Goal: Information Seeking & Learning: Learn about a topic

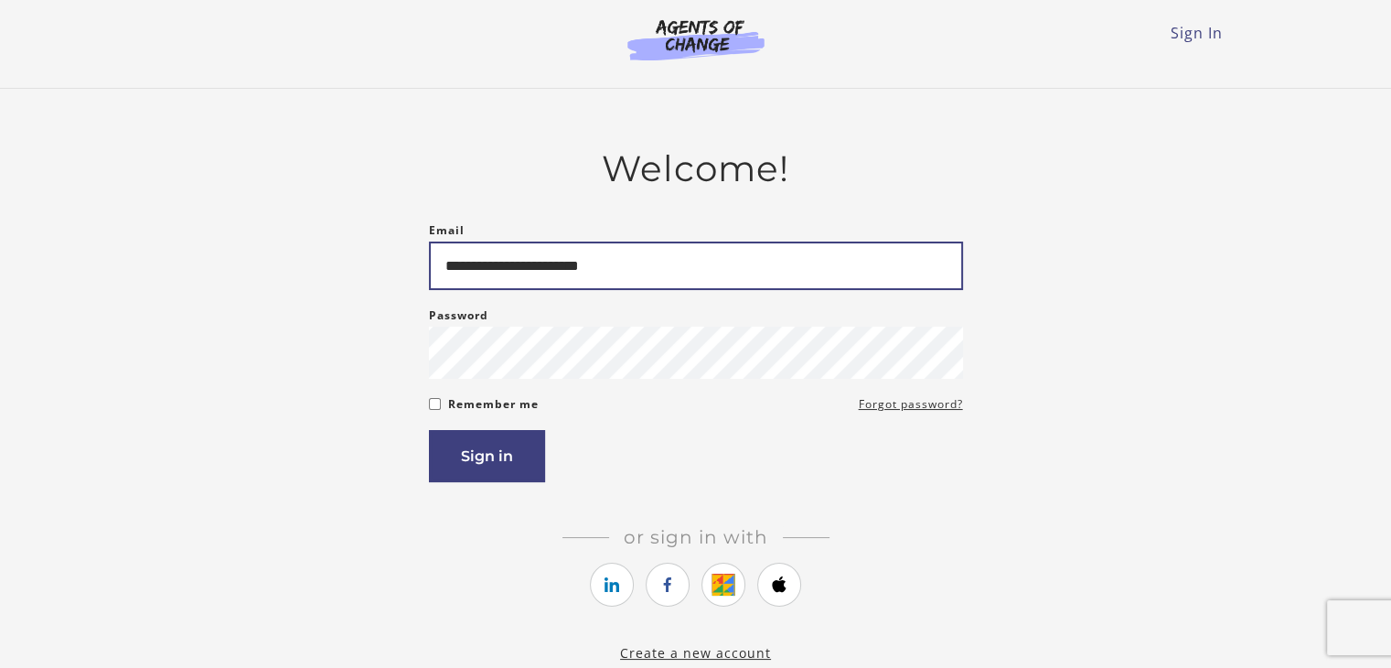
type input "**********"
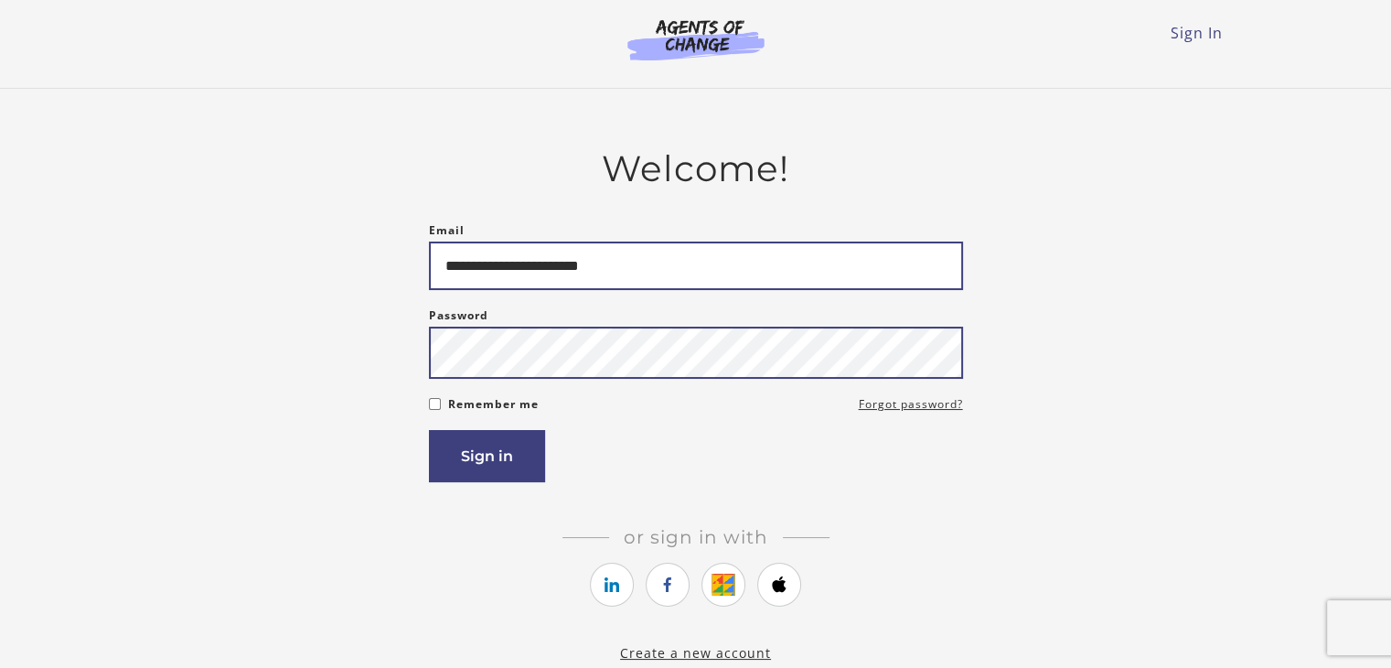
click at [429, 430] on button "Sign in" at bounding box center [487, 456] width 116 height 52
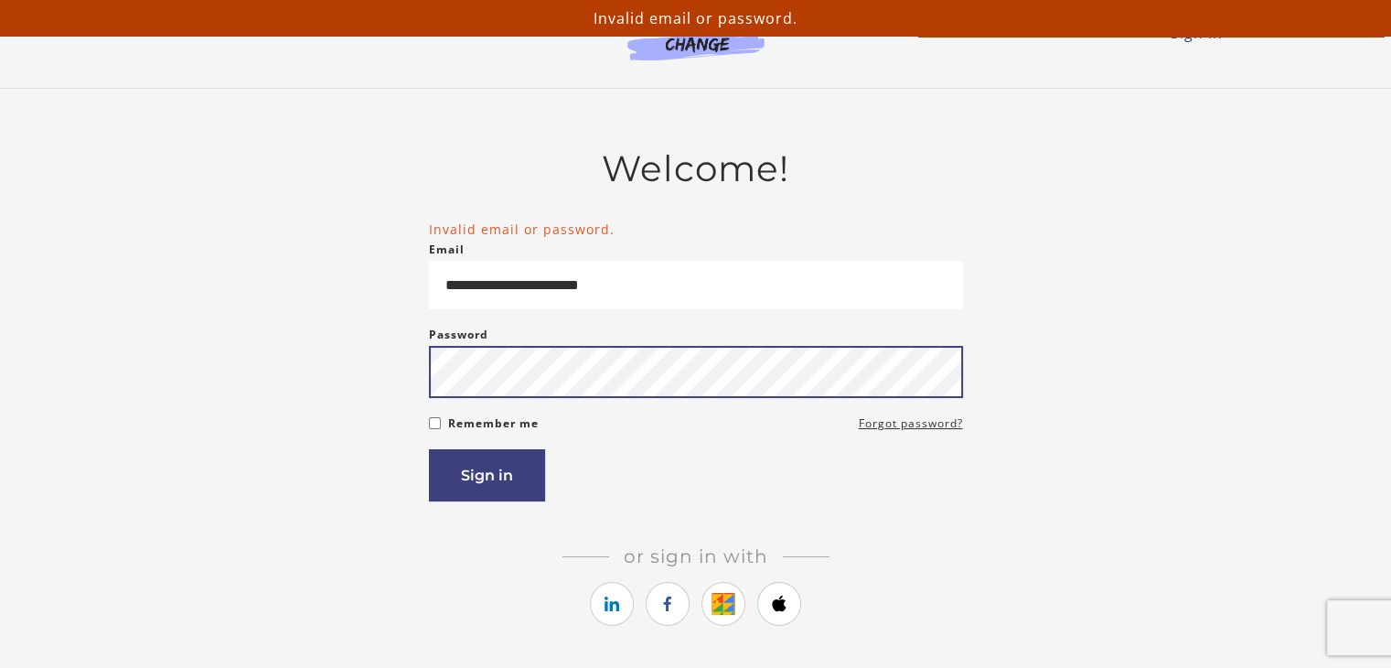
click at [429, 449] on button "Sign in" at bounding box center [487, 475] width 116 height 52
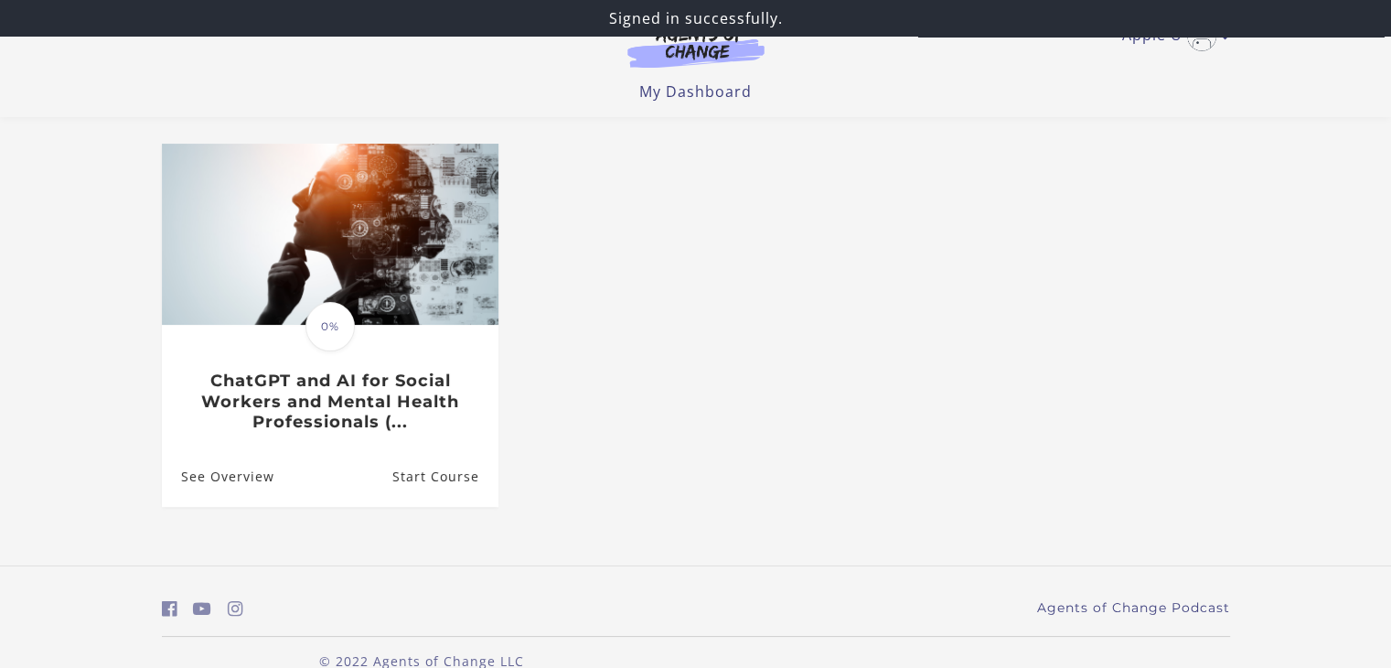
scroll to position [173, 0]
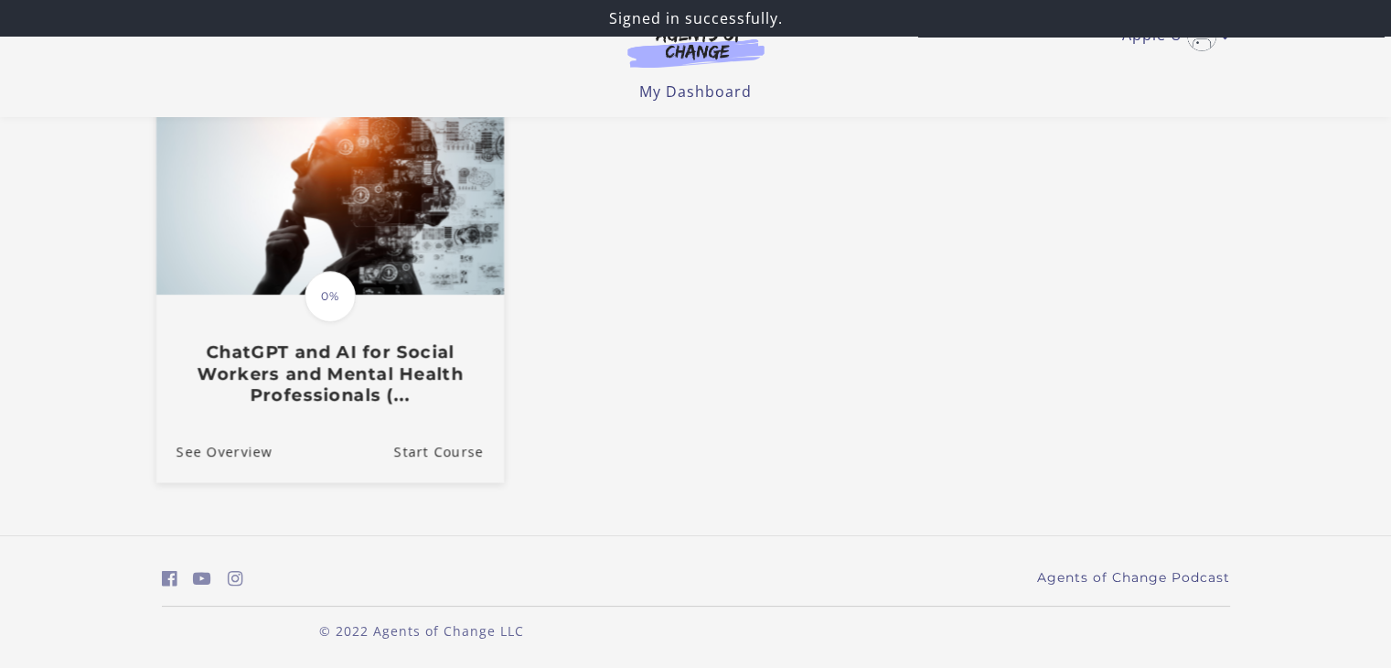
click at [376, 299] on div "Translation missing: en.liquid.partials.dashboard_course_card.progress_descript…" at bounding box center [330, 350] width 348 height 109
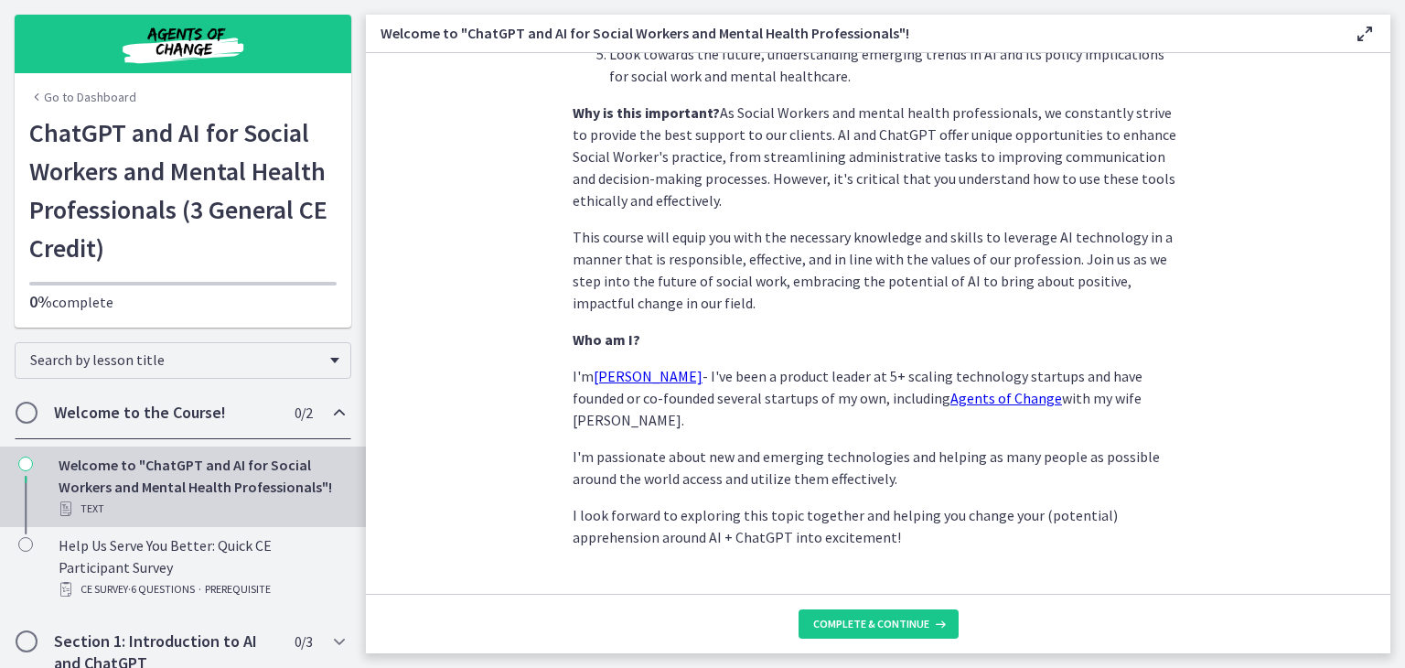
scroll to position [856, 0]
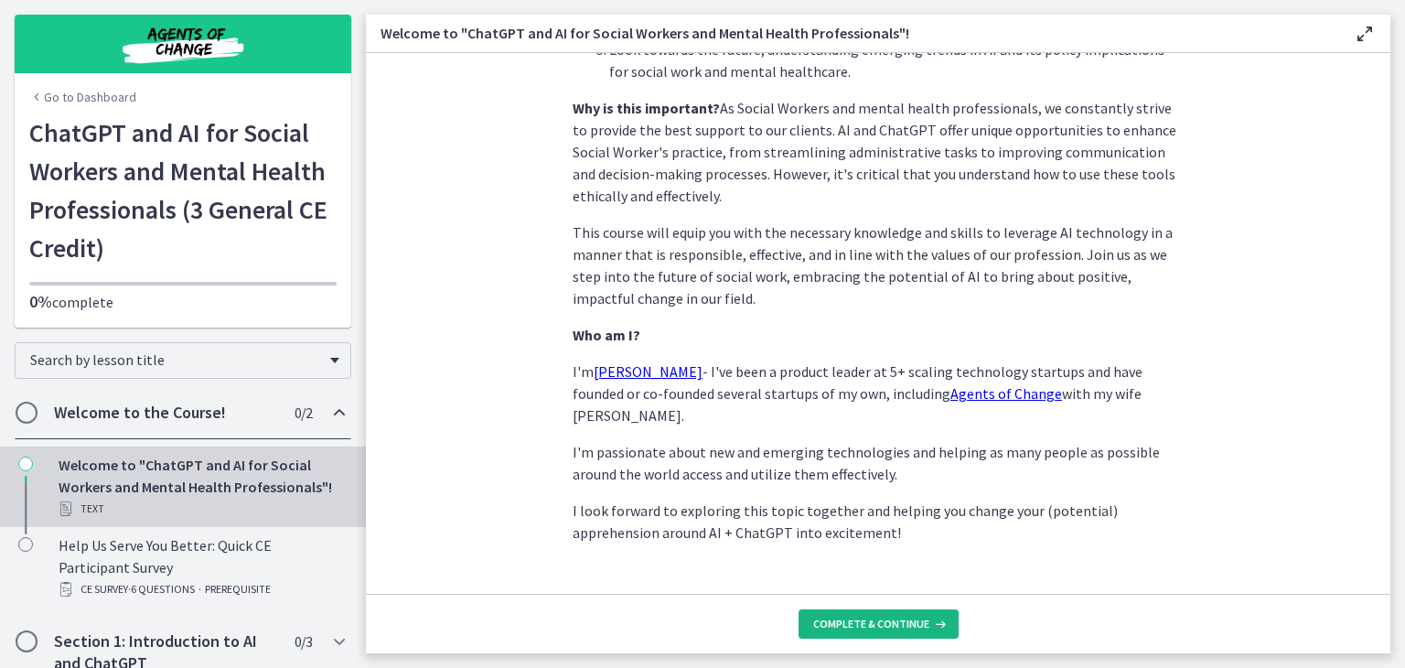
click at [888, 619] on span "Complete & continue" at bounding box center [871, 624] width 116 height 15
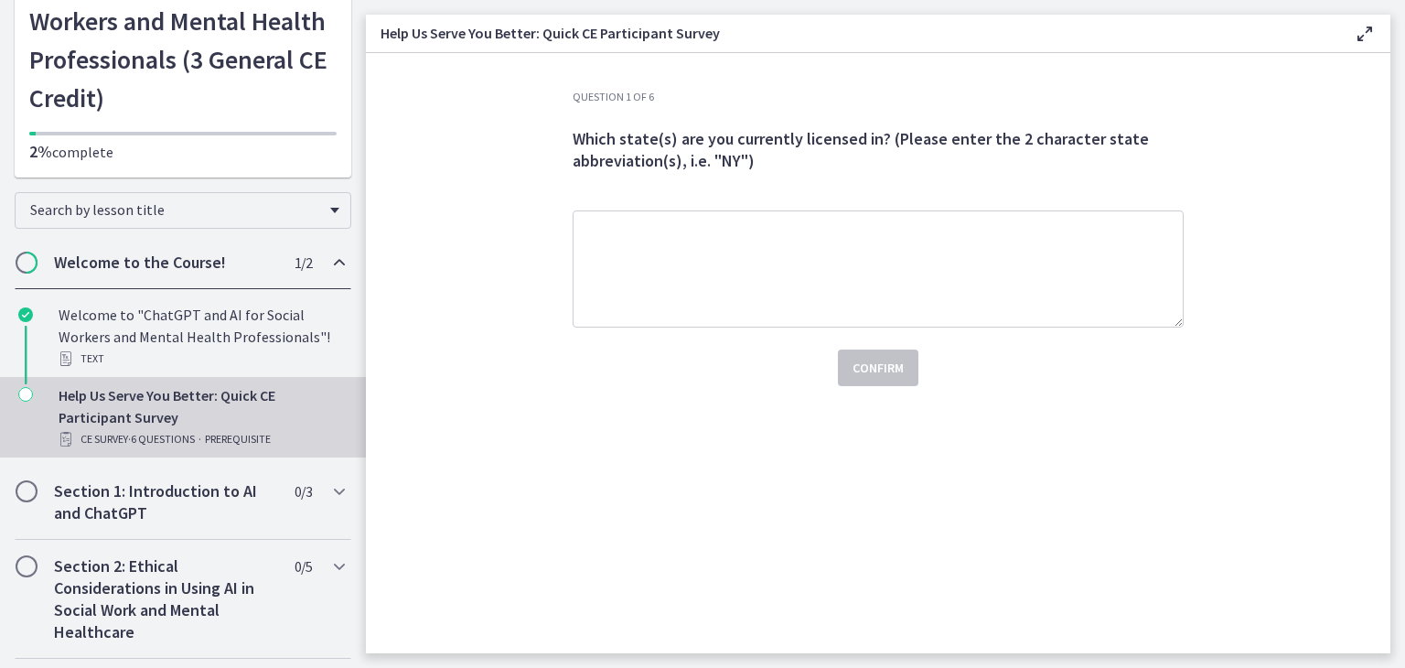
scroll to position [183, 0]
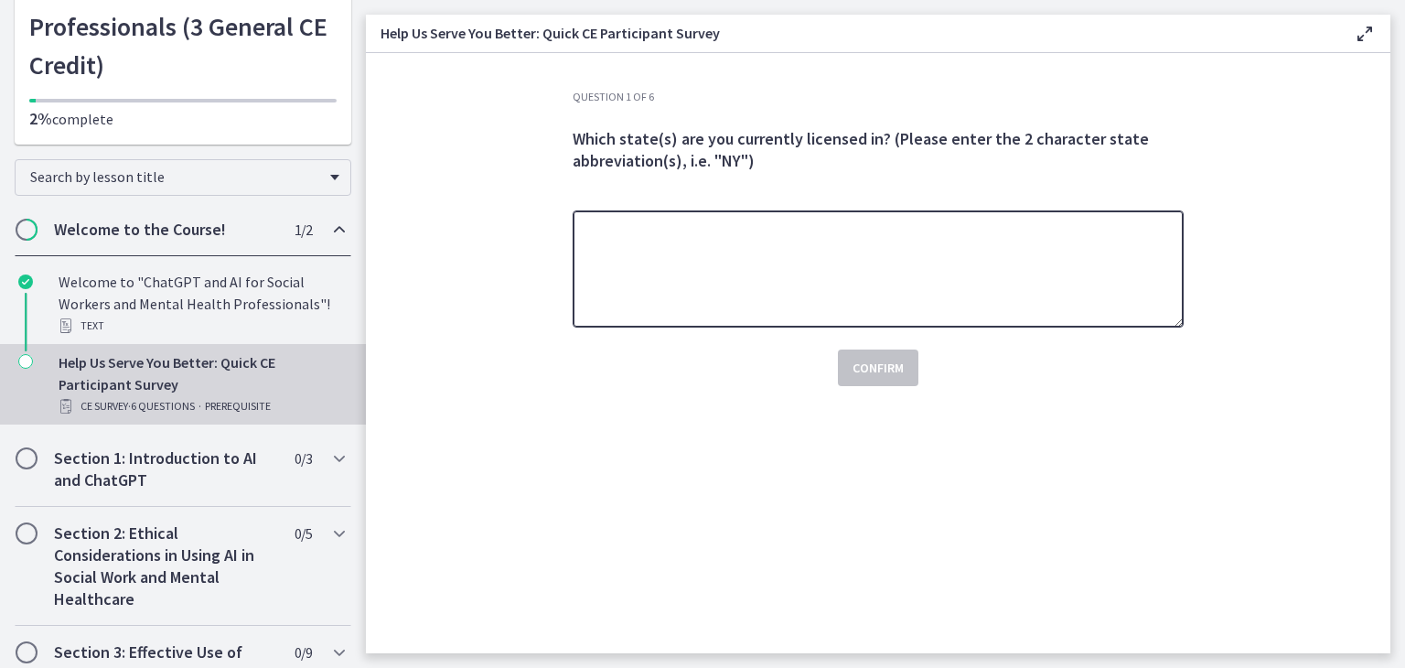
click at [783, 297] on textarea at bounding box center [878, 268] width 611 height 117
type textarea "**"
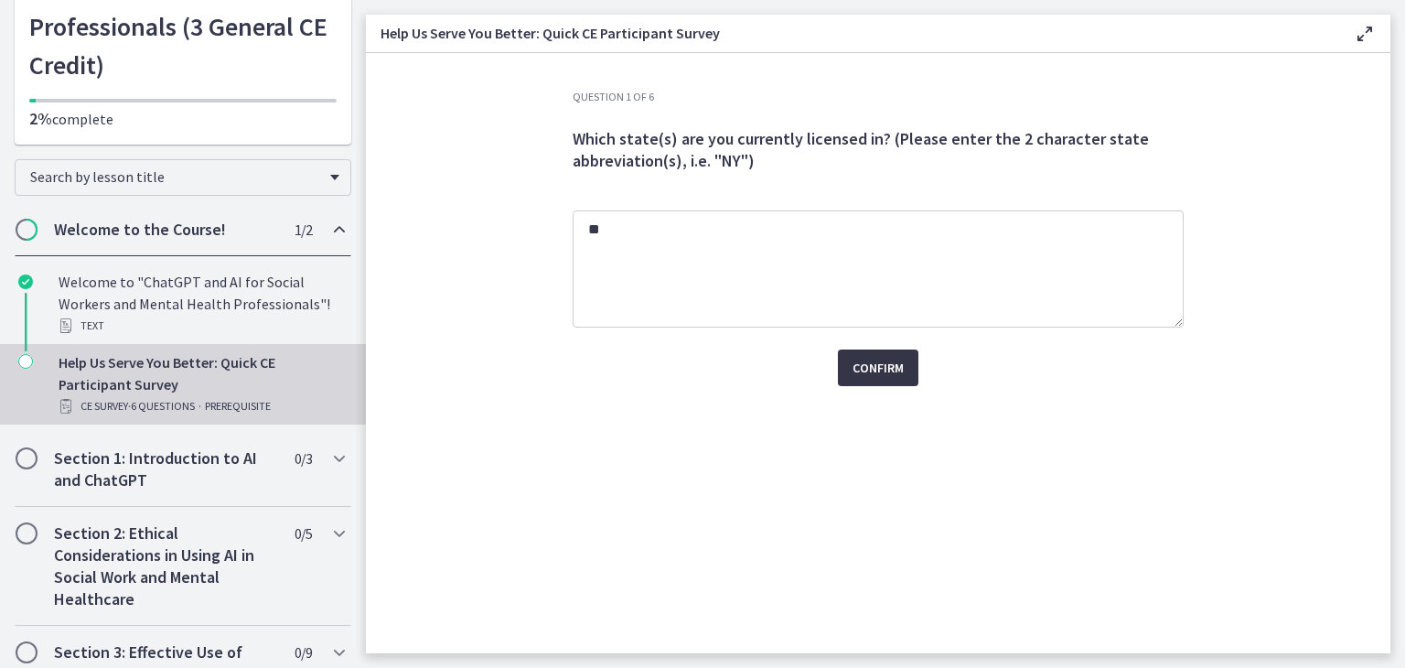
click at [889, 366] on span "Confirm" at bounding box center [878, 368] width 51 height 22
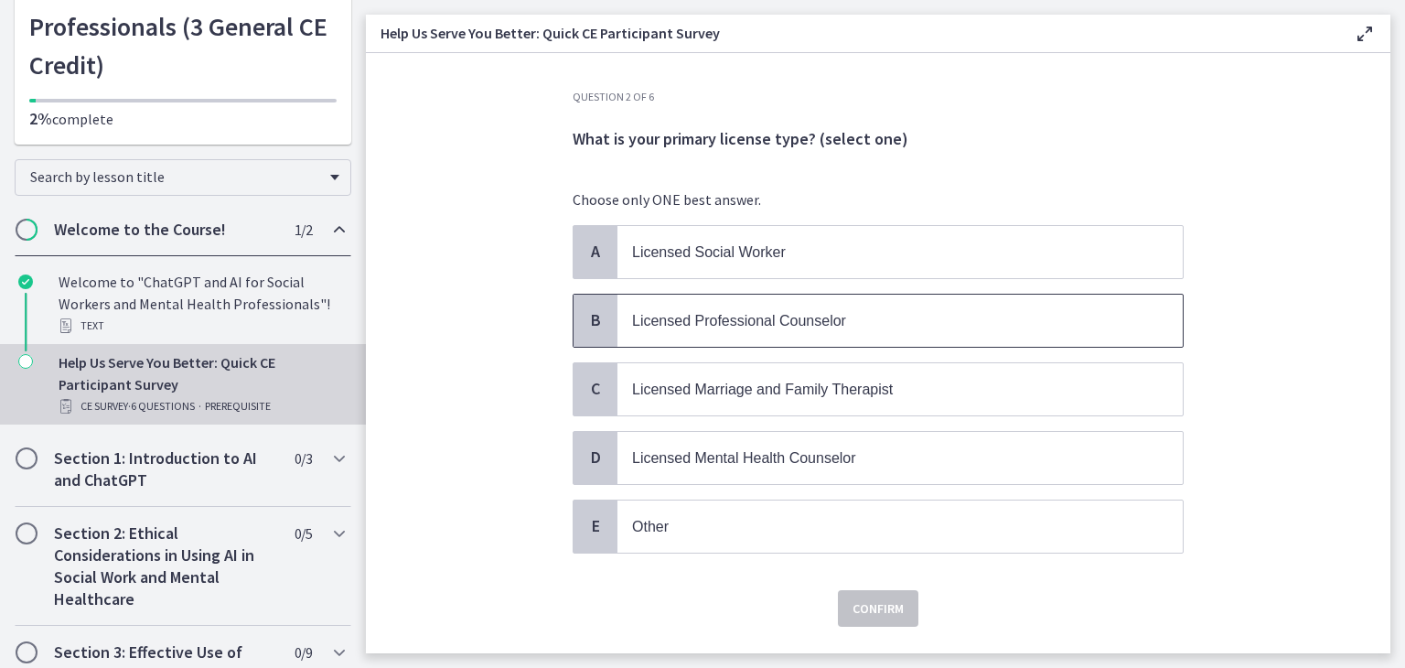
click at [716, 322] on span "Licensed Professional Counselor" at bounding box center [739, 321] width 214 height 16
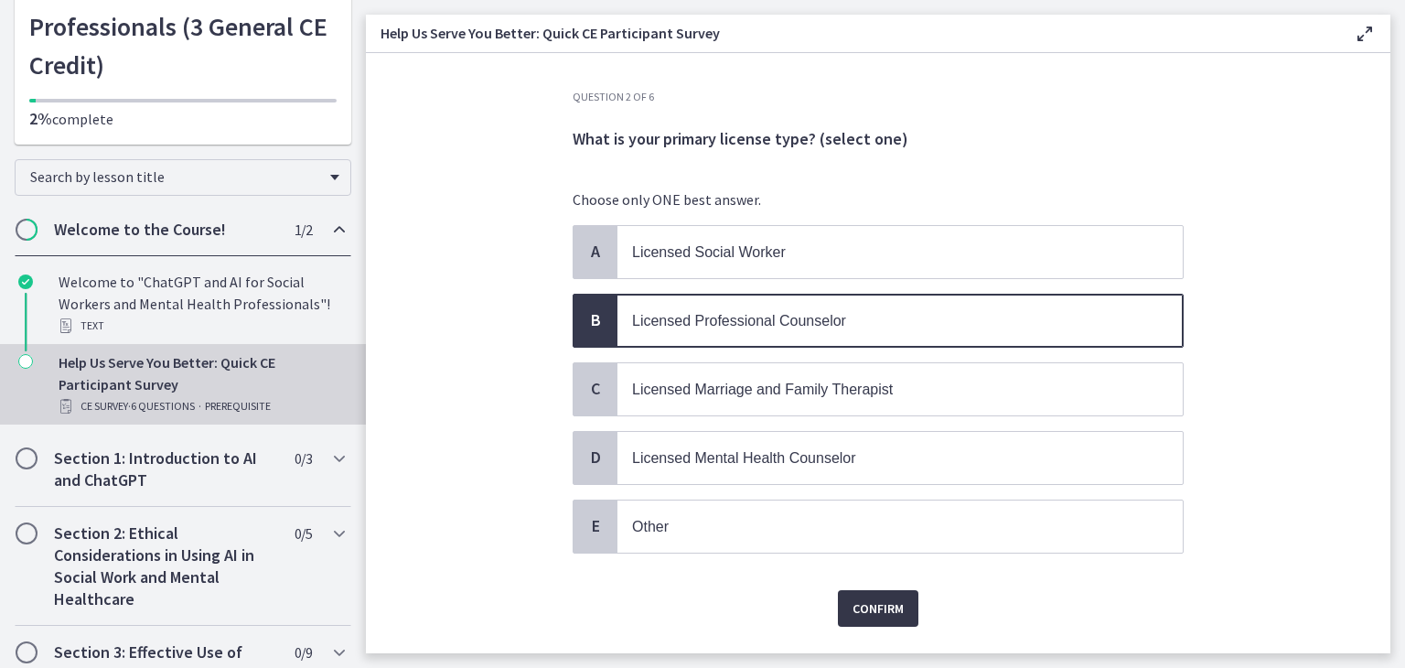
click at [876, 597] on span "Confirm" at bounding box center [878, 608] width 51 height 22
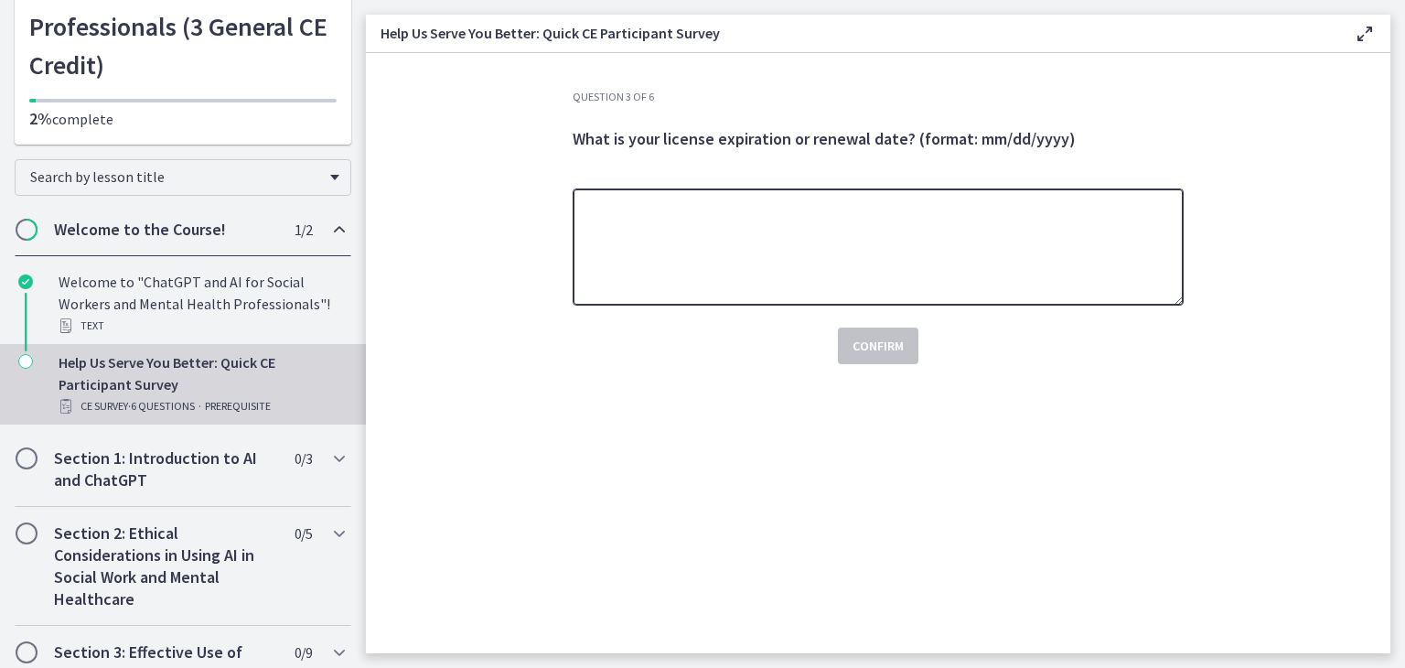
click at [695, 238] on textarea at bounding box center [878, 246] width 611 height 117
type textarea "**********"
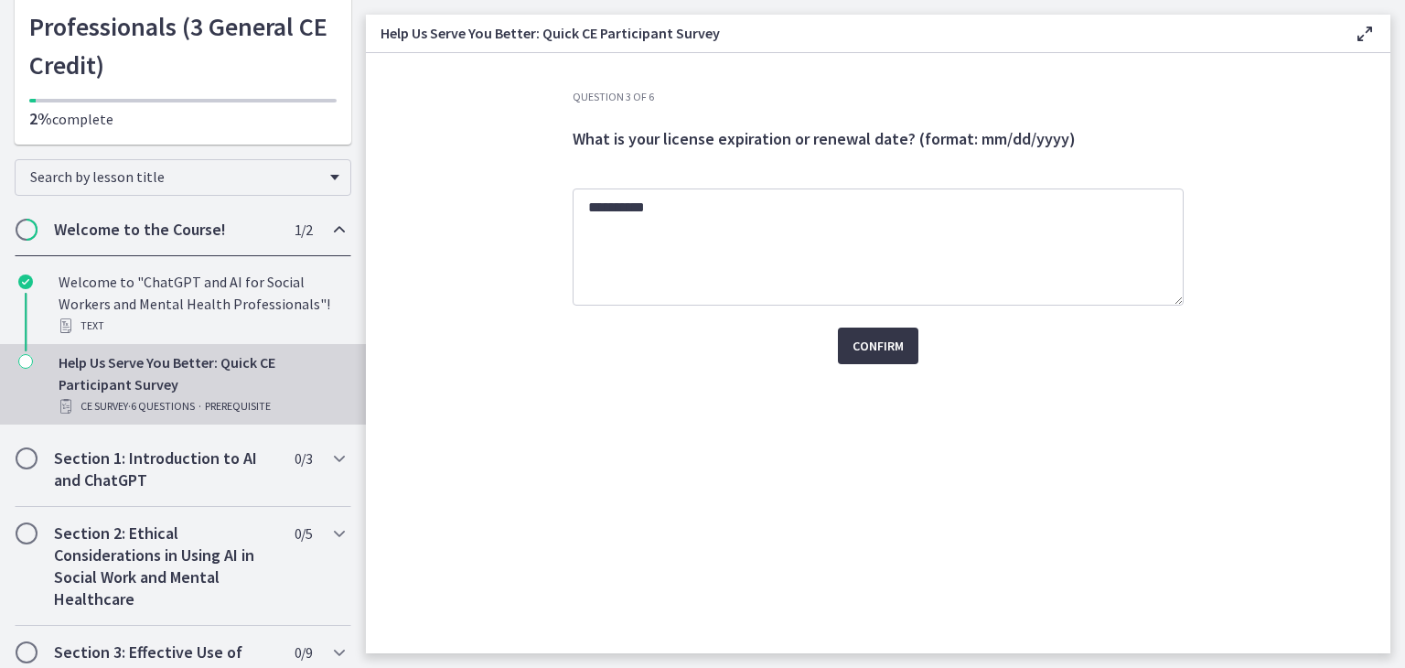
click at [858, 346] on span "Confirm" at bounding box center [878, 346] width 51 height 22
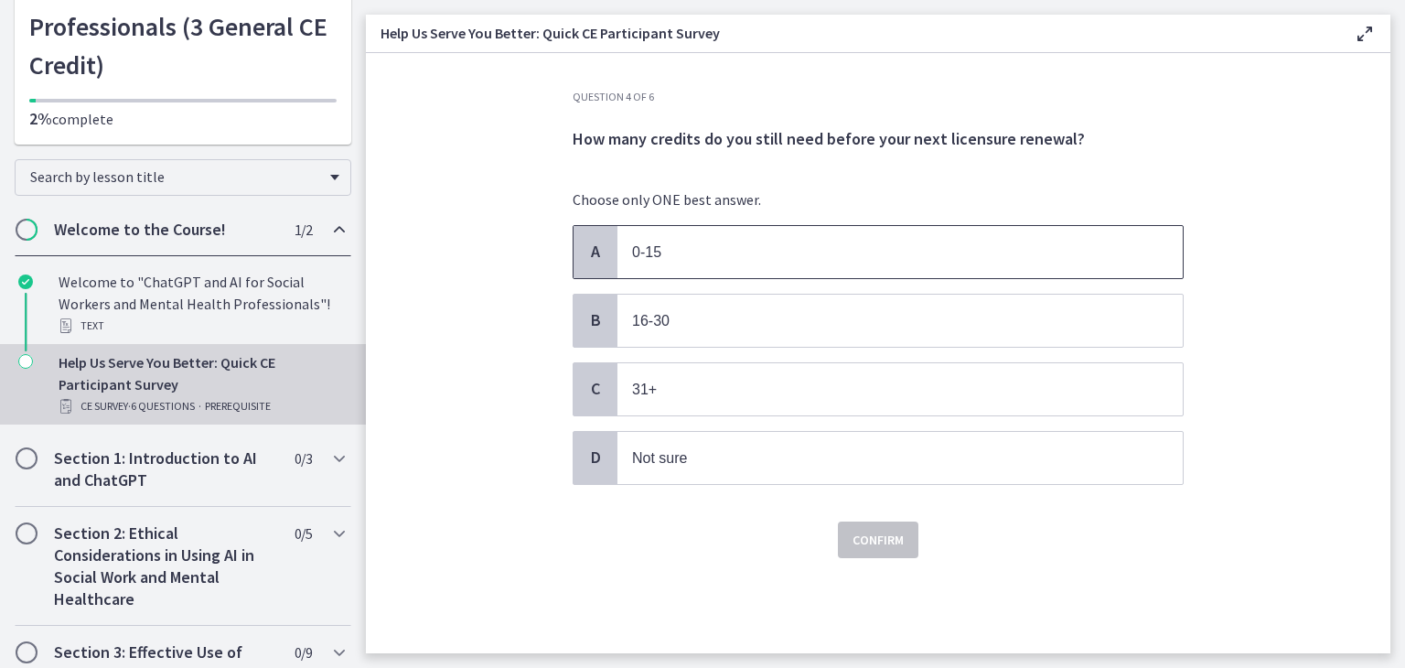
click at [774, 252] on p "0-15" at bounding box center [881, 252] width 499 height 23
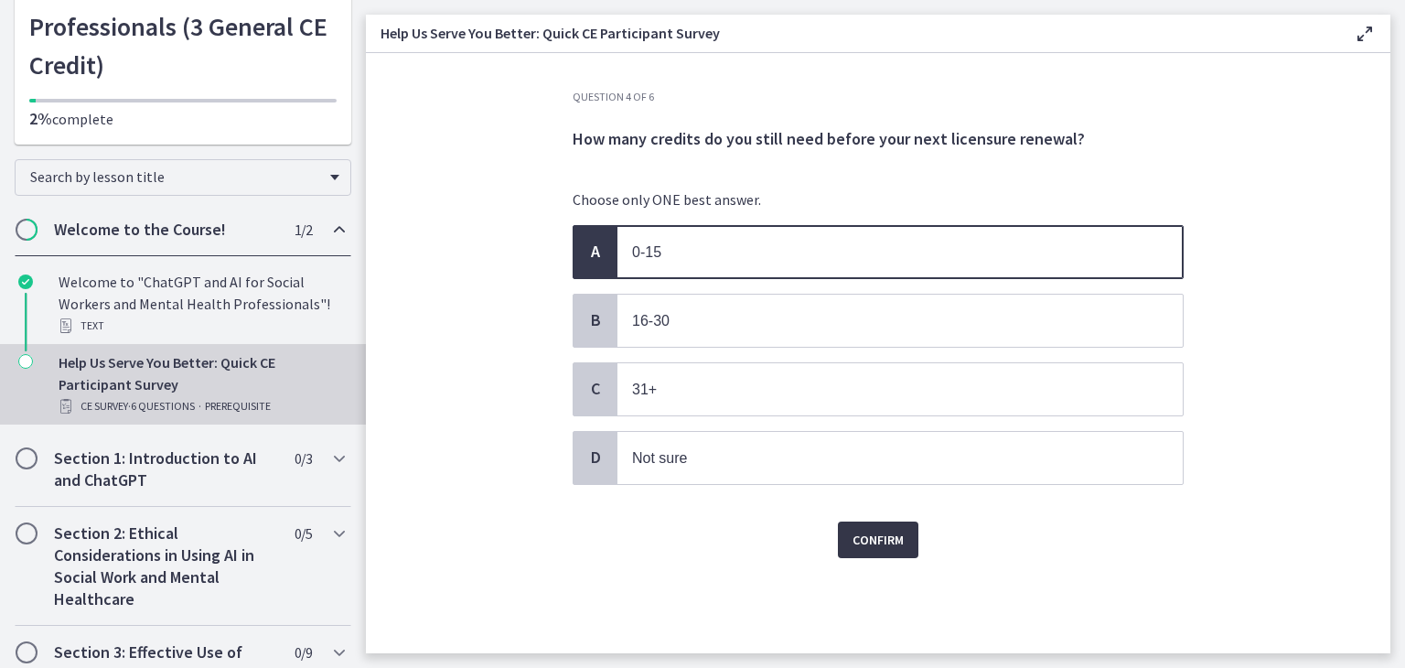
click at [895, 530] on span "Confirm" at bounding box center [878, 540] width 51 height 22
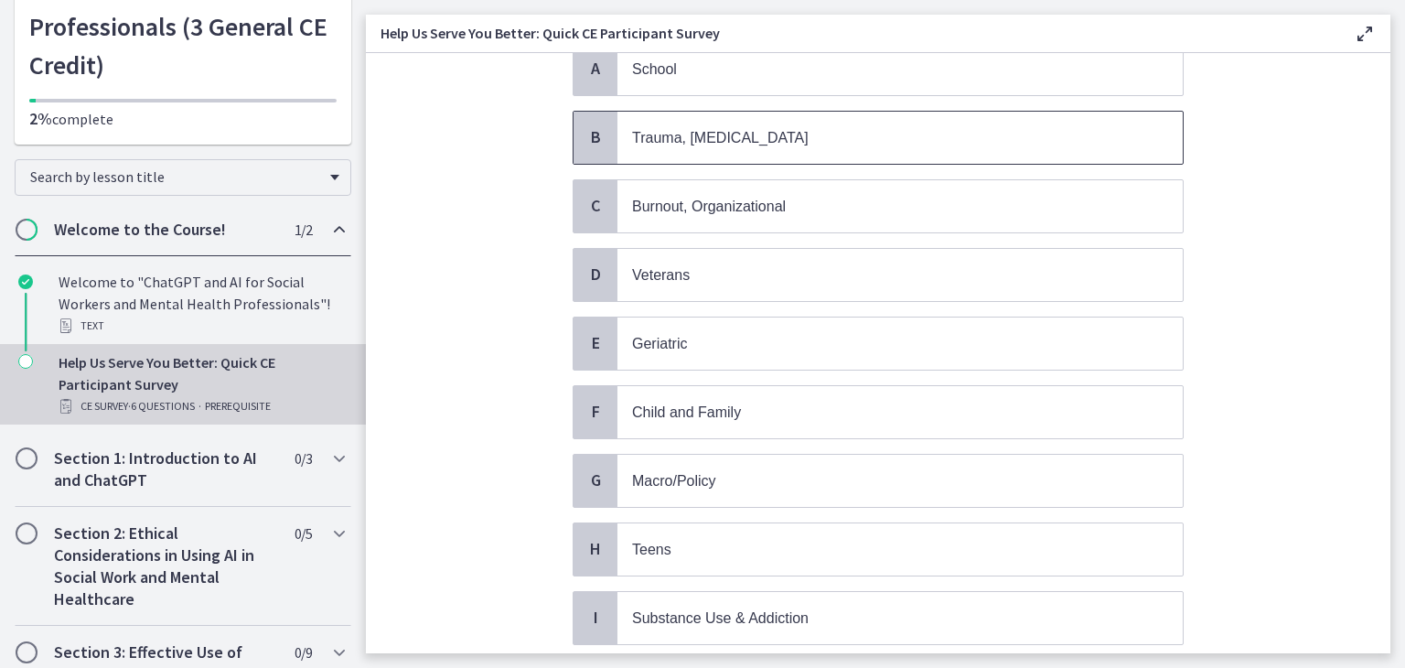
click at [632, 139] on span "Trauma, PTSD" at bounding box center [720, 138] width 177 height 16
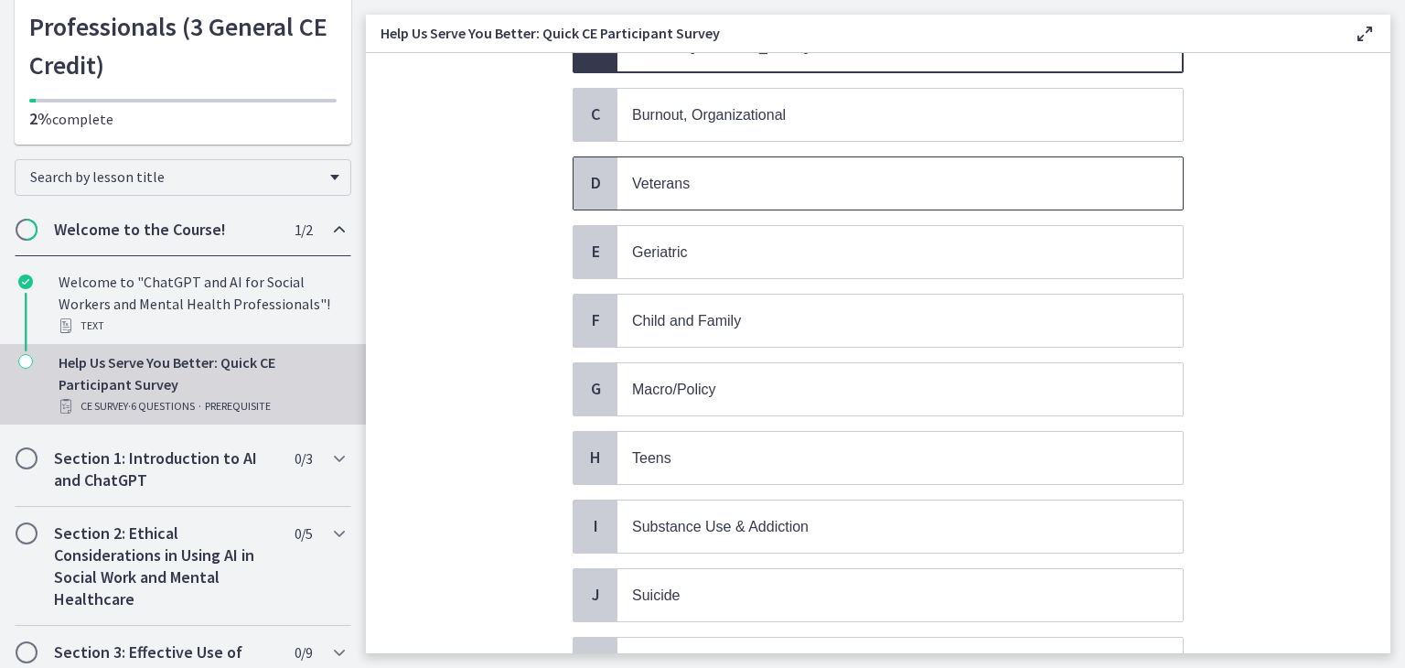
click at [681, 197] on span "Veterans" at bounding box center [899, 183] width 565 height 52
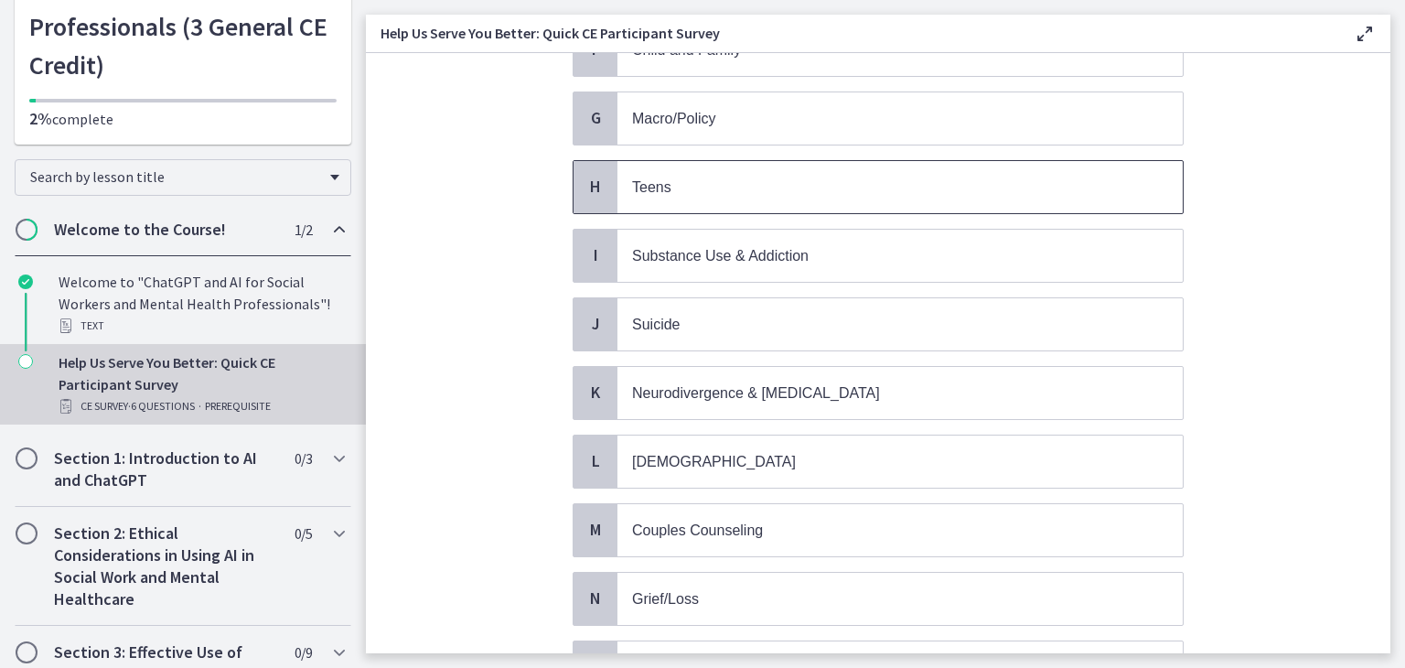
scroll to position [549, 0]
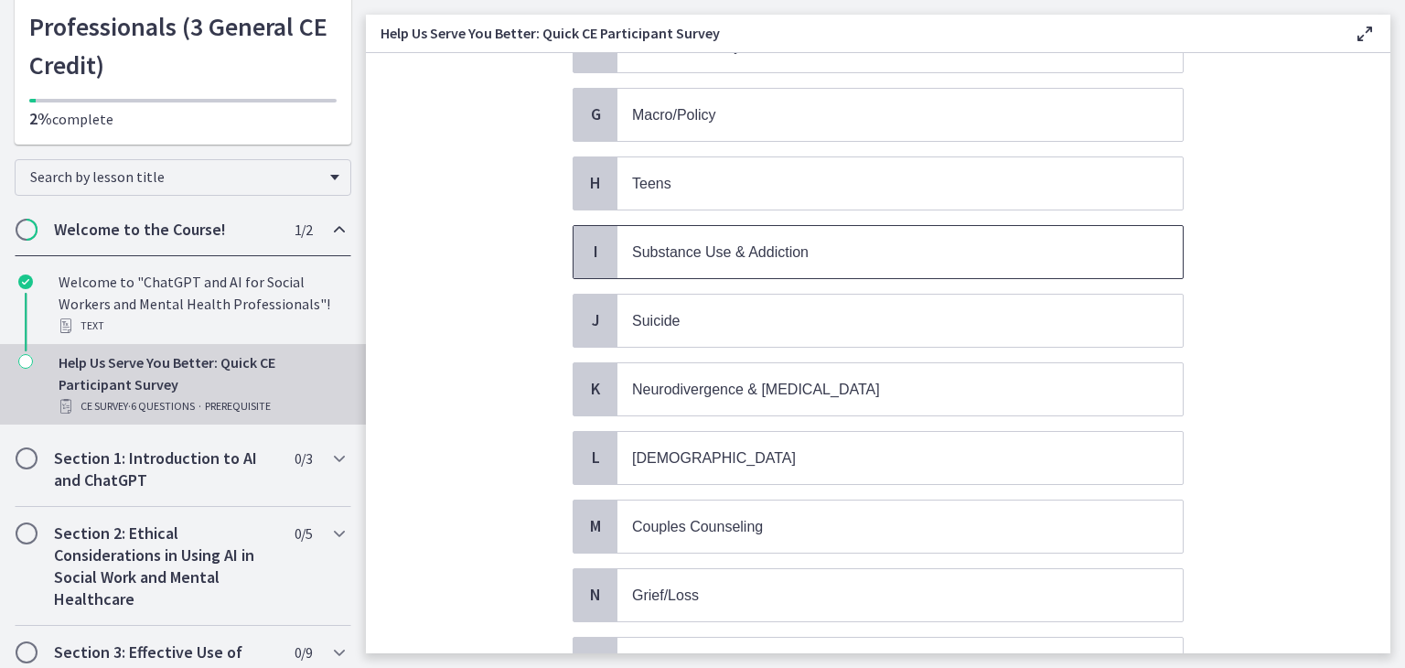
click at [689, 247] on span "Substance Use & Addiction" at bounding box center [720, 252] width 177 height 16
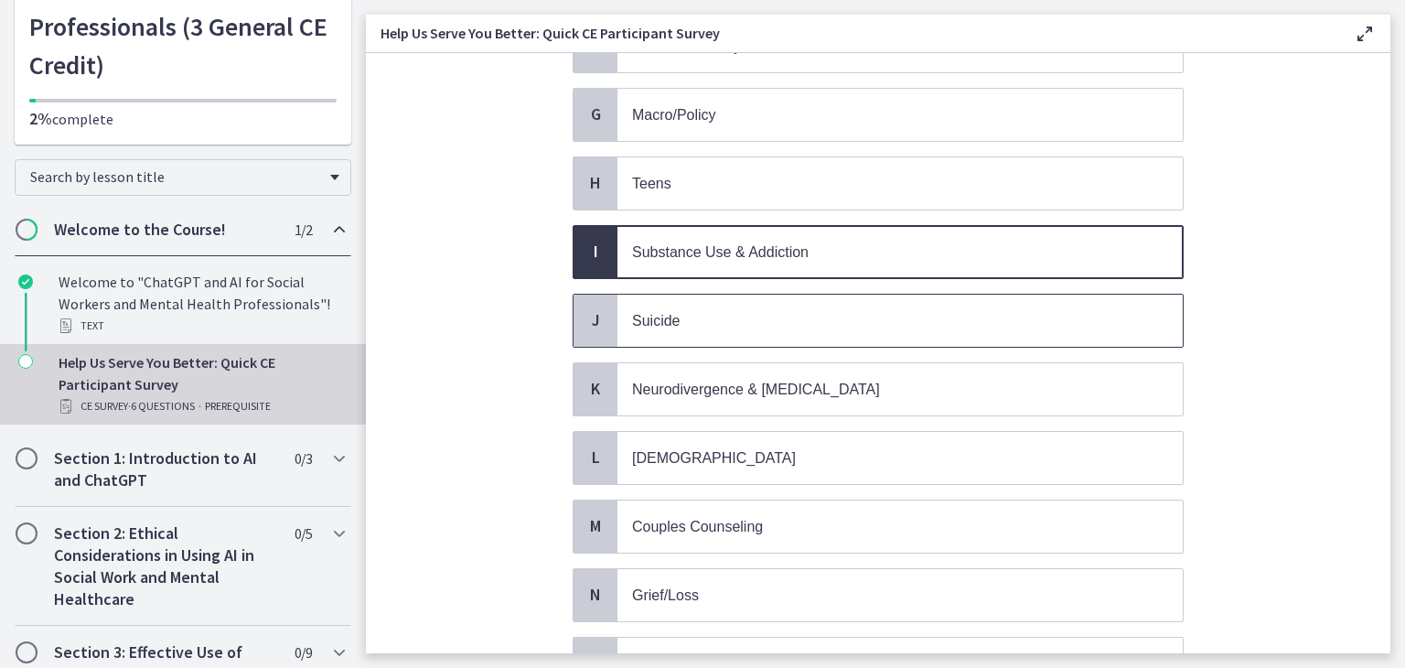
click at [701, 309] on p "Suicide" at bounding box center [881, 320] width 499 height 23
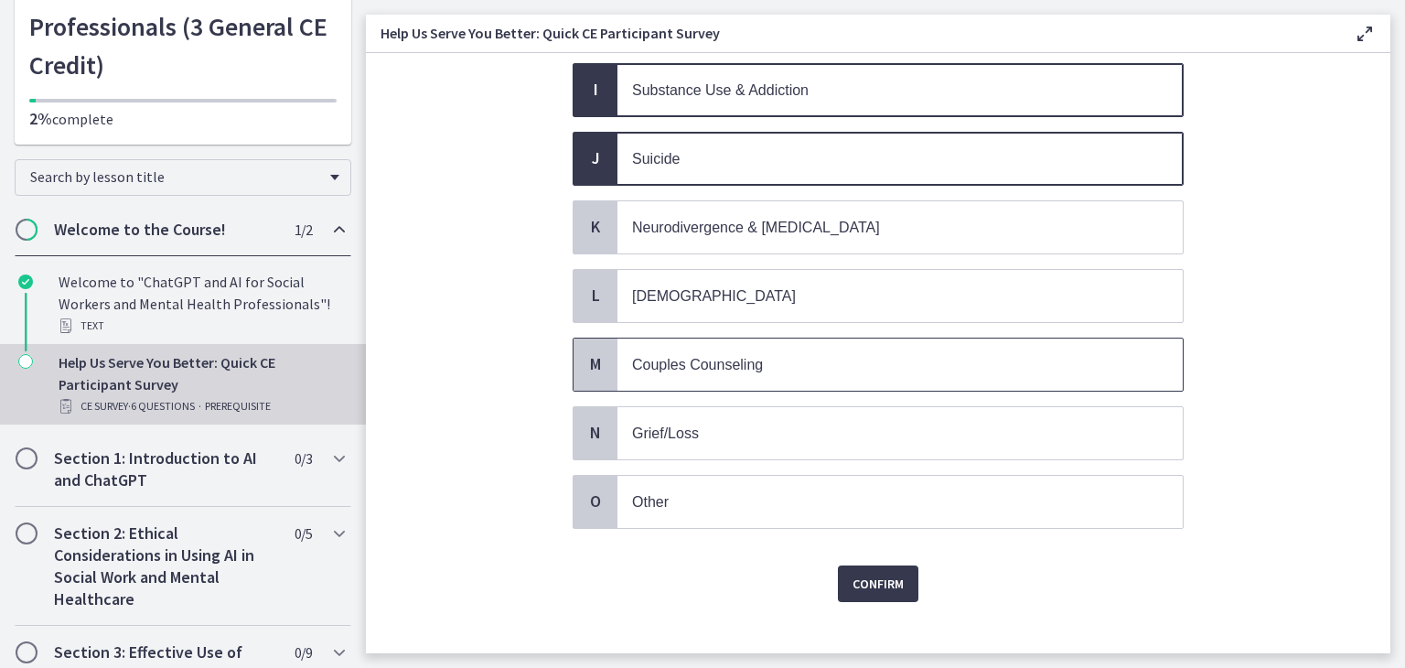
scroll to position [714, 0]
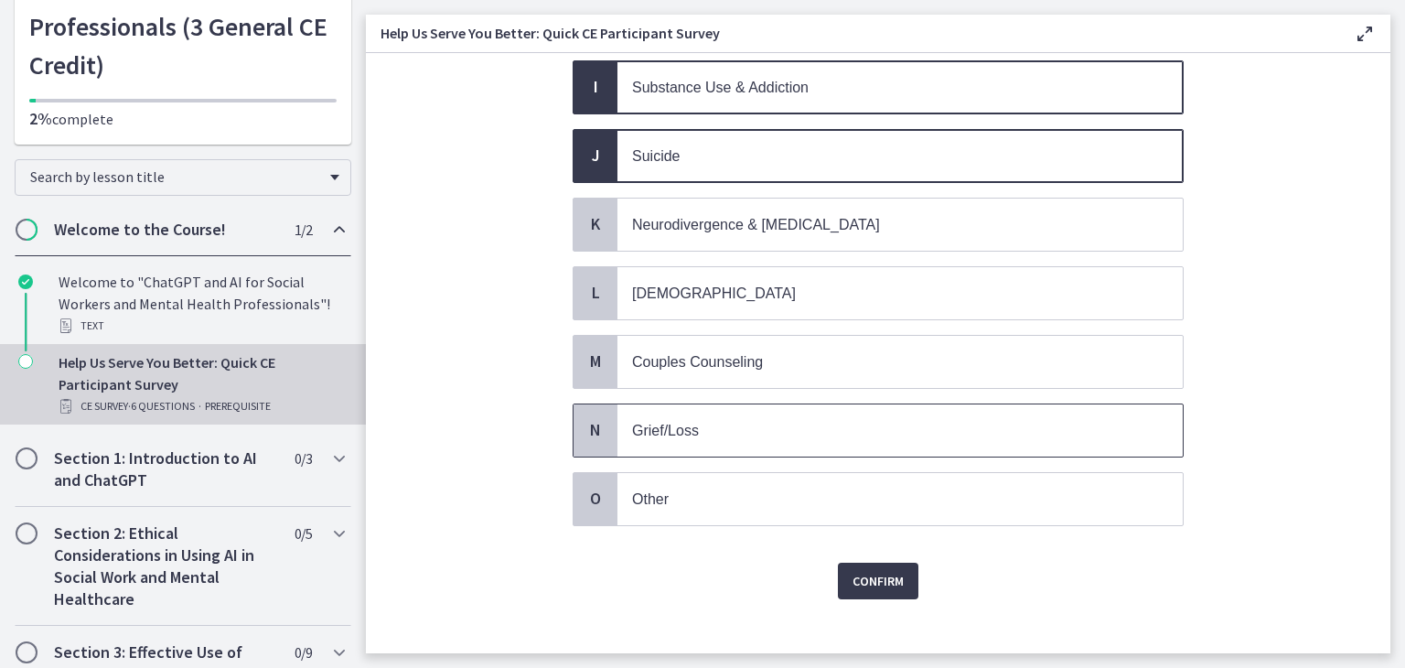
click at [710, 404] on span "Grief/Loss" at bounding box center [899, 430] width 565 height 52
click at [881, 570] on span "Confirm" at bounding box center [878, 581] width 51 height 22
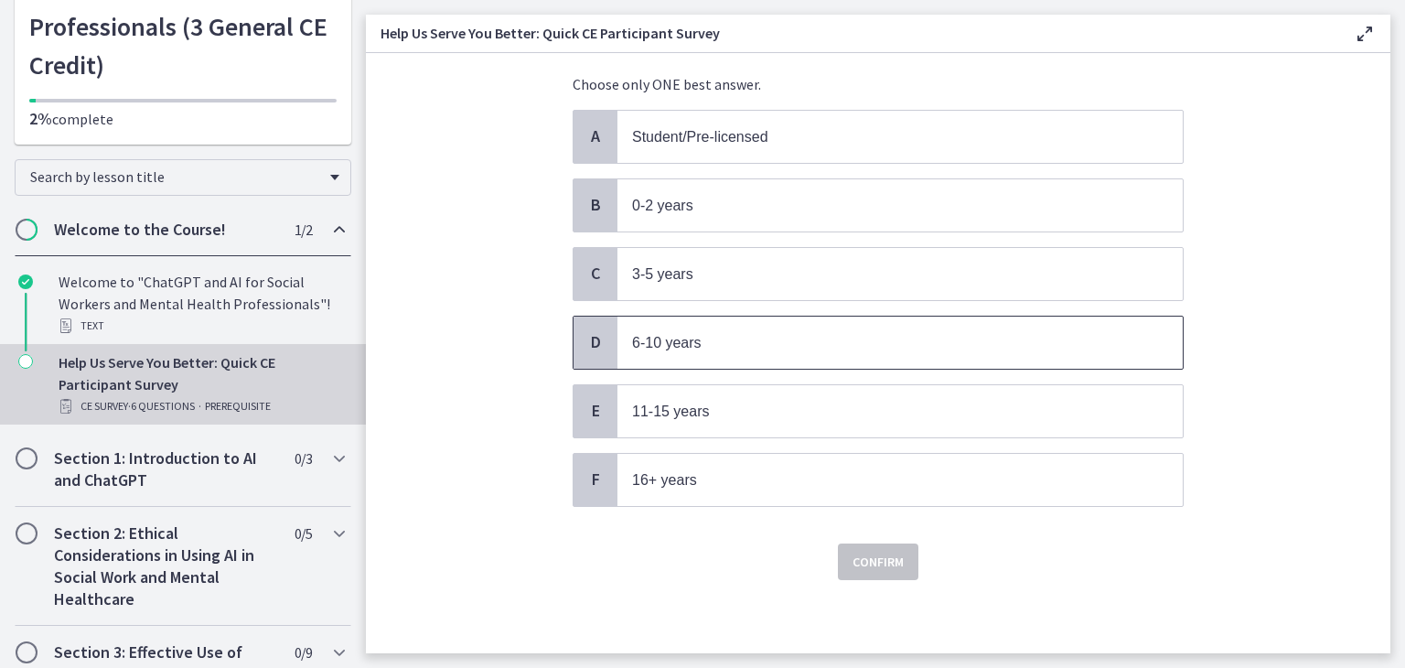
scroll to position [0, 0]
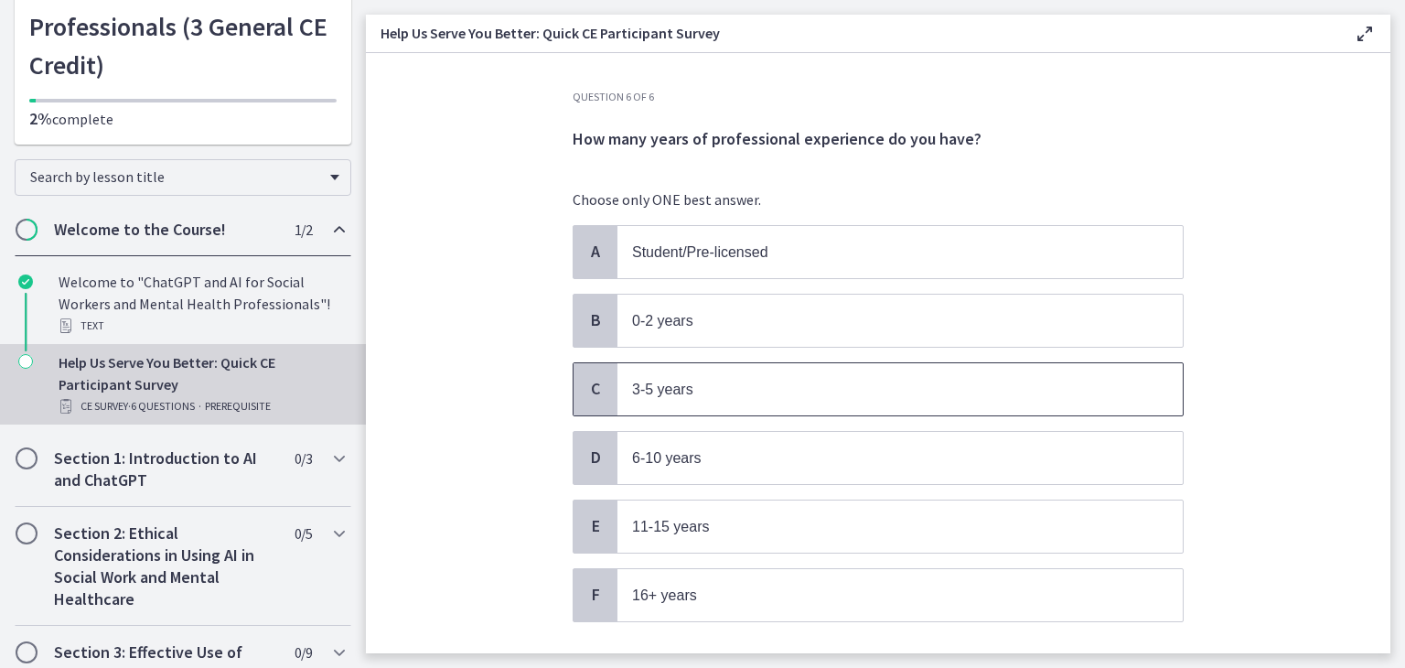
click at [718, 397] on span "3-5 years" at bounding box center [899, 389] width 565 height 52
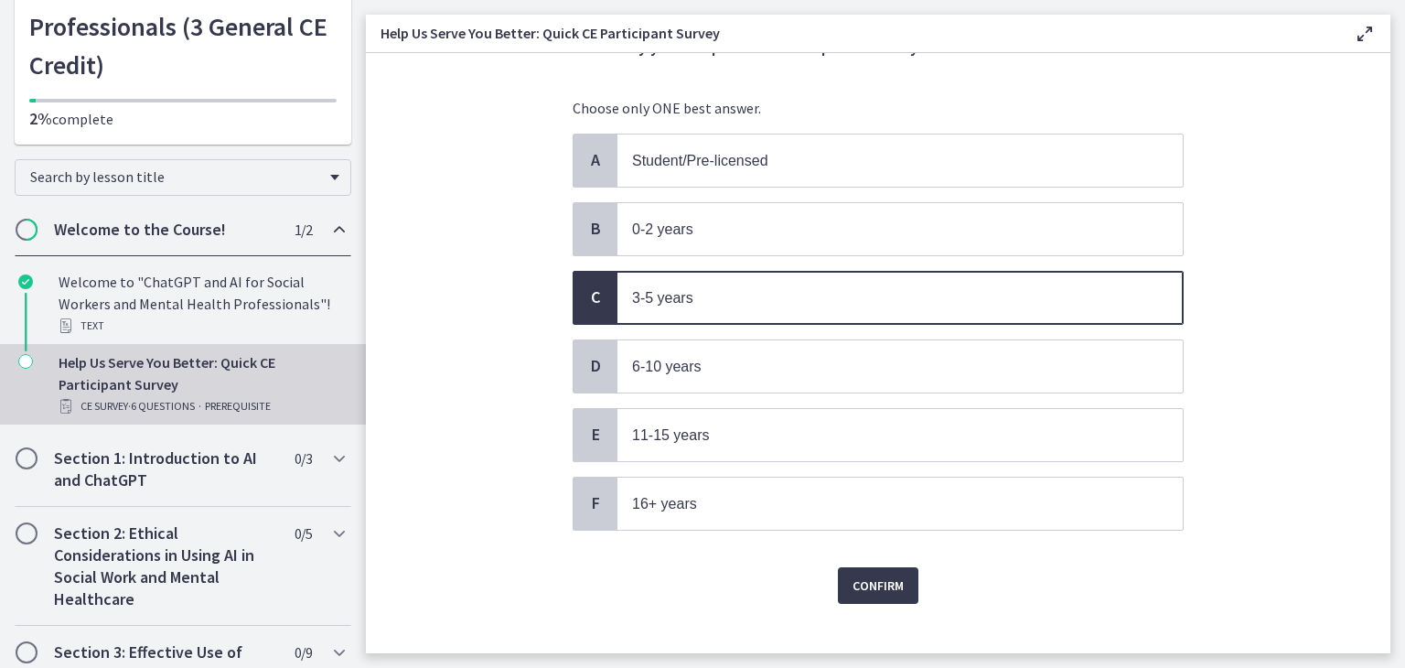
scroll to position [107, 0]
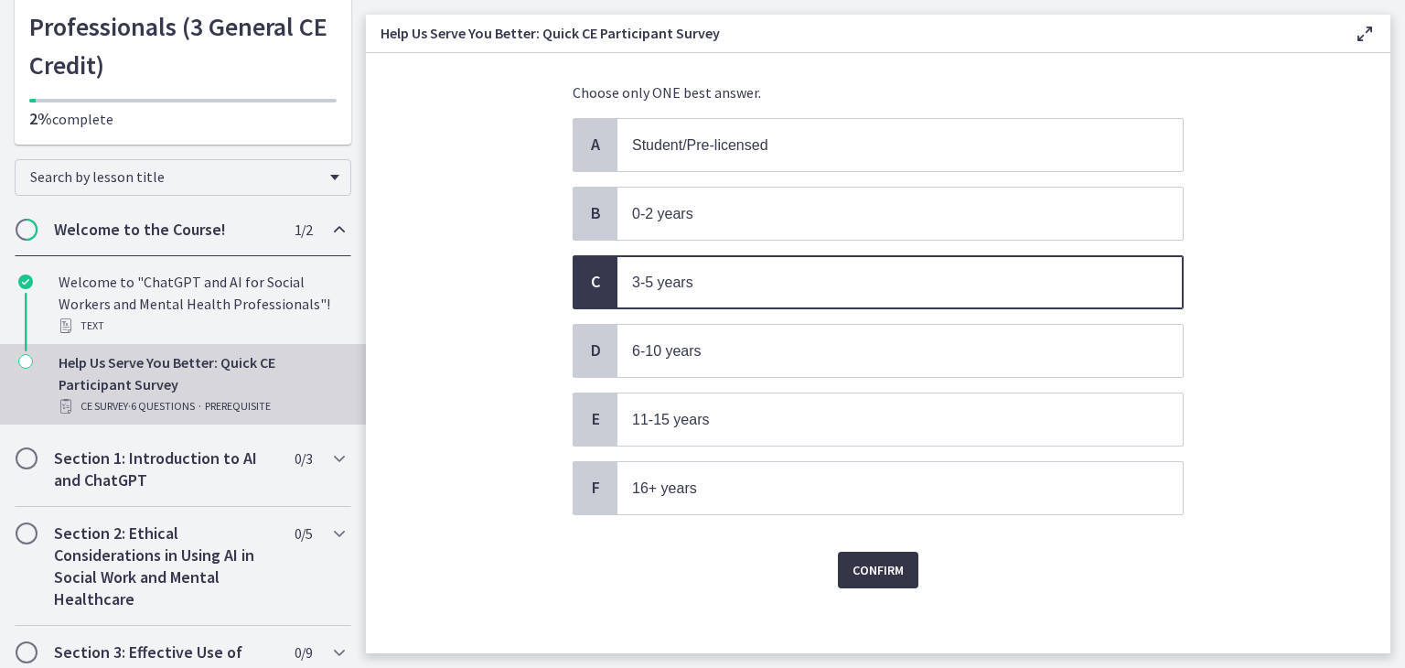
click at [877, 566] on span "Confirm" at bounding box center [878, 570] width 51 height 22
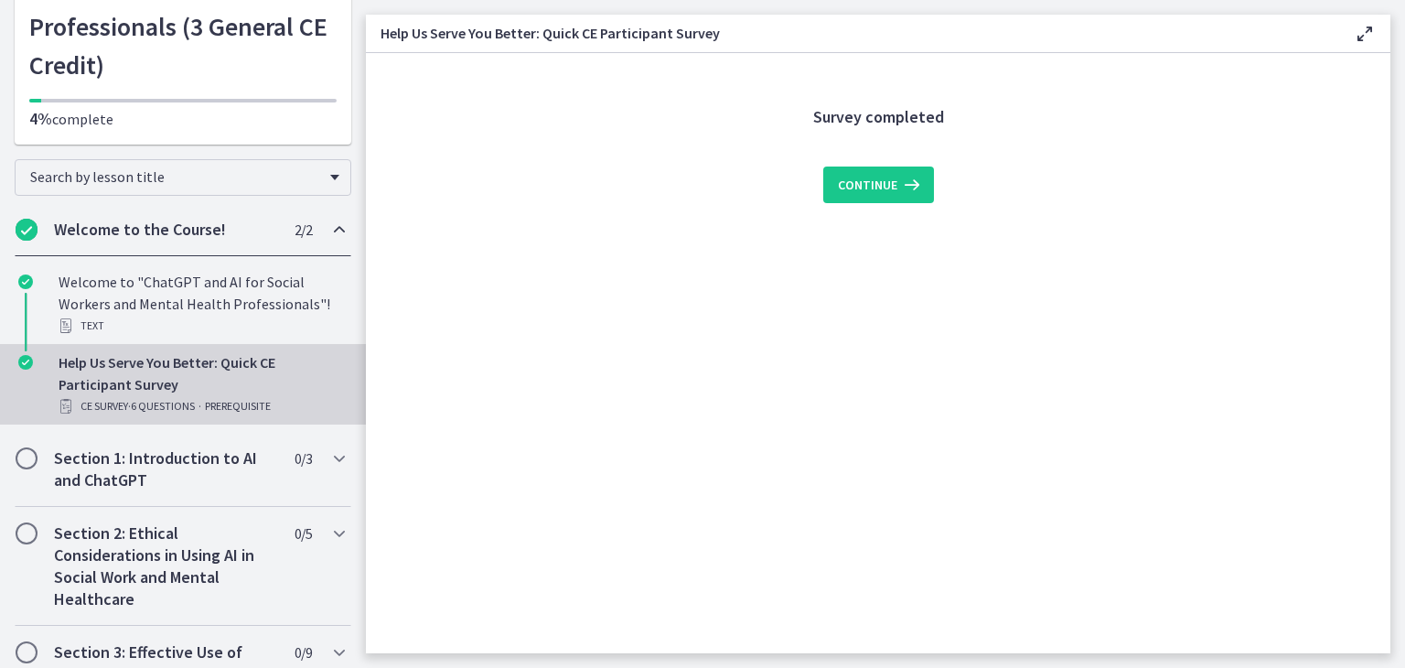
scroll to position [0, 0]
click at [884, 184] on span "Continue" at bounding box center [867, 185] width 59 height 22
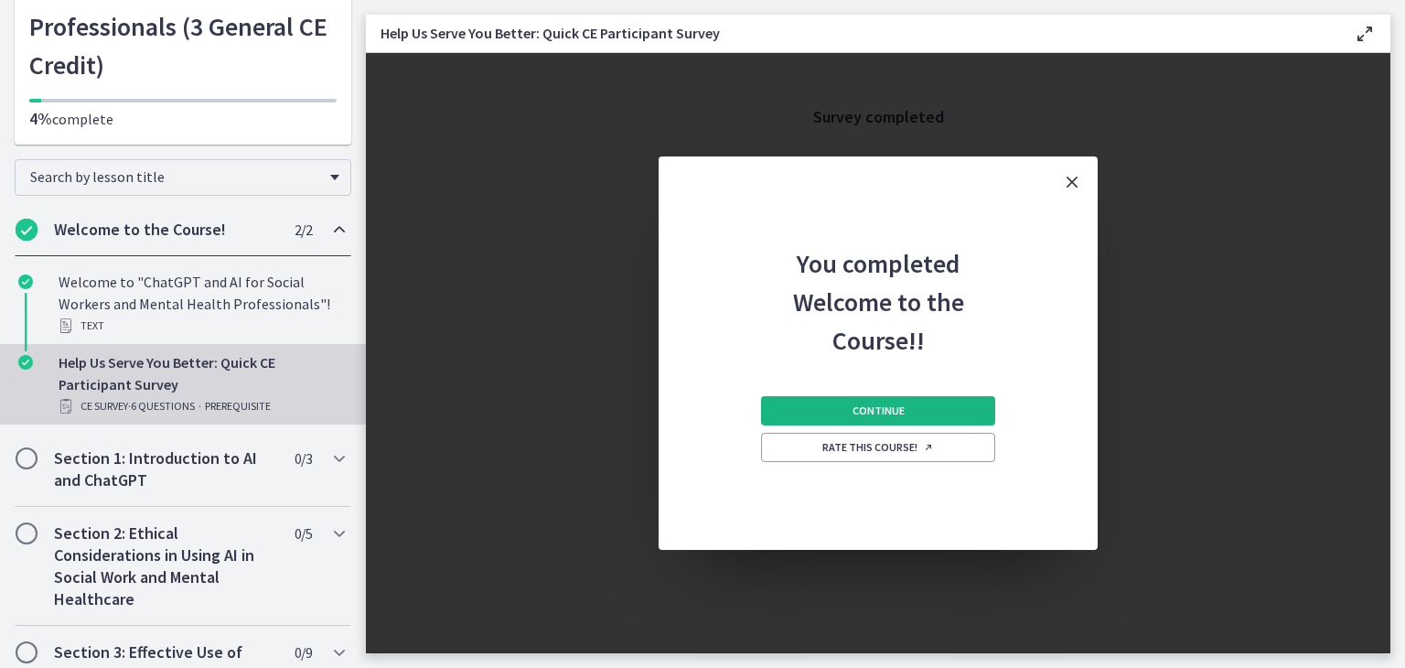
click at [885, 413] on span "Continue" at bounding box center [879, 410] width 52 height 15
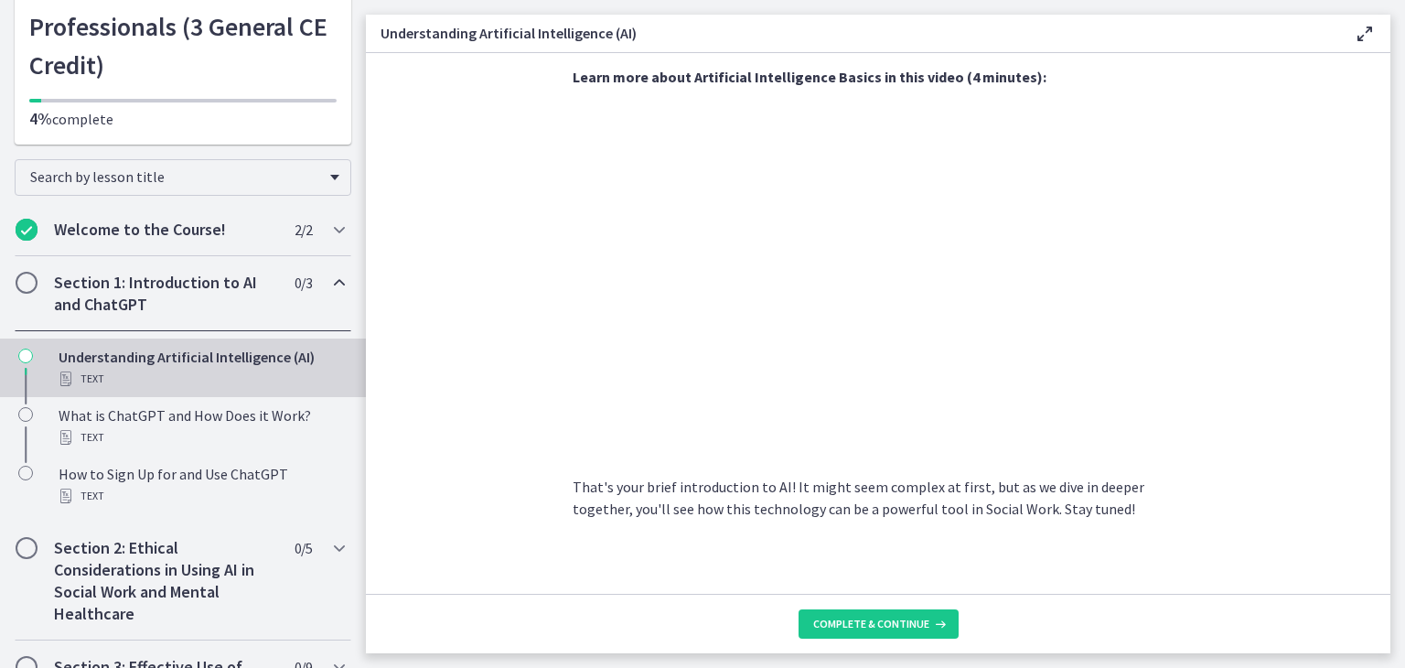
scroll to position [804, 0]
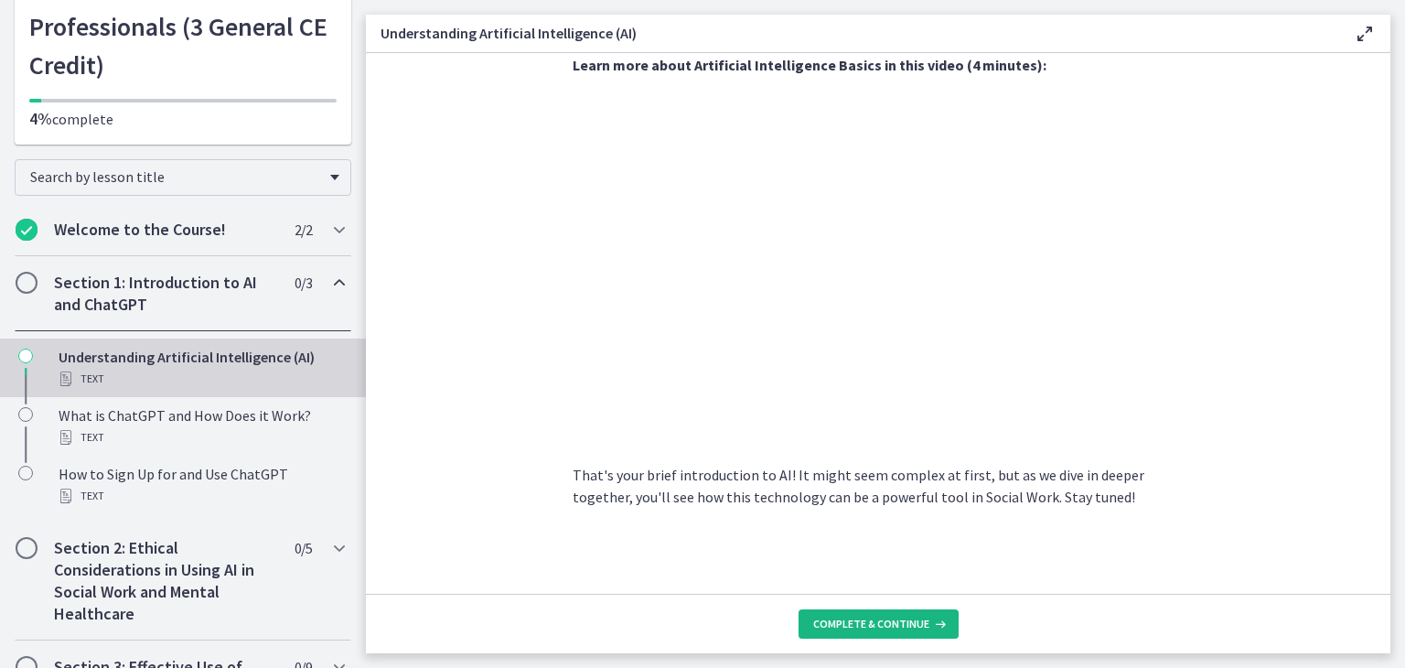
click at [837, 614] on button "Complete & continue" at bounding box center [879, 623] width 160 height 29
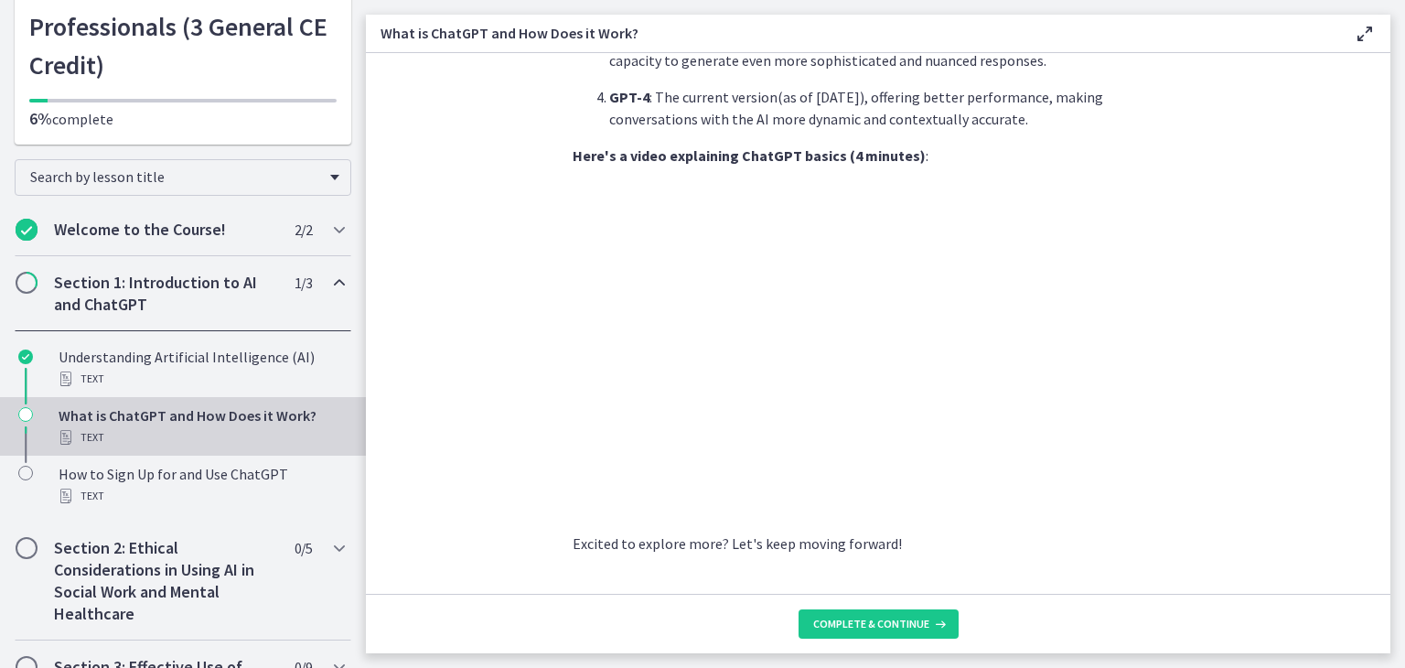
scroll to position [907, 0]
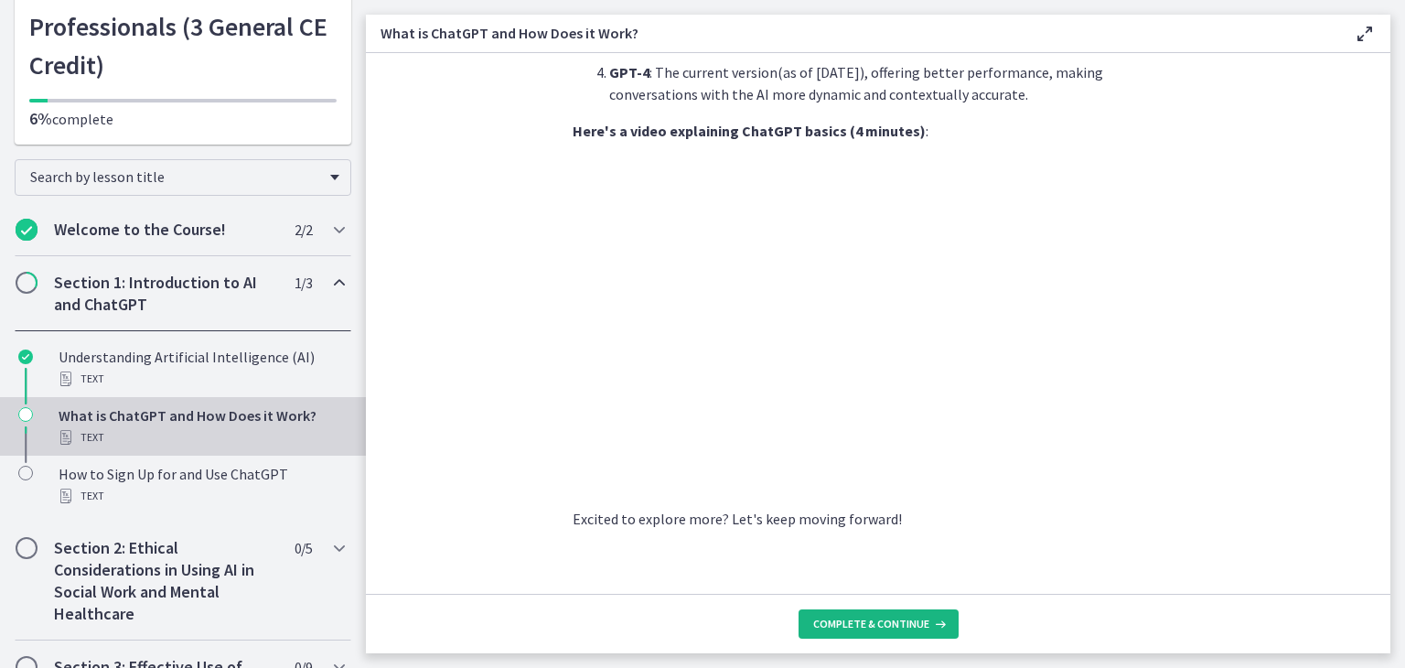
drag, startPoint x: 899, startPoint y: 634, endPoint x: 901, endPoint y: 625, distance: 9.3
click at [900, 628] on button "Complete & continue" at bounding box center [879, 623] width 160 height 29
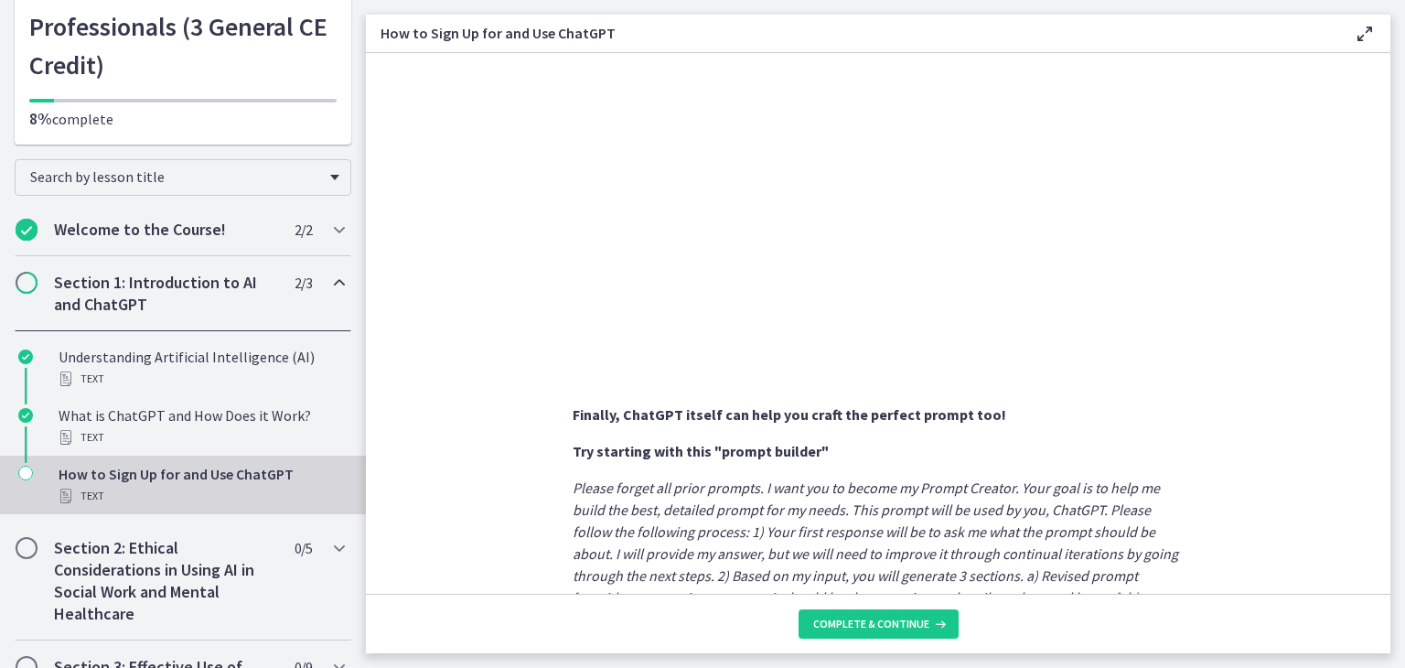
scroll to position [993, 0]
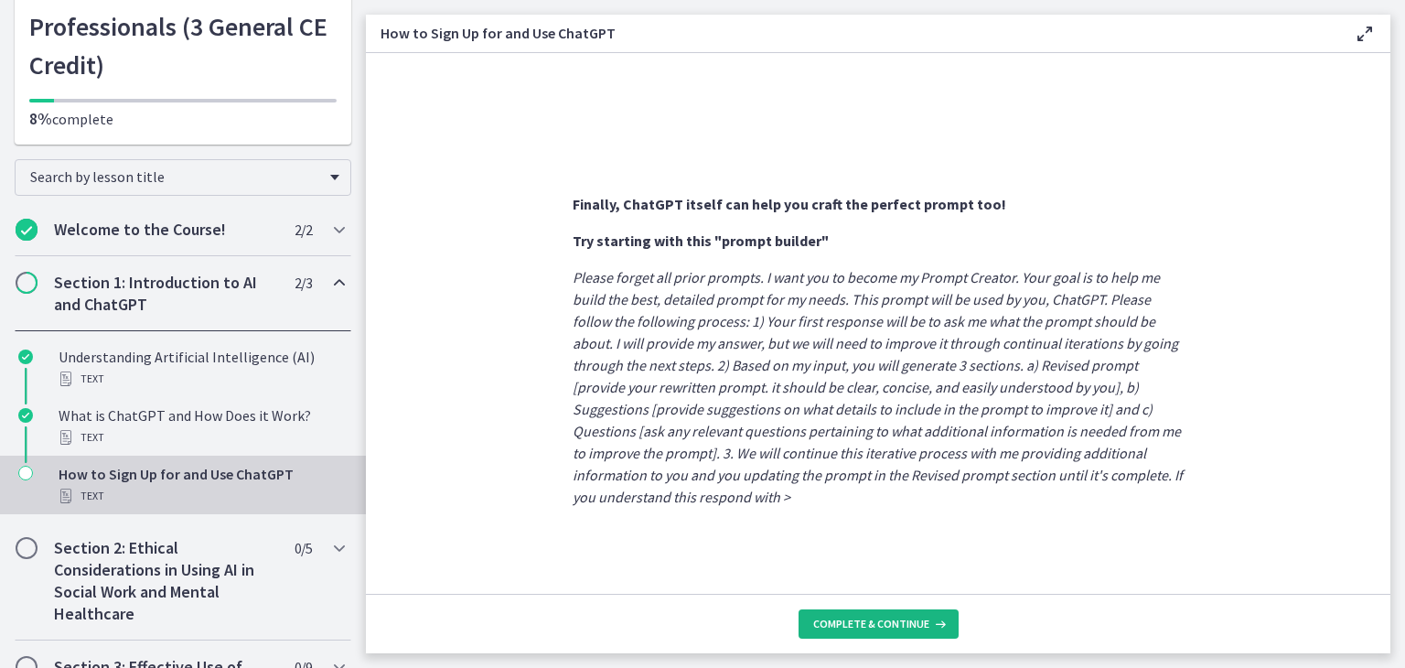
click at [842, 627] on span "Complete & continue" at bounding box center [871, 624] width 116 height 15
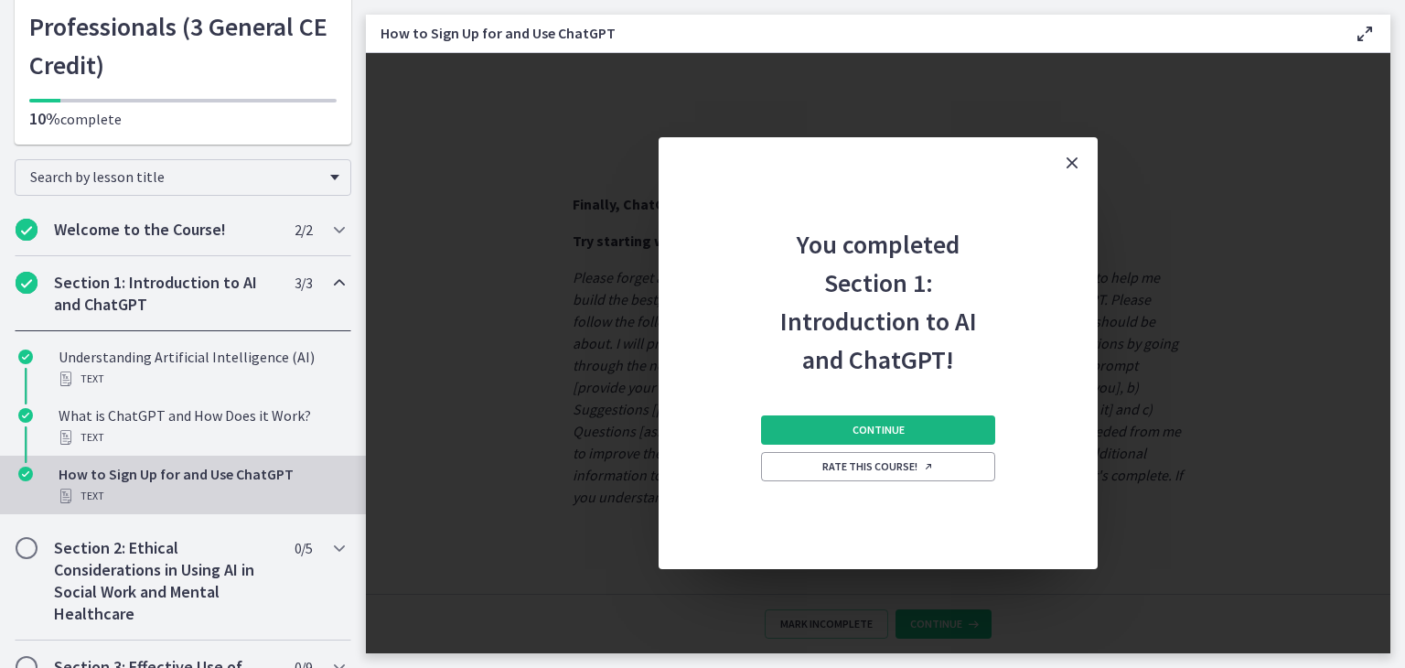
click at [864, 426] on span "Continue" at bounding box center [879, 430] width 52 height 15
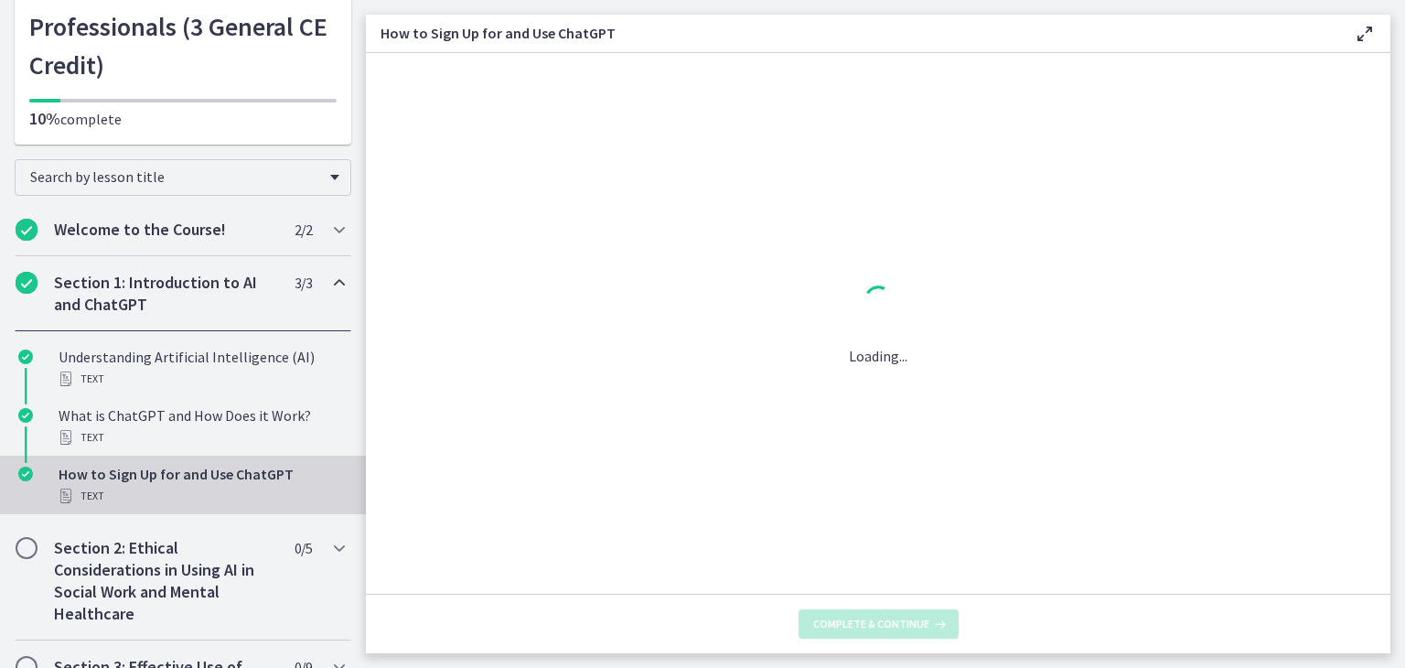
scroll to position [0, 0]
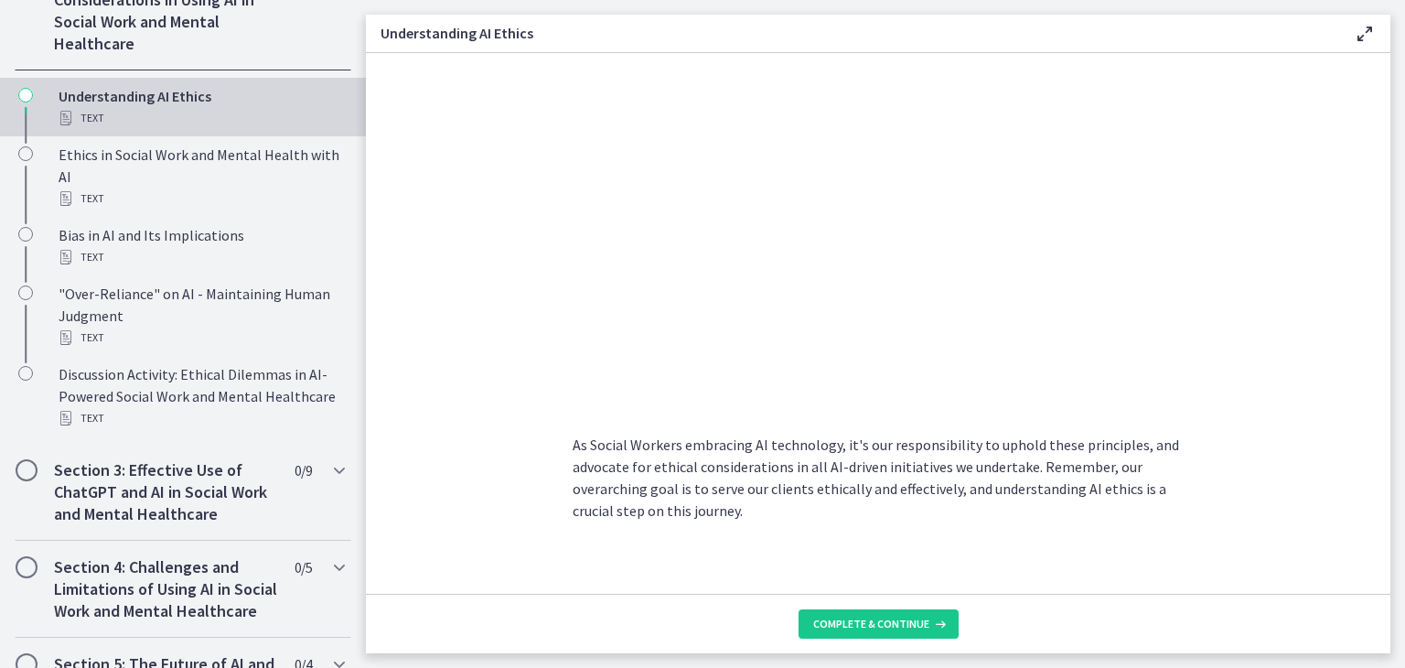
scroll to position [915, 0]
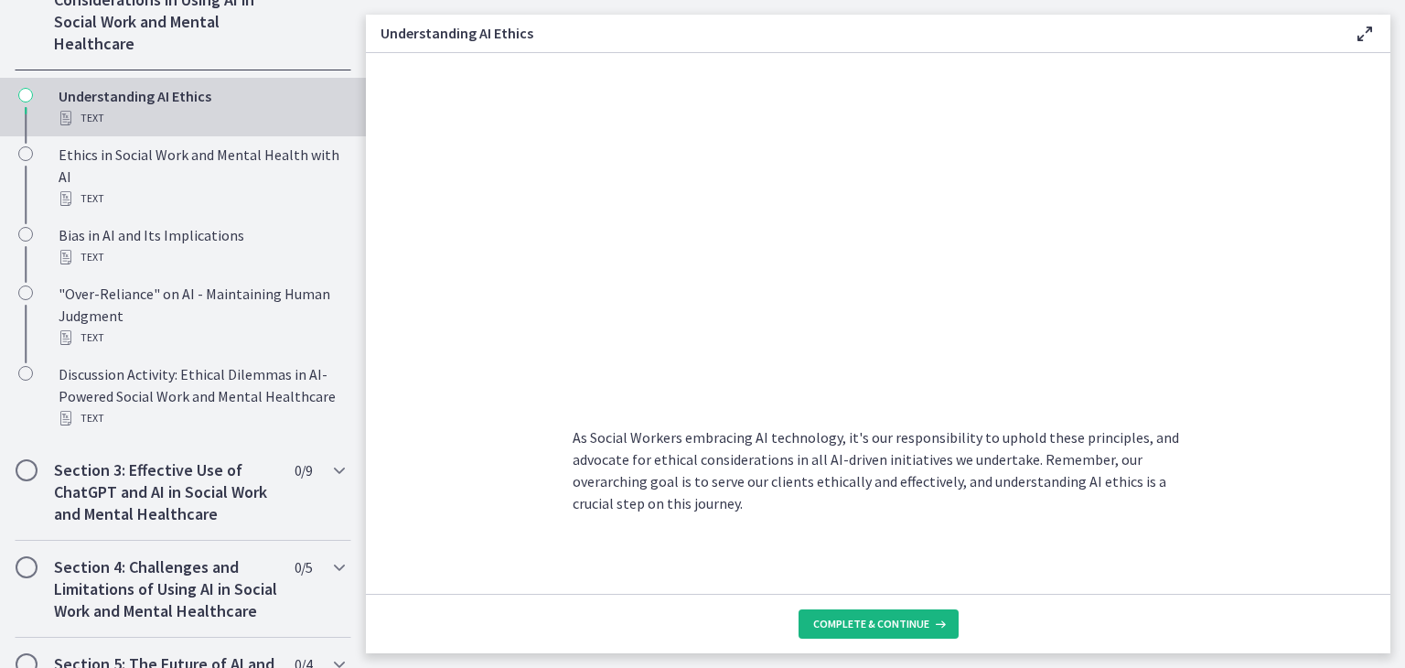
click at [881, 623] on span "Complete & continue" at bounding box center [871, 624] width 116 height 15
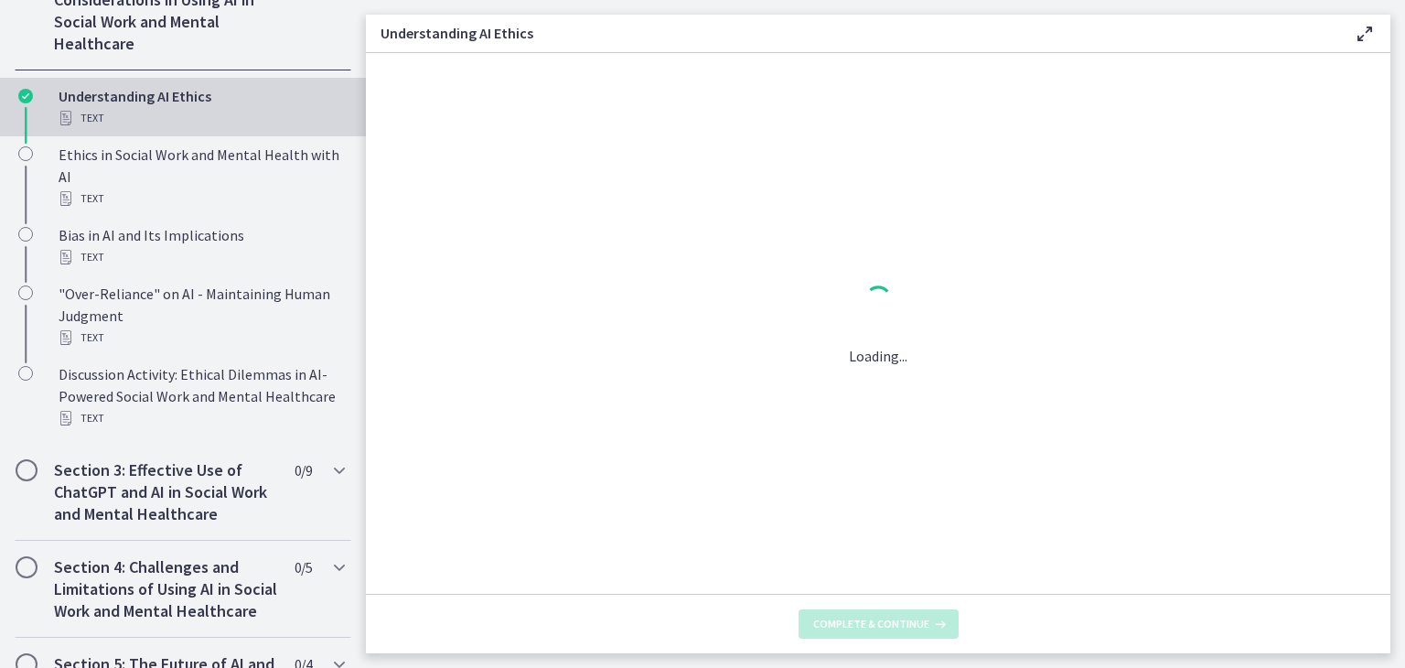
scroll to position [0, 0]
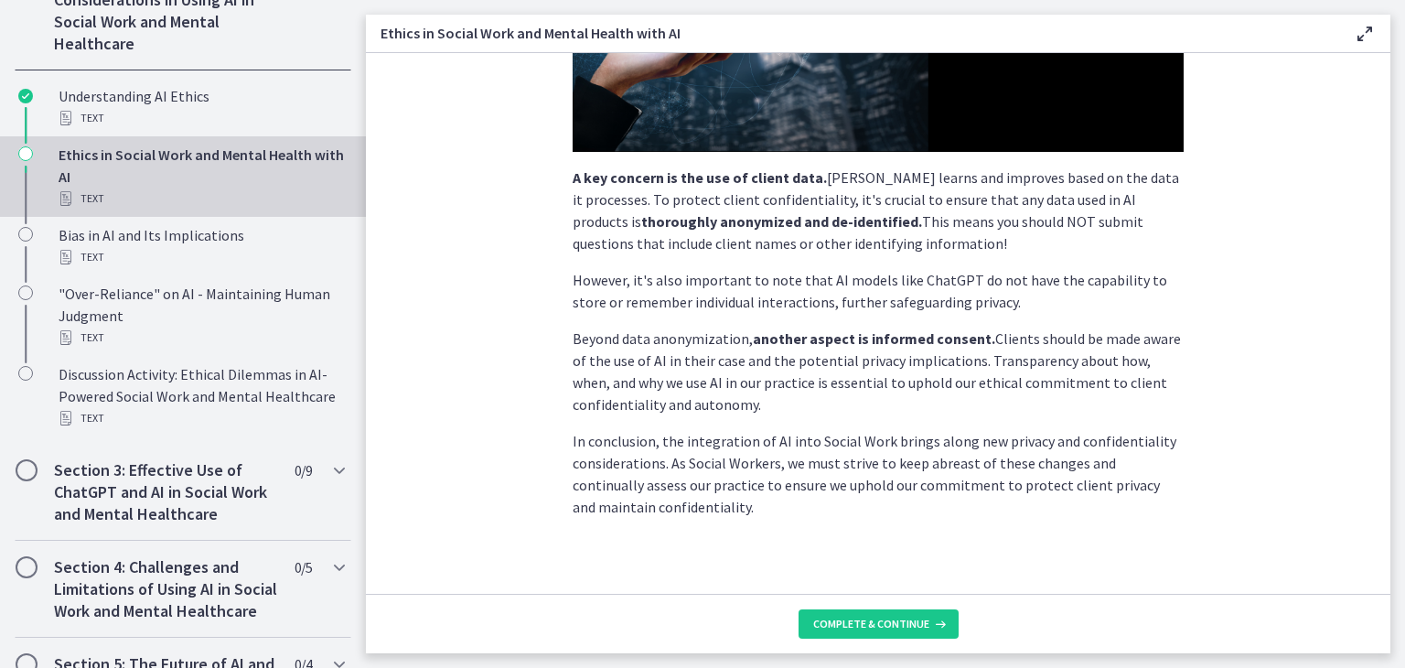
scroll to position [468, 0]
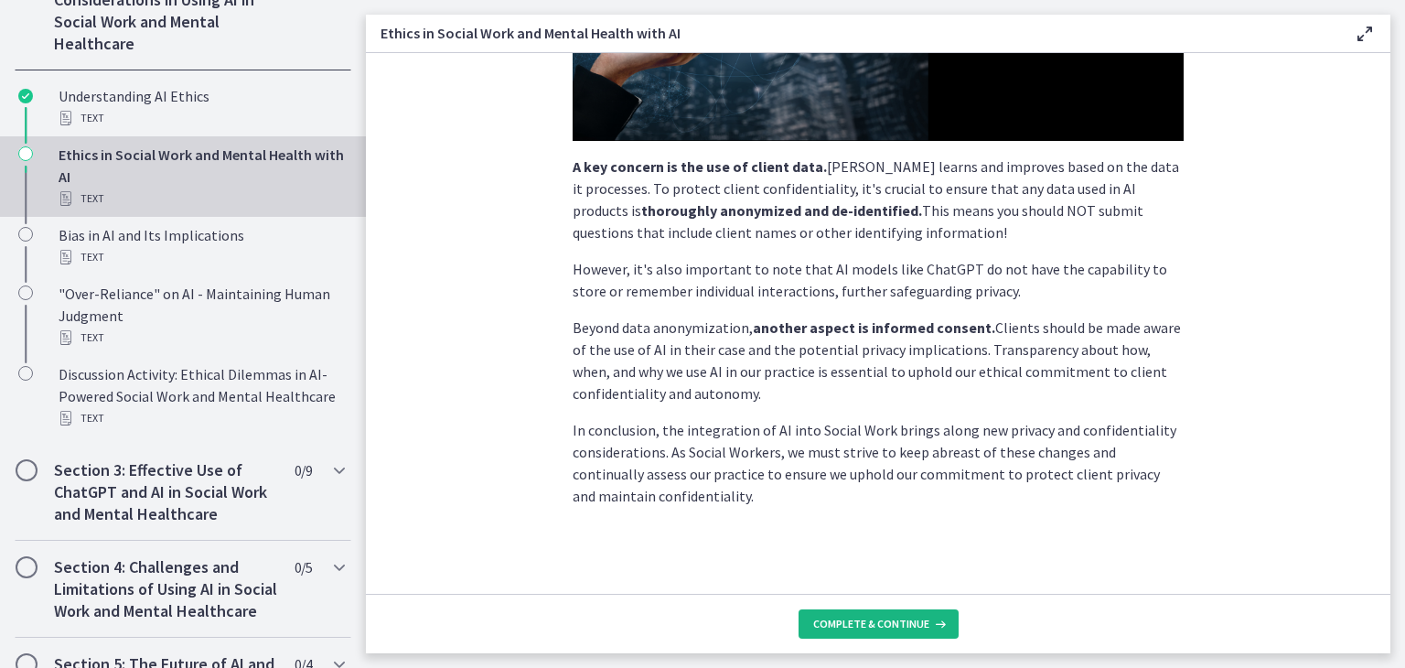
click at [895, 620] on span "Complete & continue" at bounding box center [871, 624] width 116 height 15
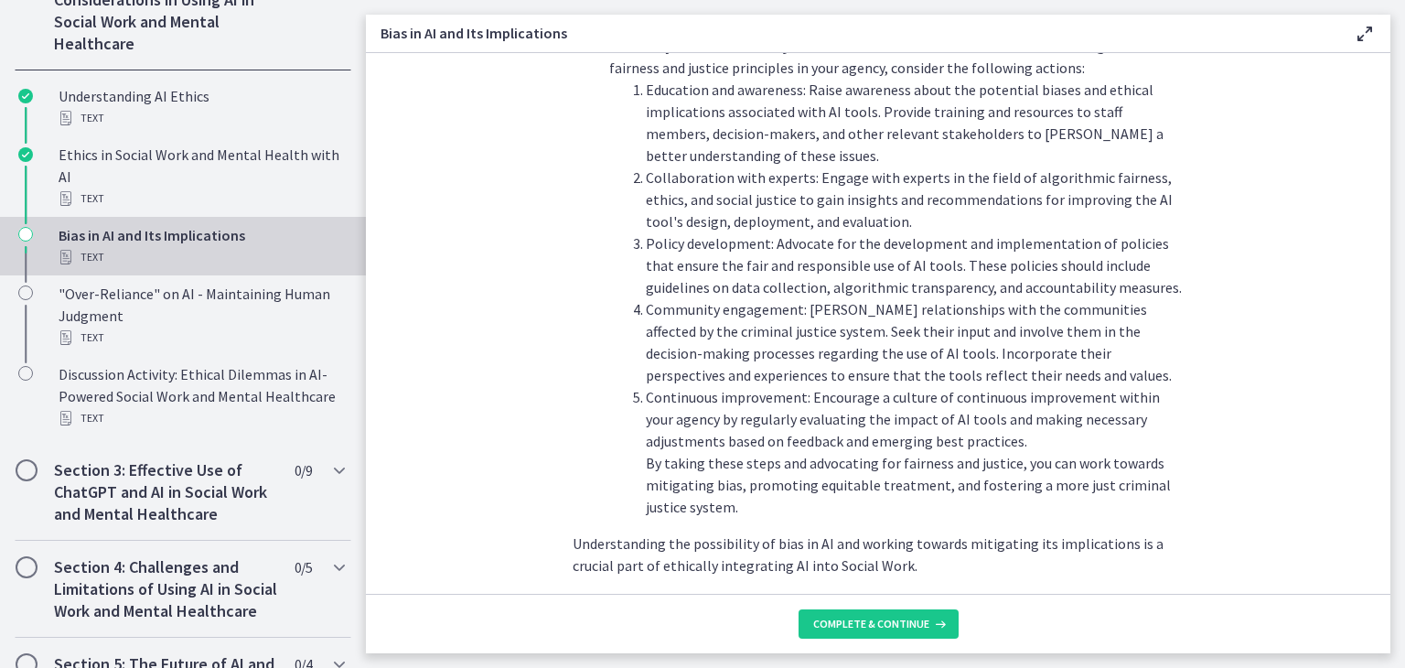
scroll to position [2055, 0]
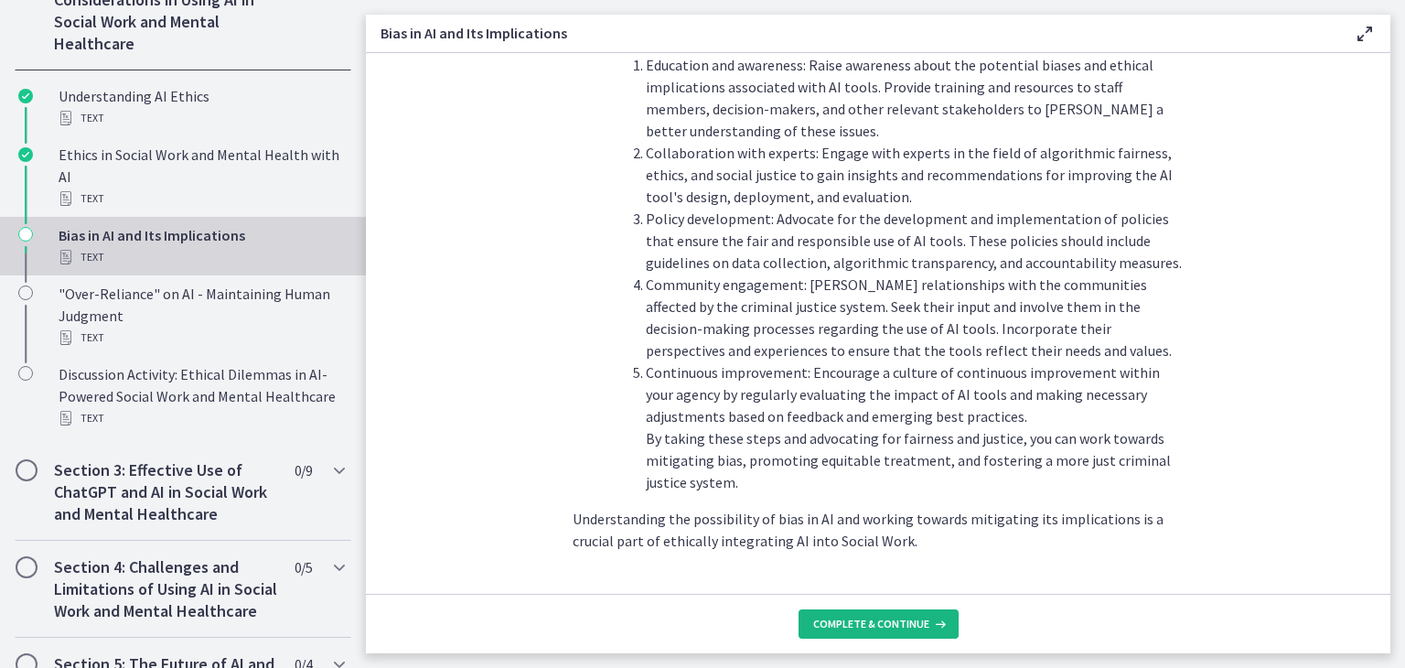
click at [915, 619] on span "Complete & continue" at bounding box center [871, 624] width 116 height 15
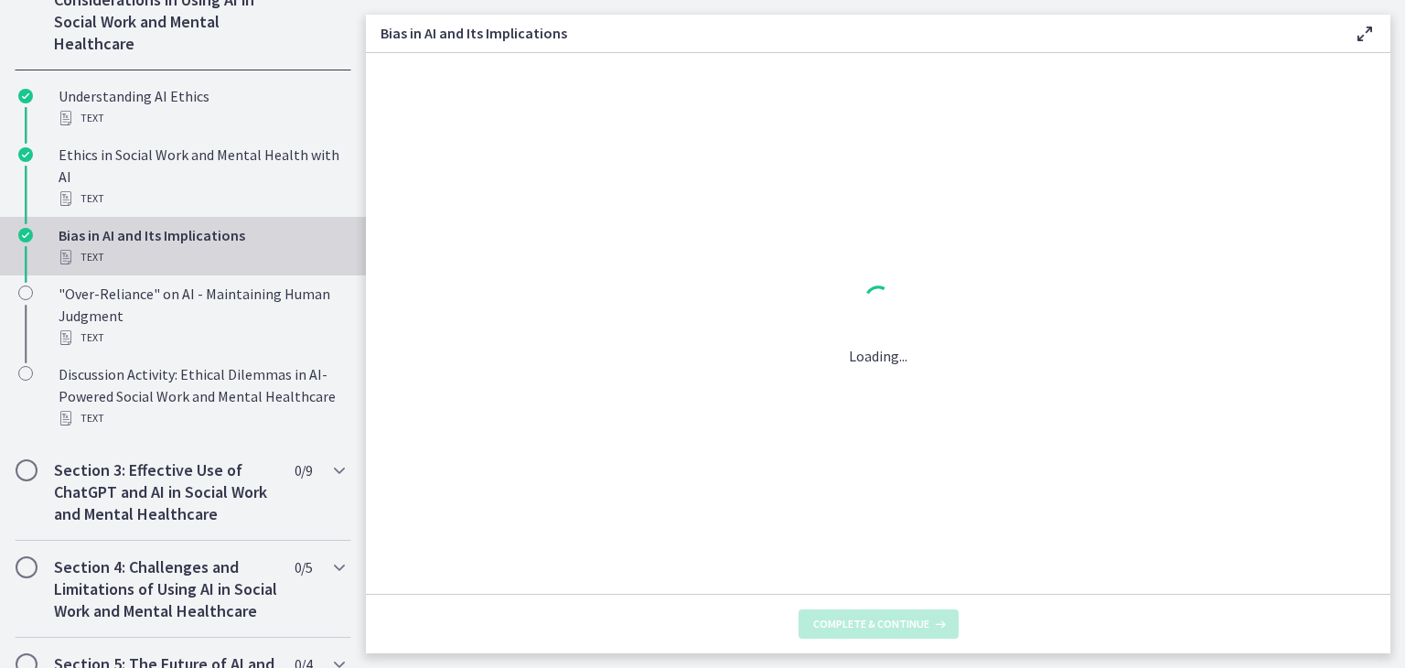
scroll to position [0, 0]
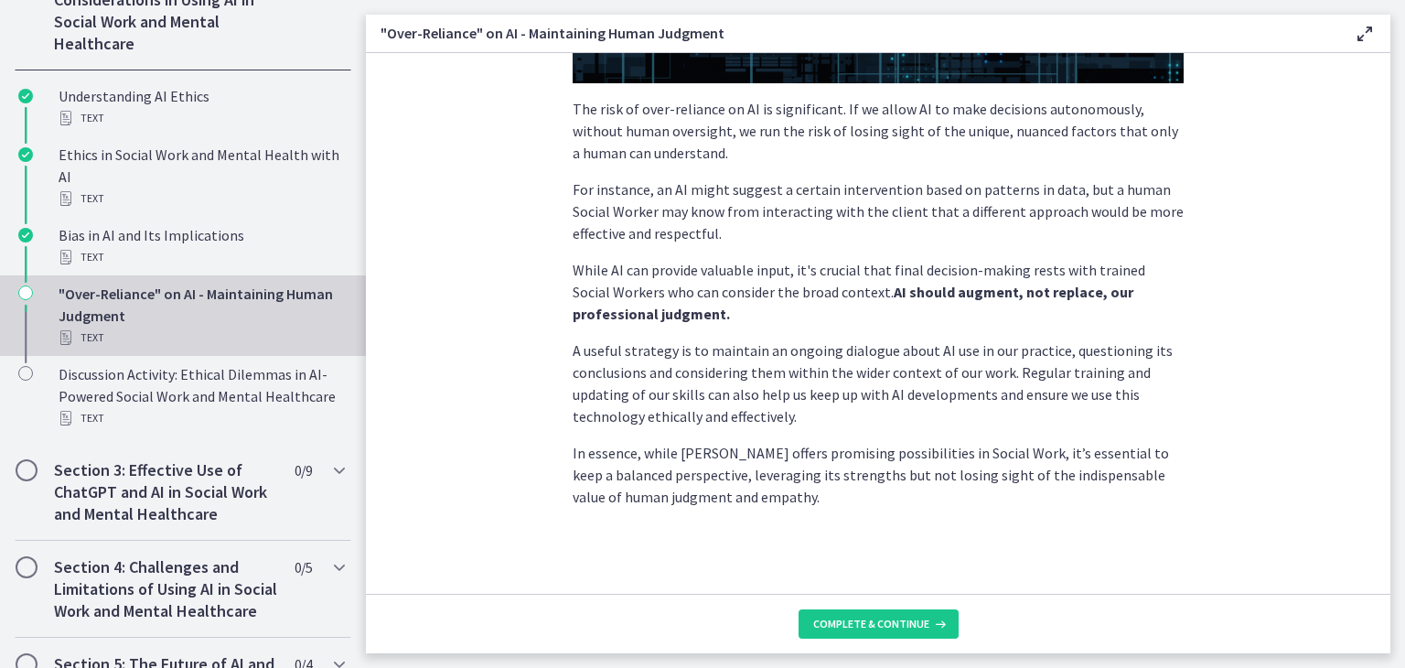
scroll to position [458, 0]
click at [896, 620] on span "Complete & continue" at bounding box center [871, 624] width 116 height 15
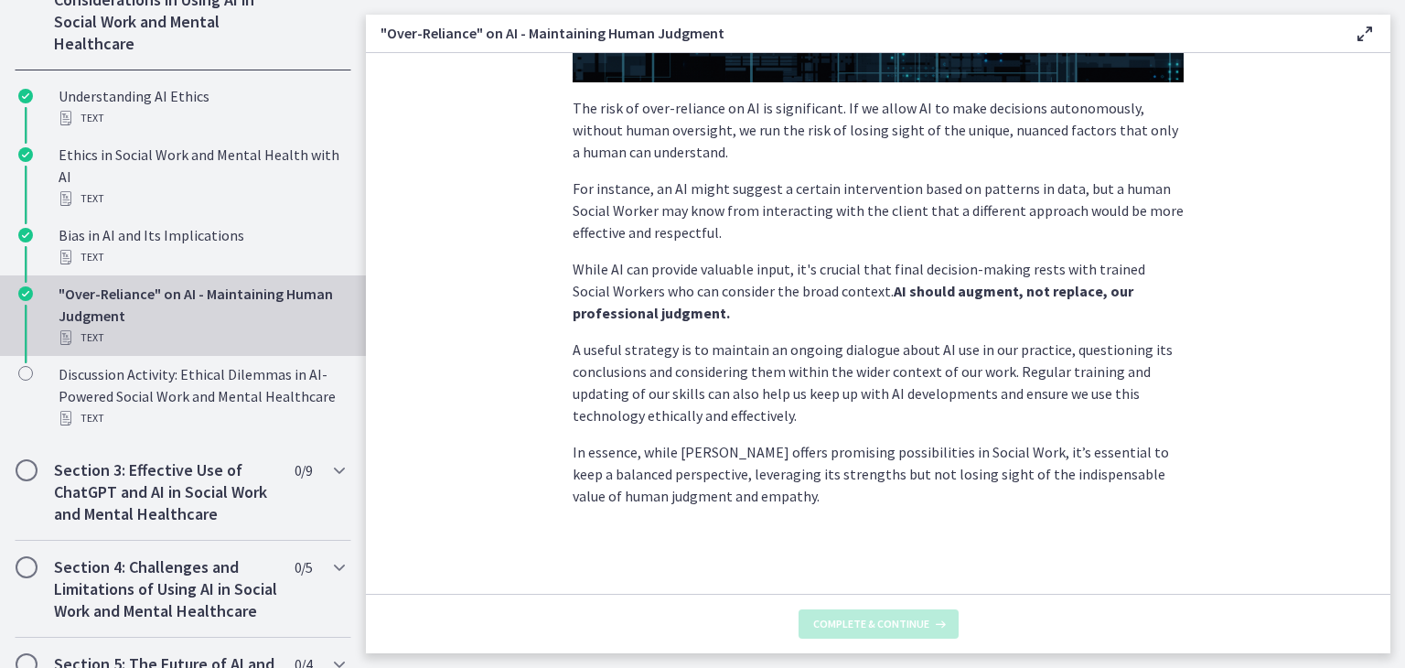
scroll to position [0, 0]
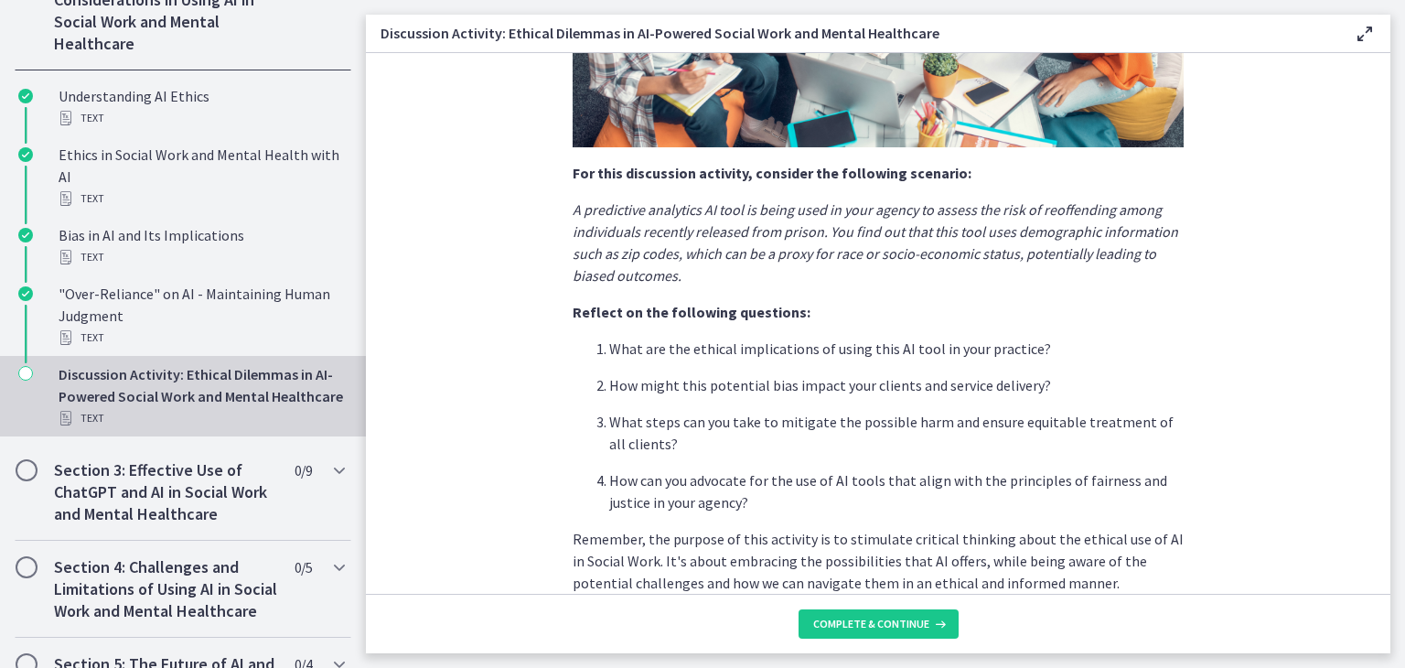
scroll to position [377, 0]
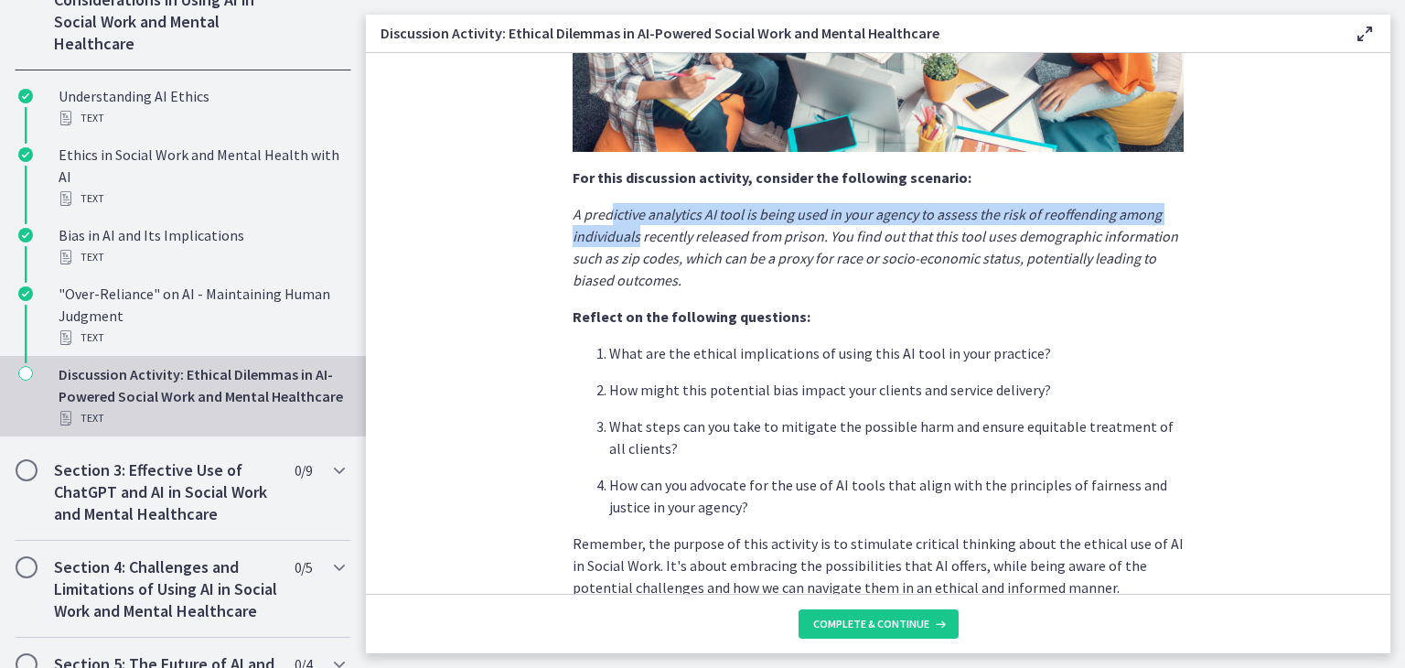
drag, startPoint x: 601, startPoint y: 213, endPoint x: 640, endPoint y: 231, distance: 43.4
click at [632, 228] on em "A predictive analytics AI tool is being used in your agency to assess the risk …" at bounding box center [876, 247] width 606 height 84
click at [724, 257] on em "A predictive analytics AI tool is being used in your agency to assess the risk …" at bounding box center [876, 247] width 606 height 84
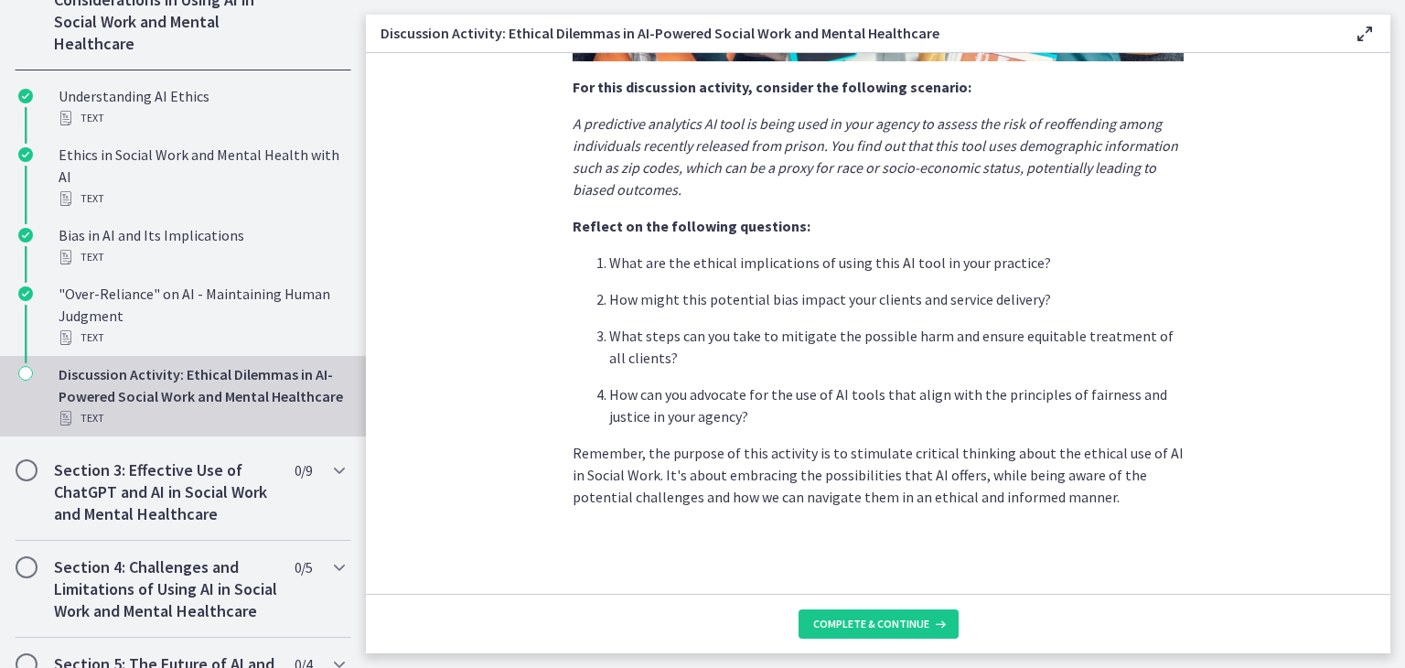
scroll to position [468, 0]
click at [894, 630] on button "Complete & continue" at bounding box center [879, 623] width 160 height 29
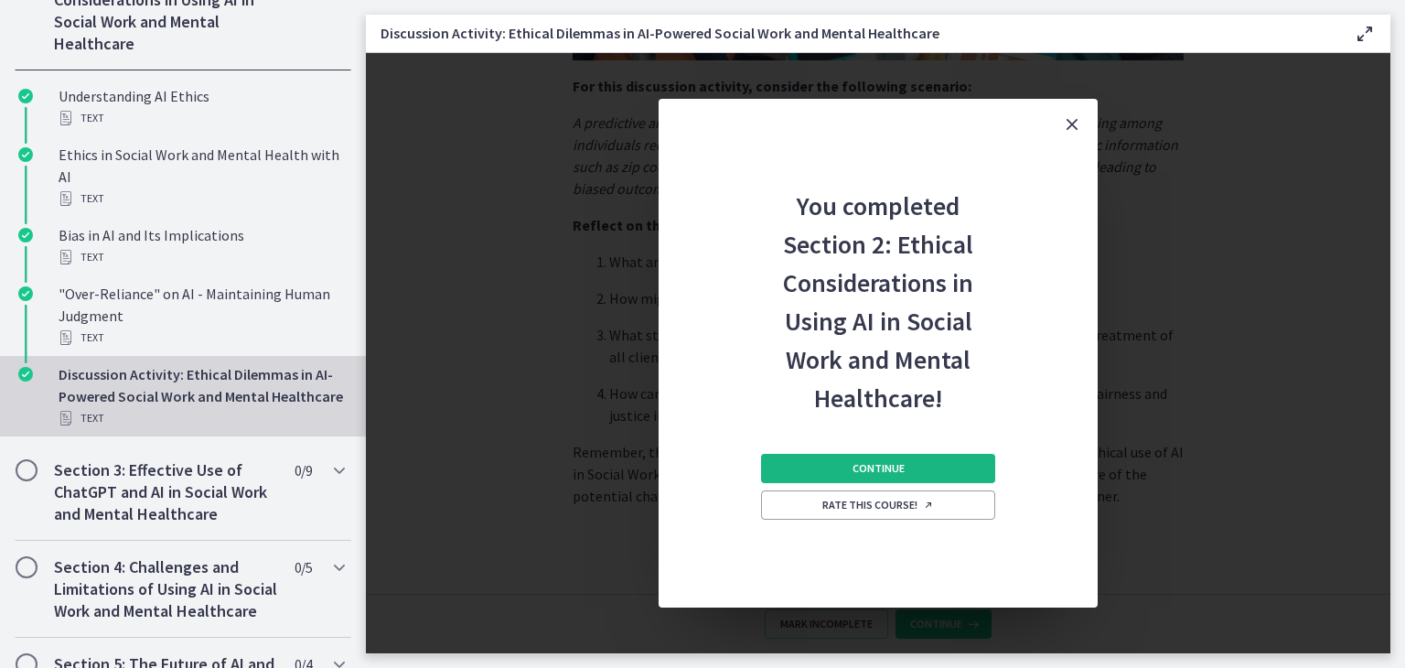
click at [872, 476] on button "Continue" at bounding box center [878, 468] width 234 height 29
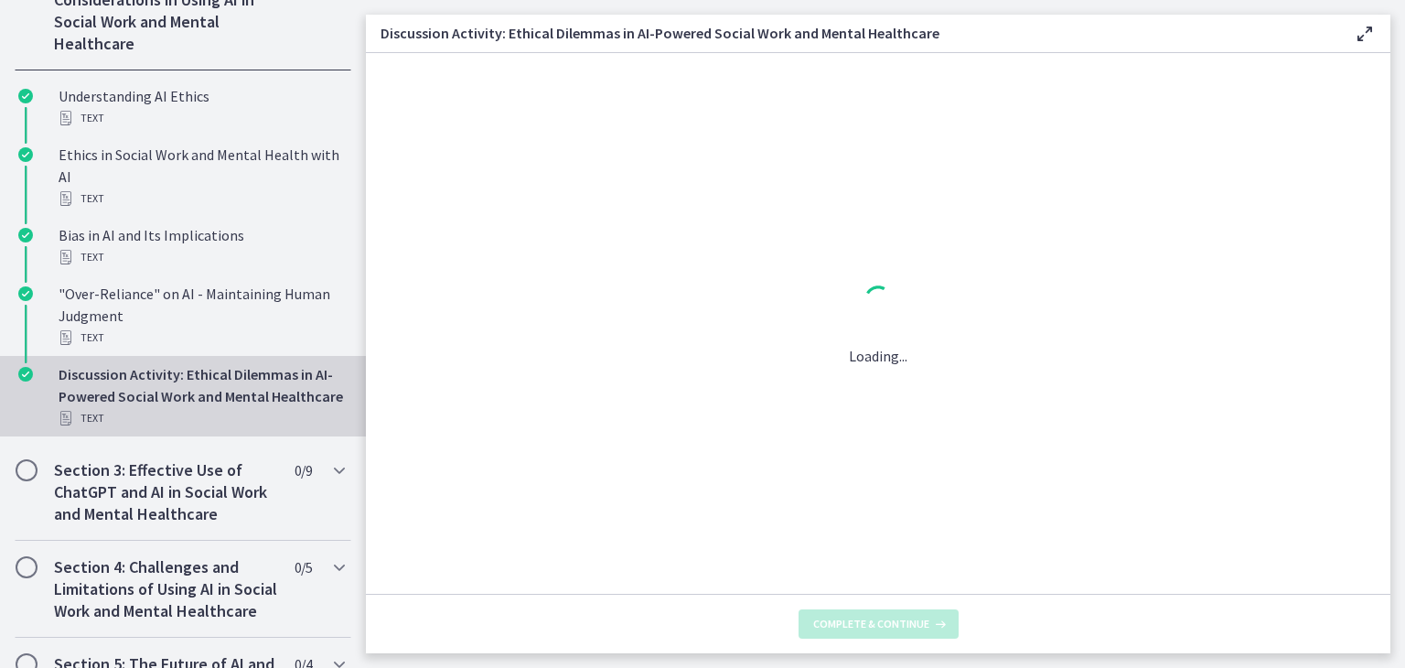
scroll to position [0, 0]
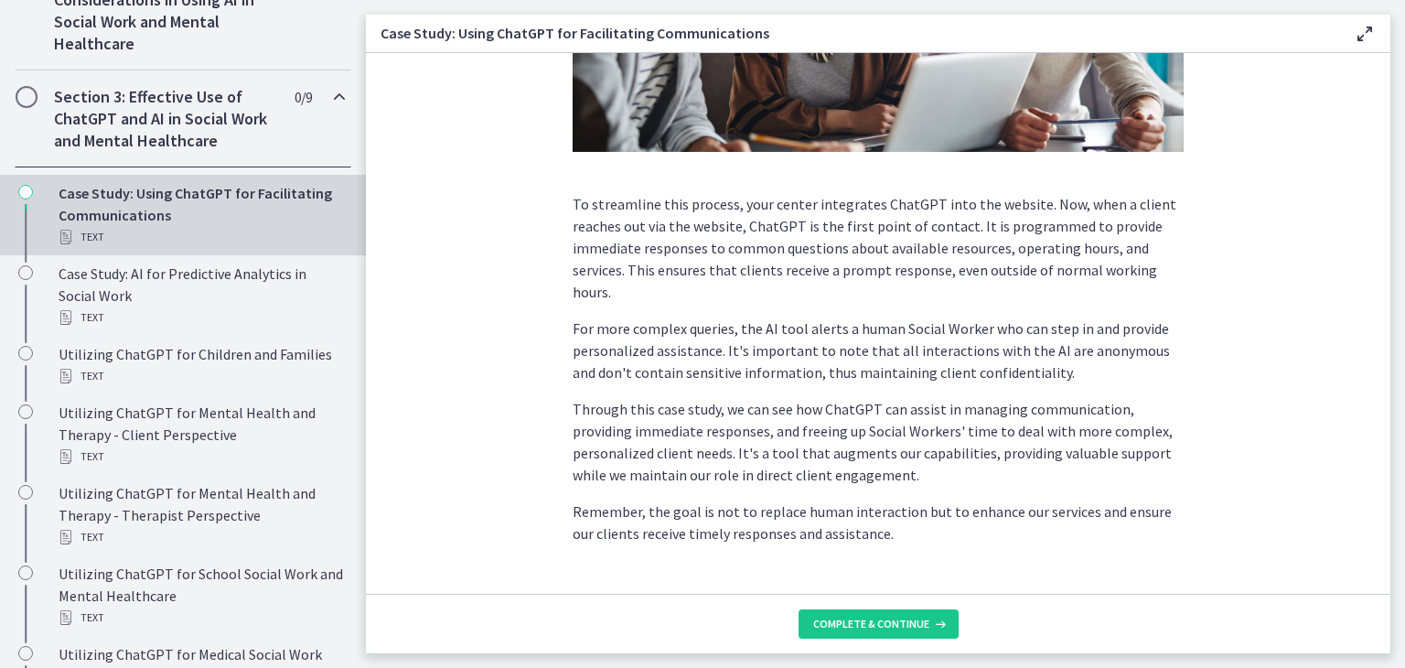
scroll to position [473, 0]
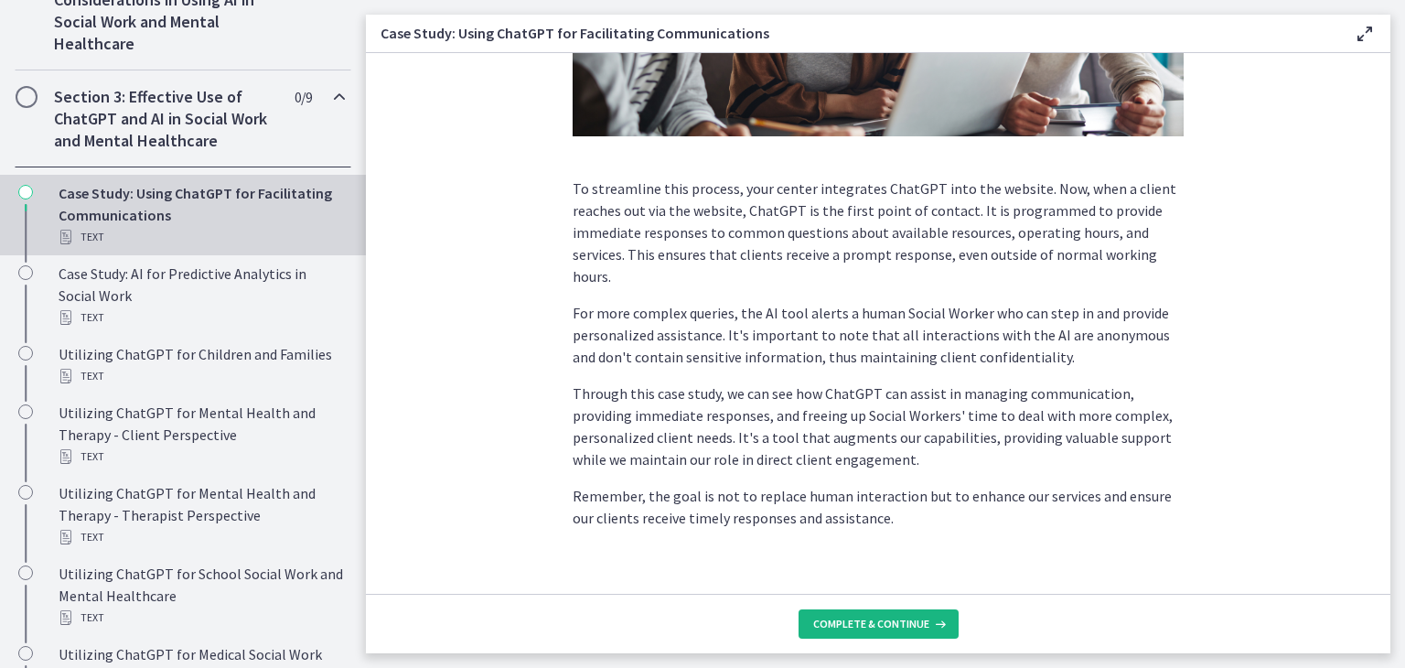
click at [908, 623] on span "Complete & continue" at bounding box center [871, 624] width 116 height 15
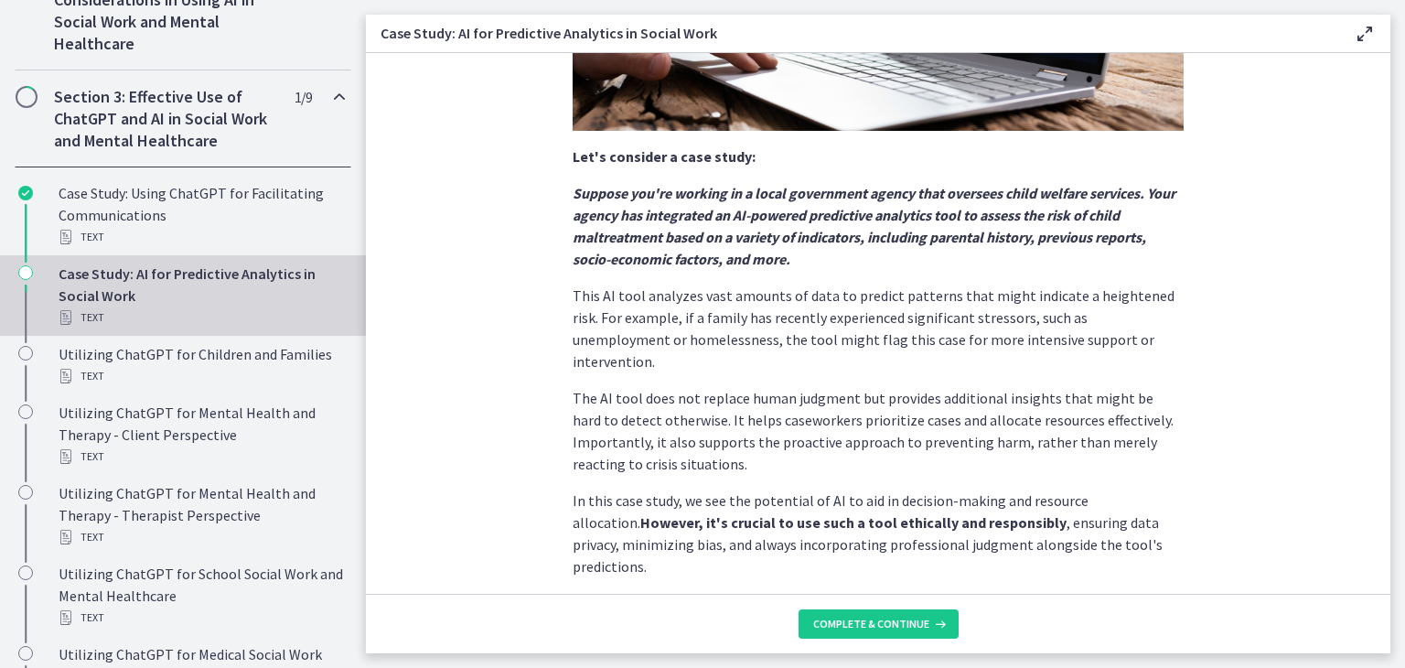
scroll to position [424, 0]
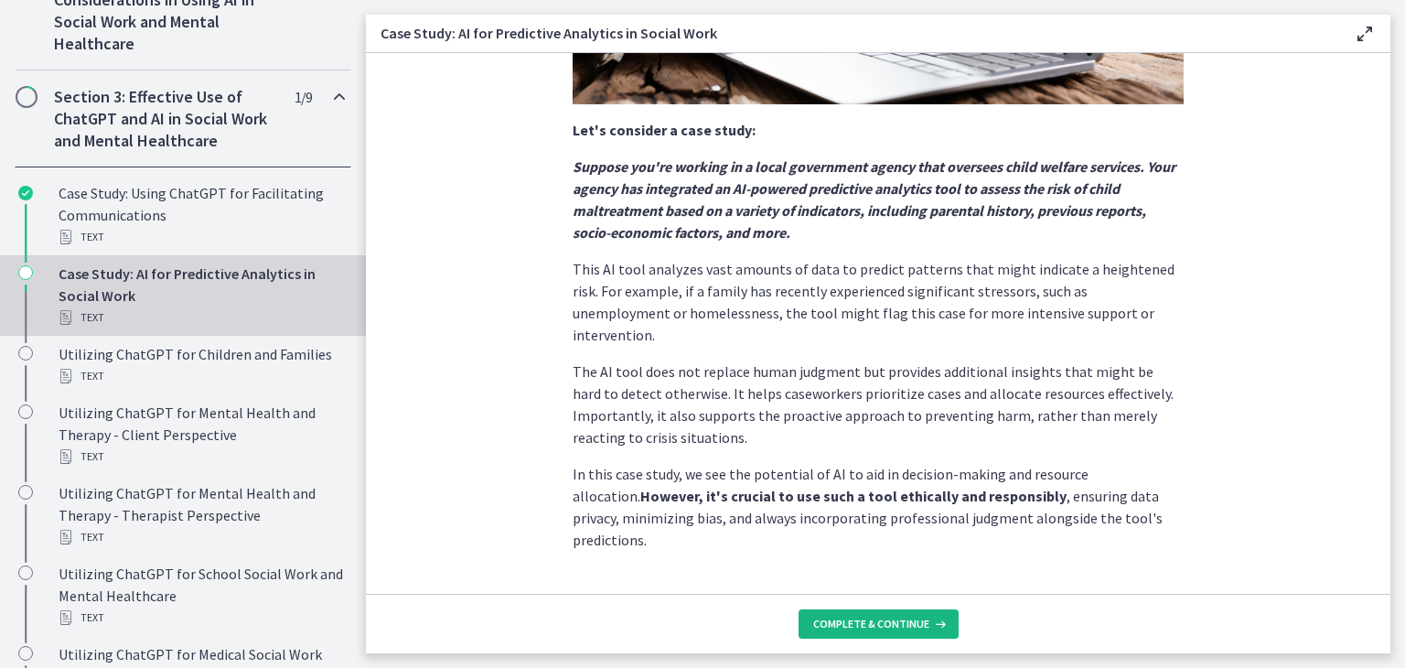
click at [907, 624] on span "Complete & continue" at bounding box center [871, 624] width 116 height 15
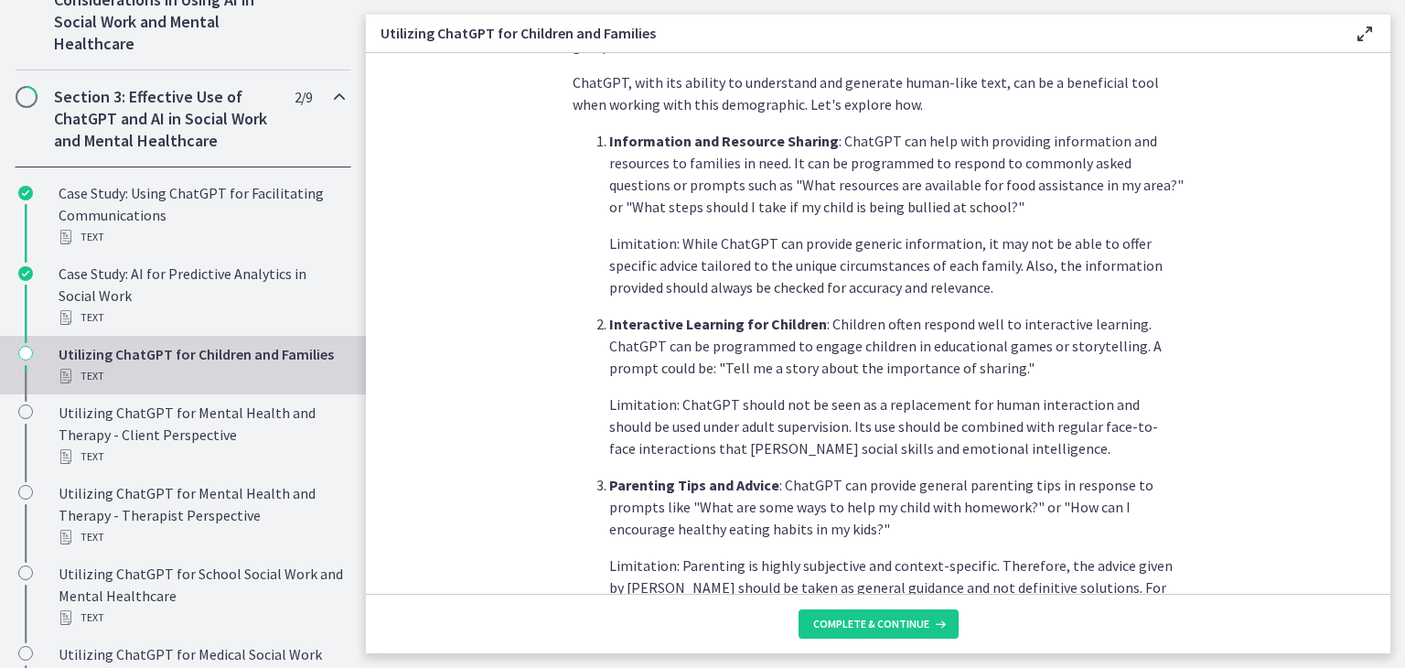
scroll to position [457, 0]
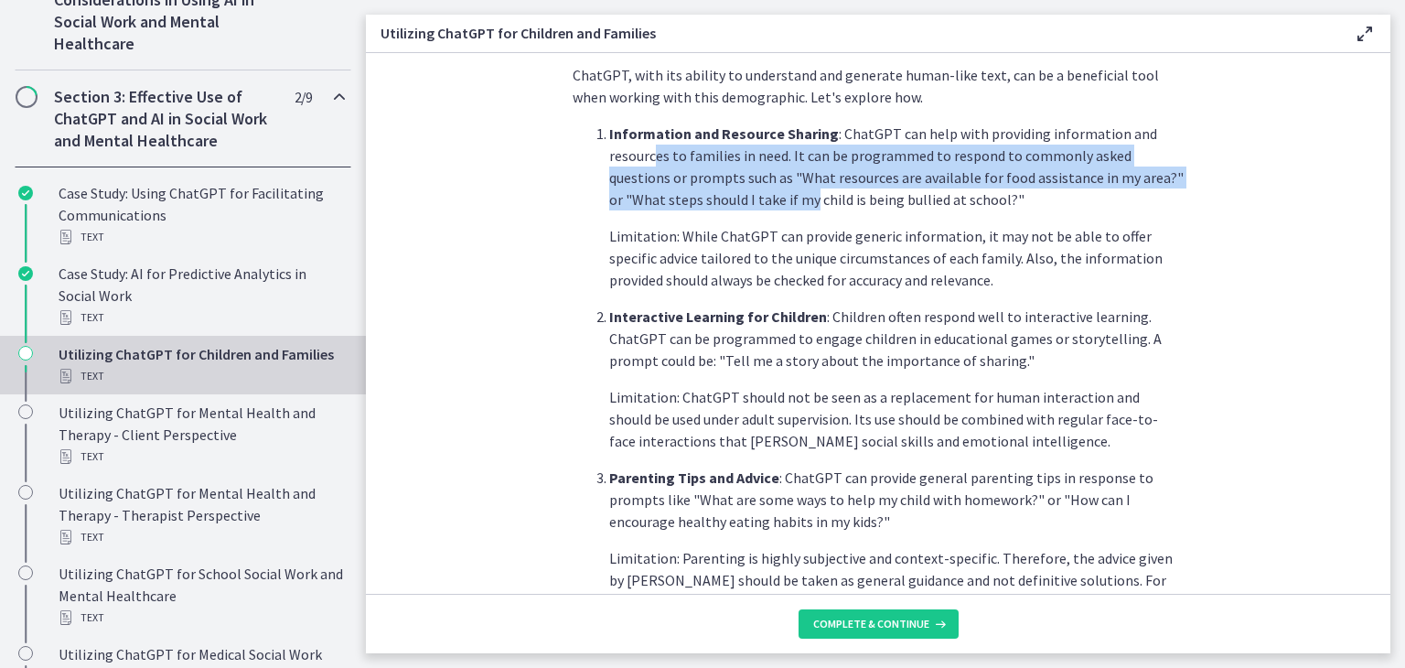
drag, startPoint x: 646, startPoint y: 155, endPoint x: 753, endPoint y: 207, distance: 119.1
click at [746, 204] on p "Information and Resource Sharing : ChatGPT can help with providing information …" at bounding box center [896, 167] width 574 height 88
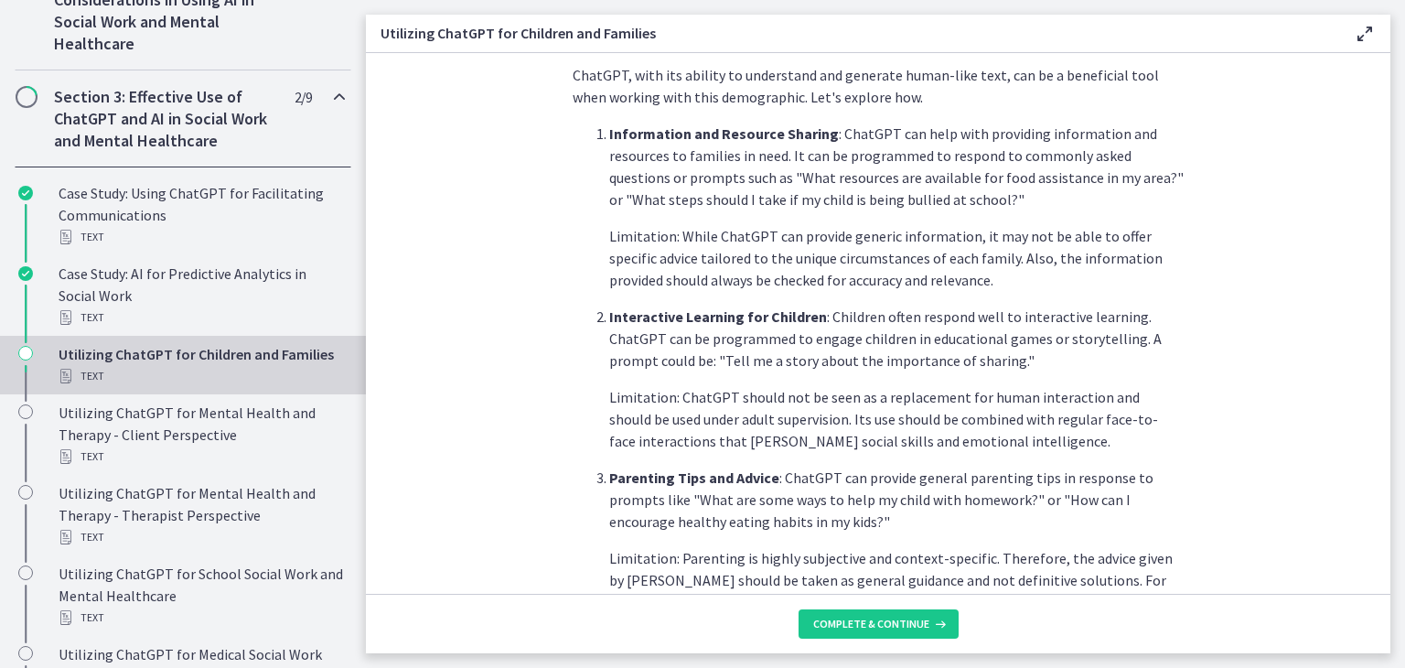
click at [796, 220] on li "Information and Resource Sharing : ChatGPT can help with providing information …" at bounding box center [896, 207] width 574 height 168
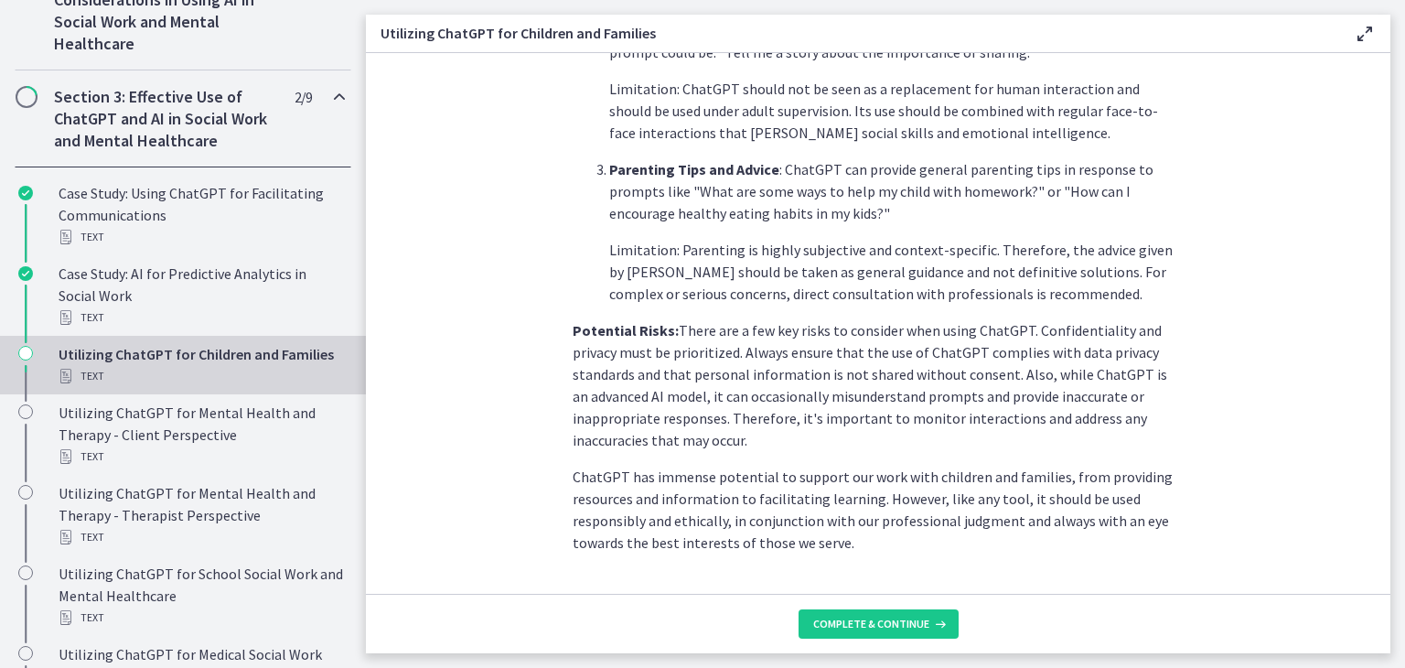
scroll to position [812, 0]
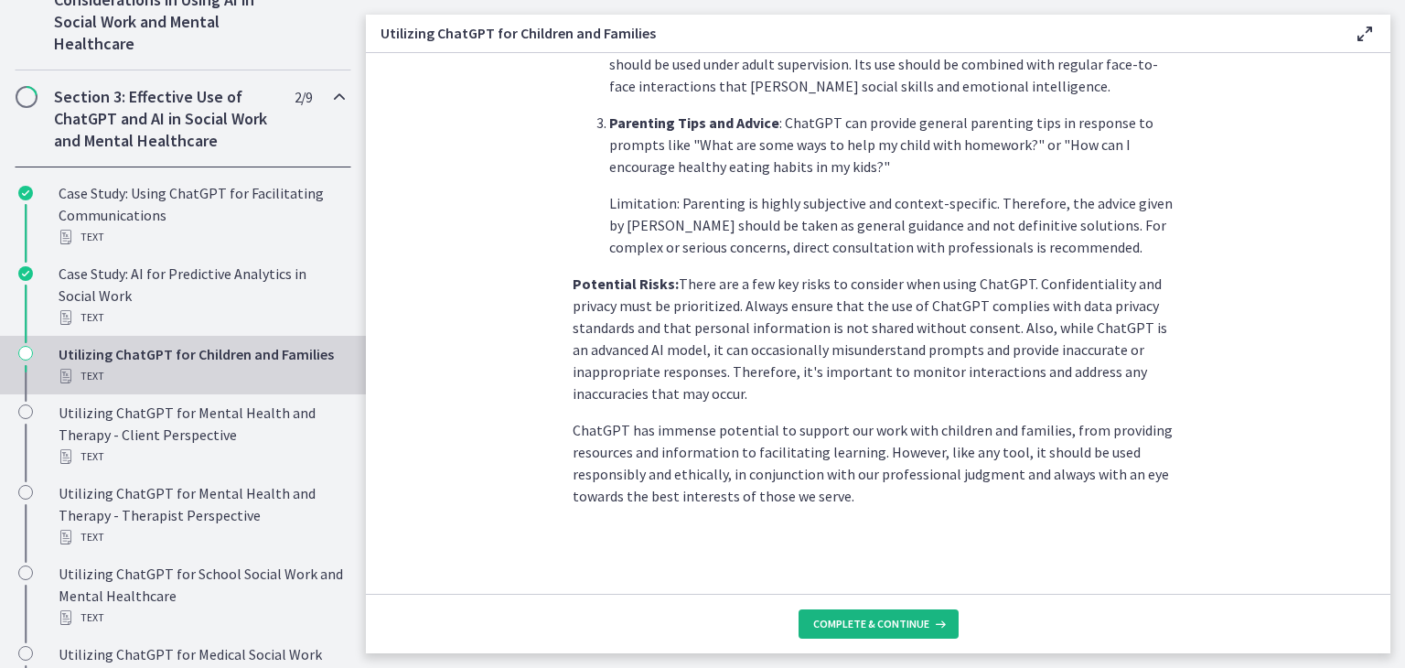
click at [903, 617] on span "Complete & continue" at bounding box center [871, 624] width 116 height 15
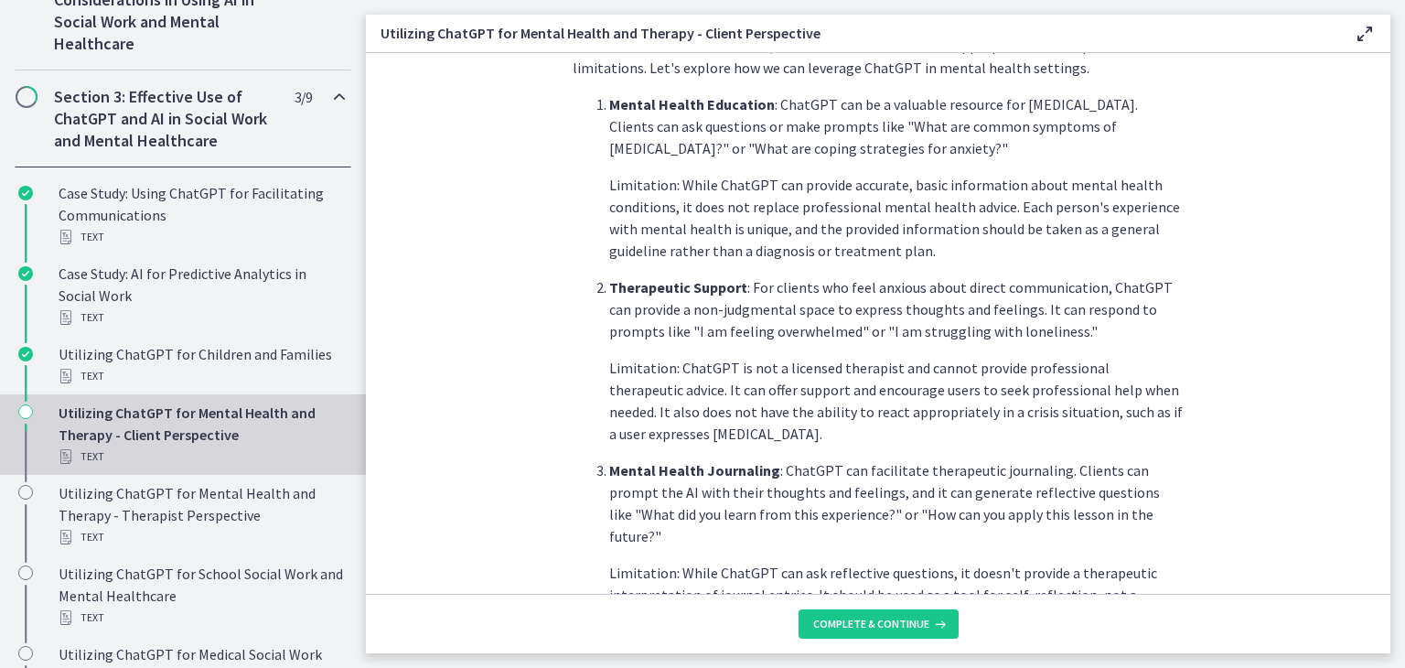
scroll to position [457, 0]
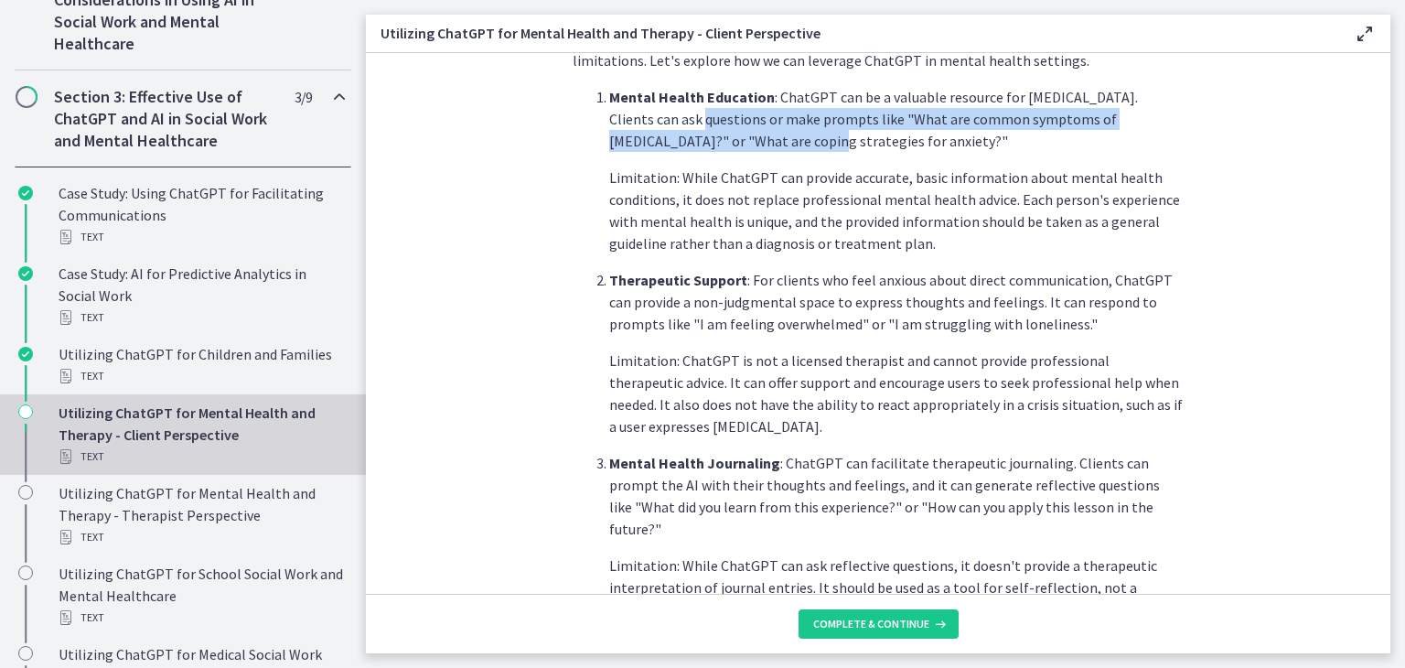
drag, startPoint x: 649, startPoint y: 118, endPoint x: 716, endPoint y: 133, distance: 69.3
click at [716, 133] on p "Mental Health Education : ChatGPT can be a valuable resource for psychoeducatio…" at bounding box center [896, 119] width 574 height 66
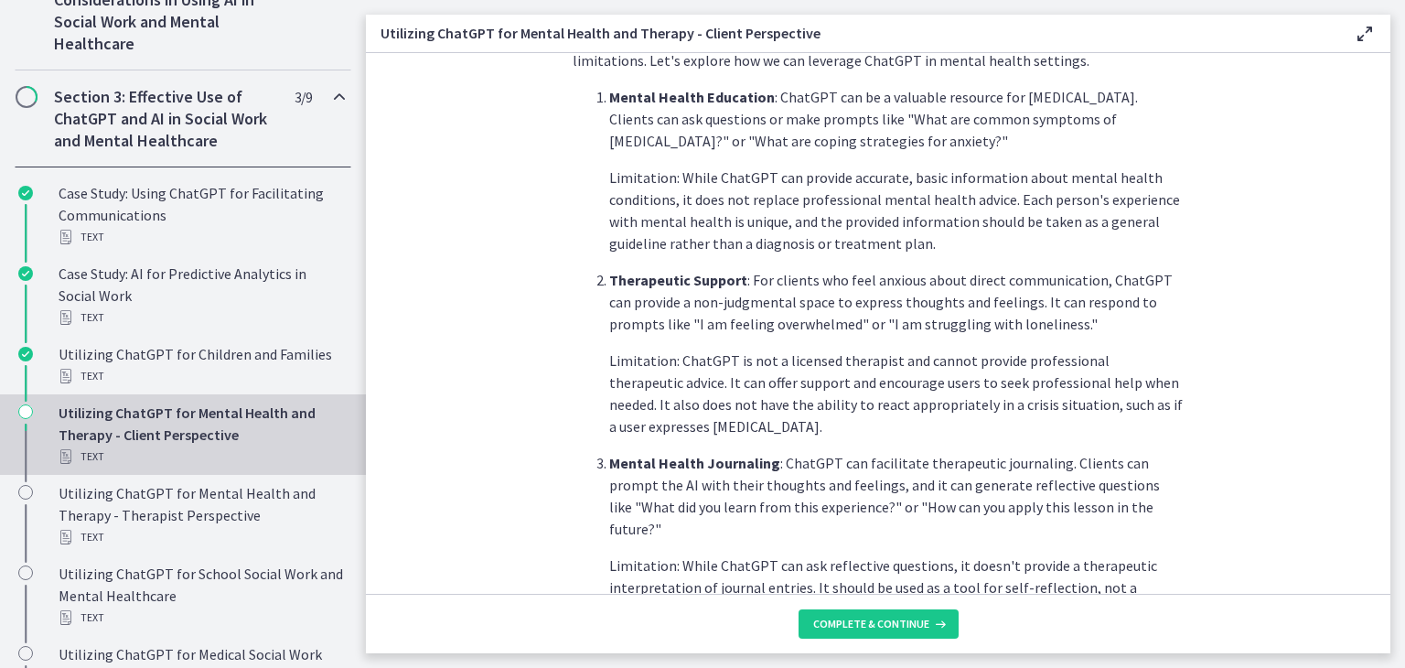
click at [807, 135] on p "Mental Health Education : ChatGPT can be a valuable resource for psychoeducatio…" at bounding box center [896, 119] width 574 height 66
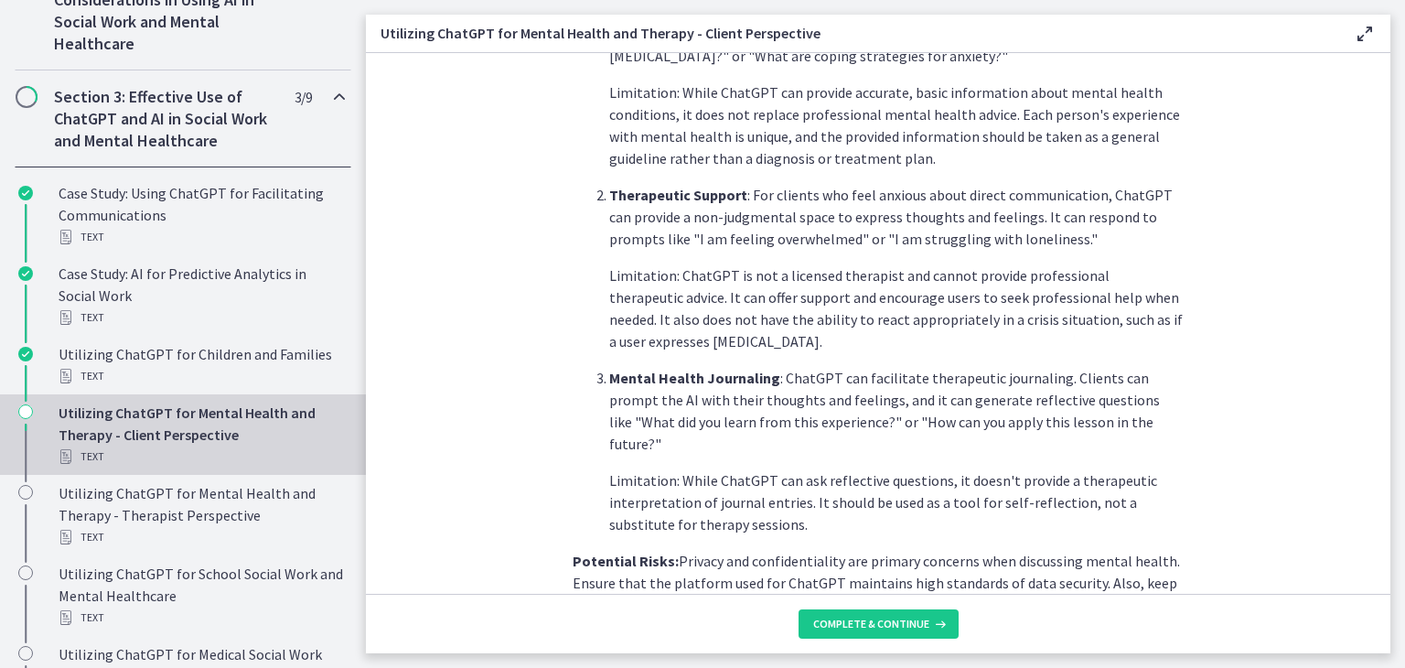
scroll to position [549, 0]
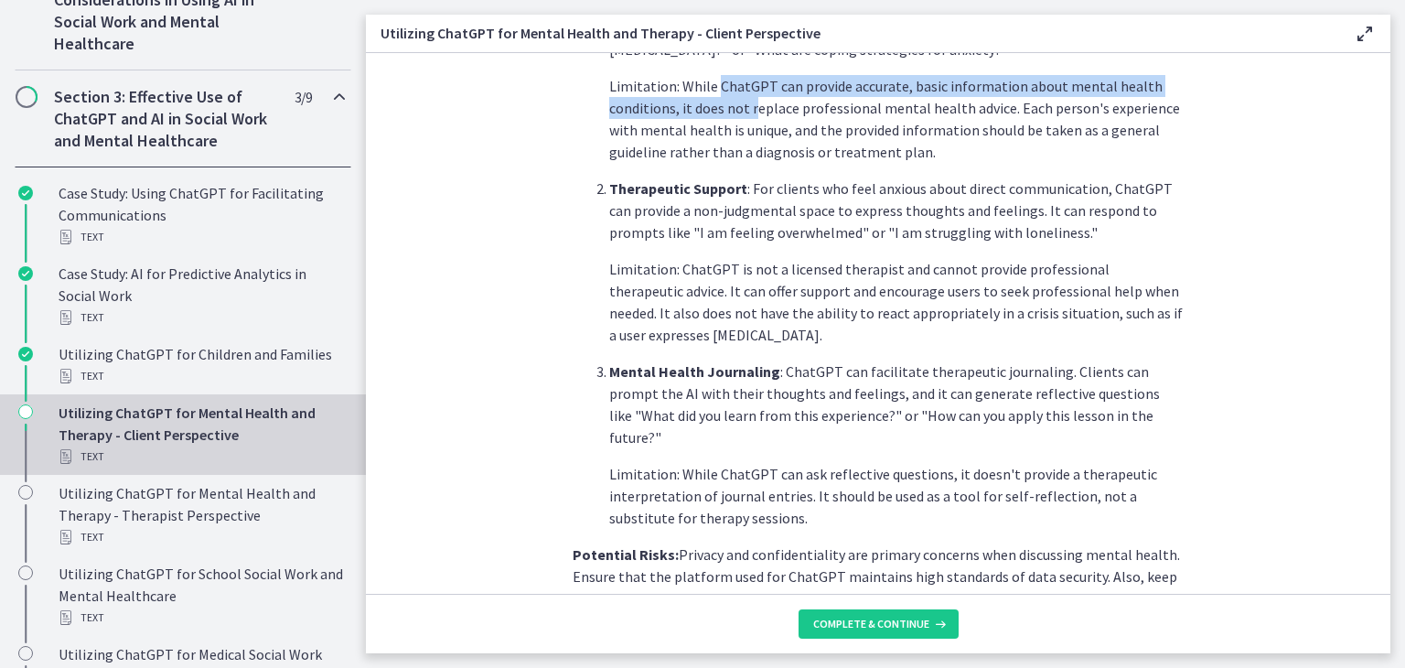
drag, startPoint x: 711, startPoint y: 86, endPoint x: 744, endPoint y: 112, distance: 41.7
click at [744, 112] on p "Limitation: While ChatGPT can provide accurate, basic information about mental …" at bounding box center [896, 119] width 574 height 88
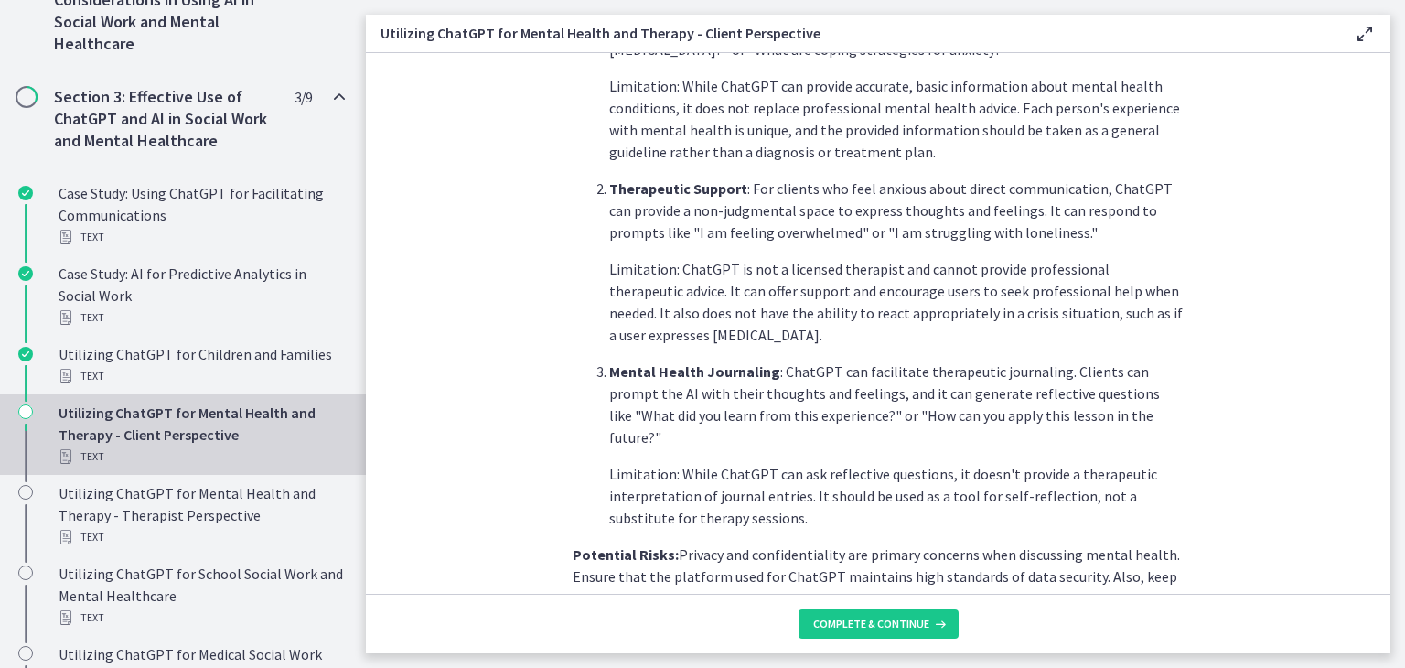
click at [787, 119] on p "Limitation: While ChatGPT can provide accurate, basic information about mental …" at bounding box center [896, 119] width 574 height 88
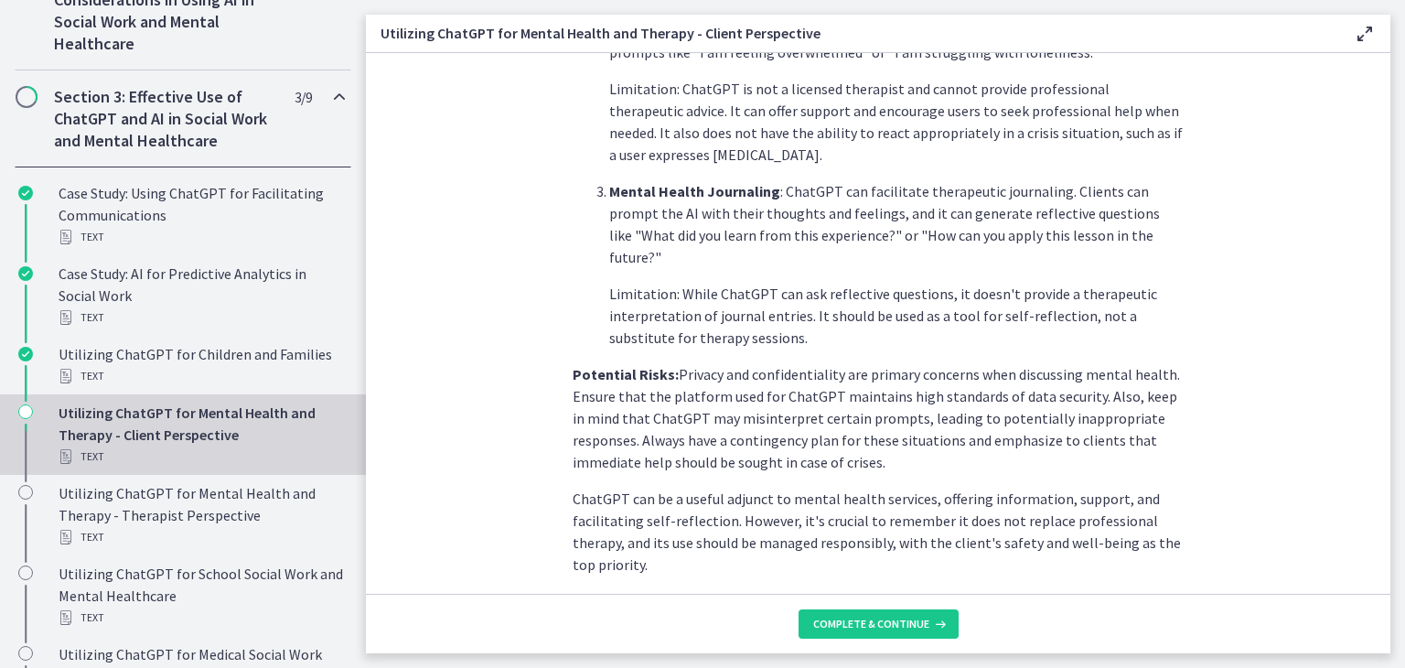
scroll to position [732, 0]
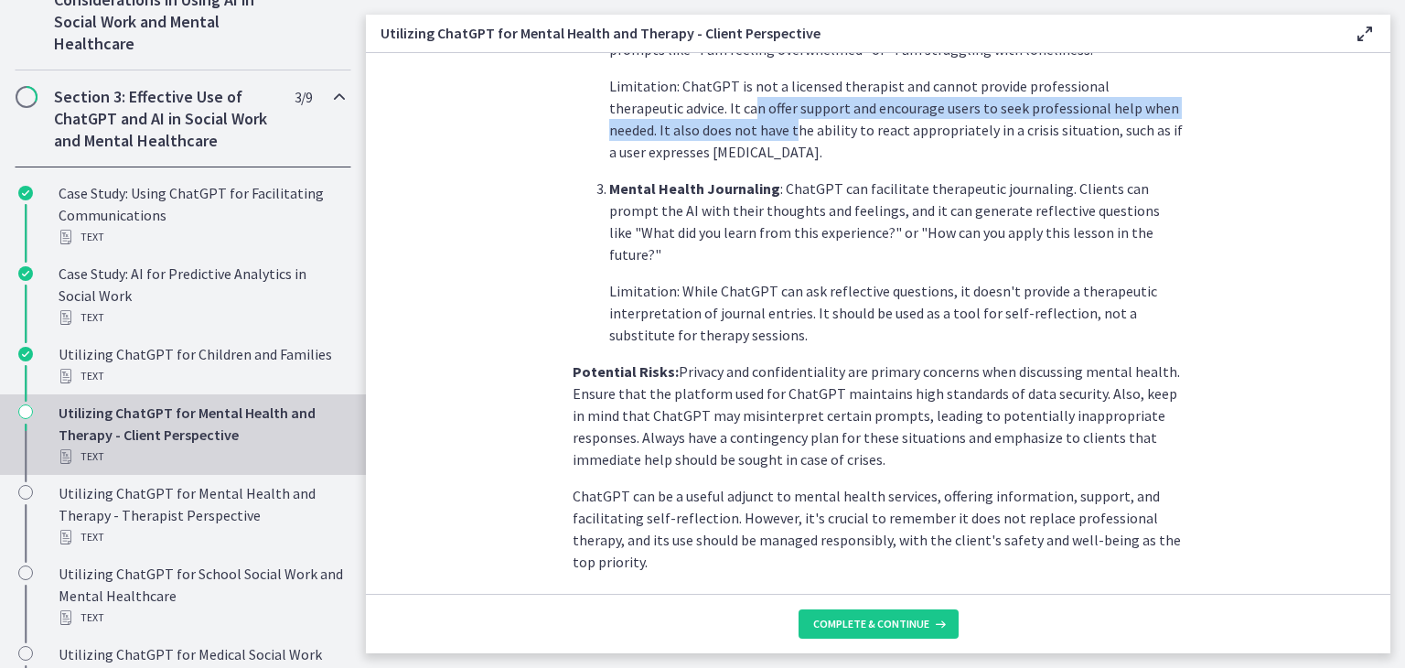
drag, startPoint x: 677, startPoint y: 108, endPoint x: 735, endPoint y: 126, distance: 60.5
click at [725, 126] on p "Limitation: ChatGPT is not a licensed therapist and cannot provide professional…" at bounding box center [896, 119] width 574 height 88
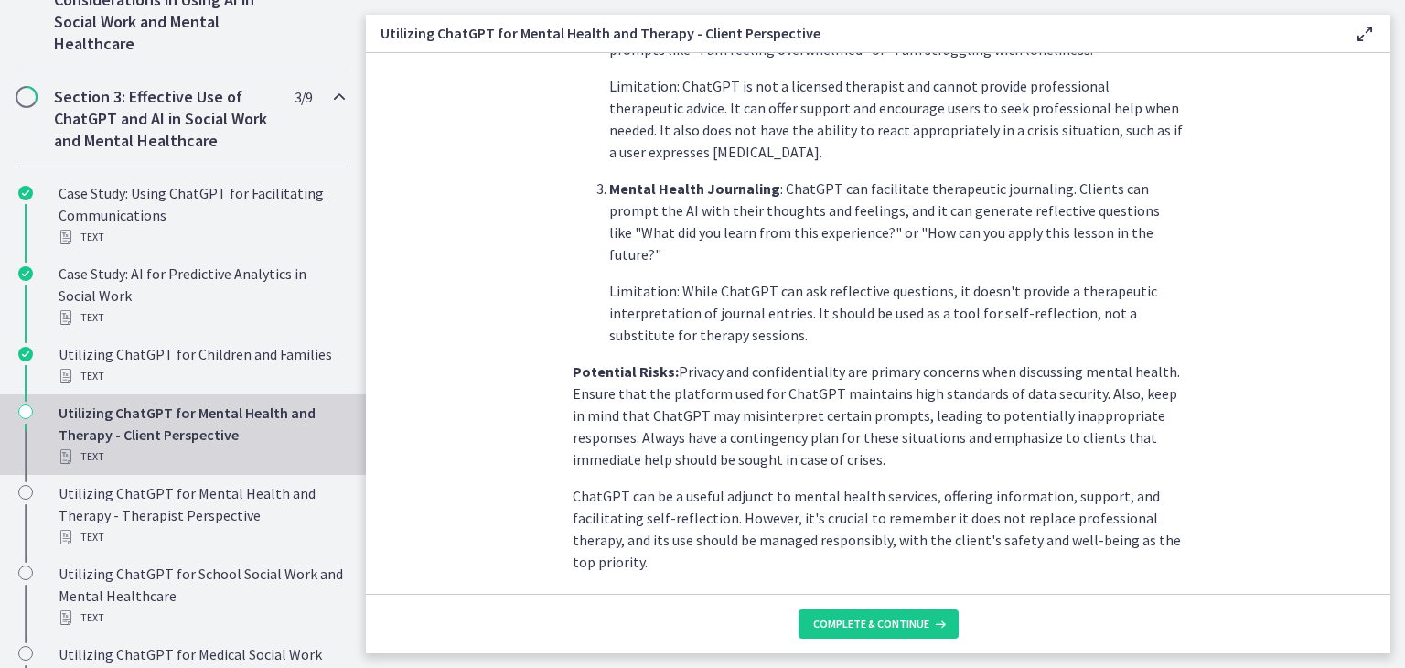
click at [771, 126] on p "Limitation: ChatGPT is not a licensed therapist and cannot provide professional…" at bounding box center [896, 119] width 574 height 88
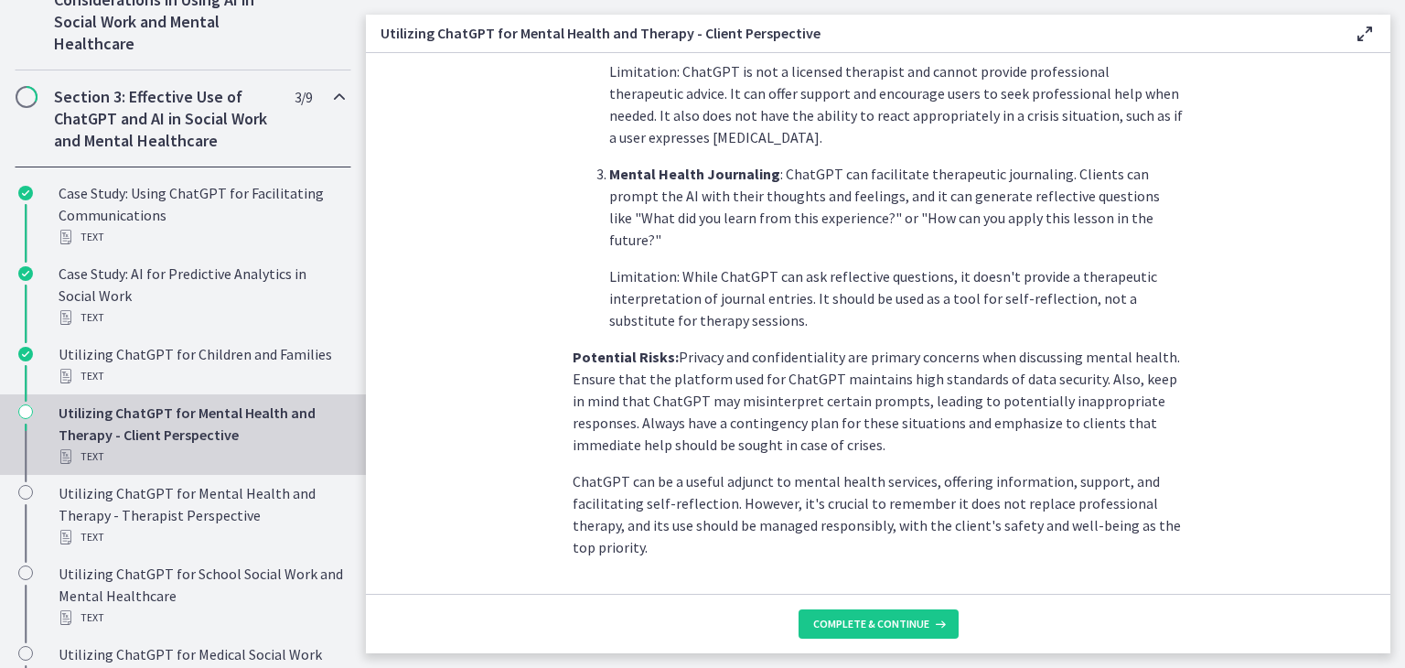
scroll to position [776, 0]
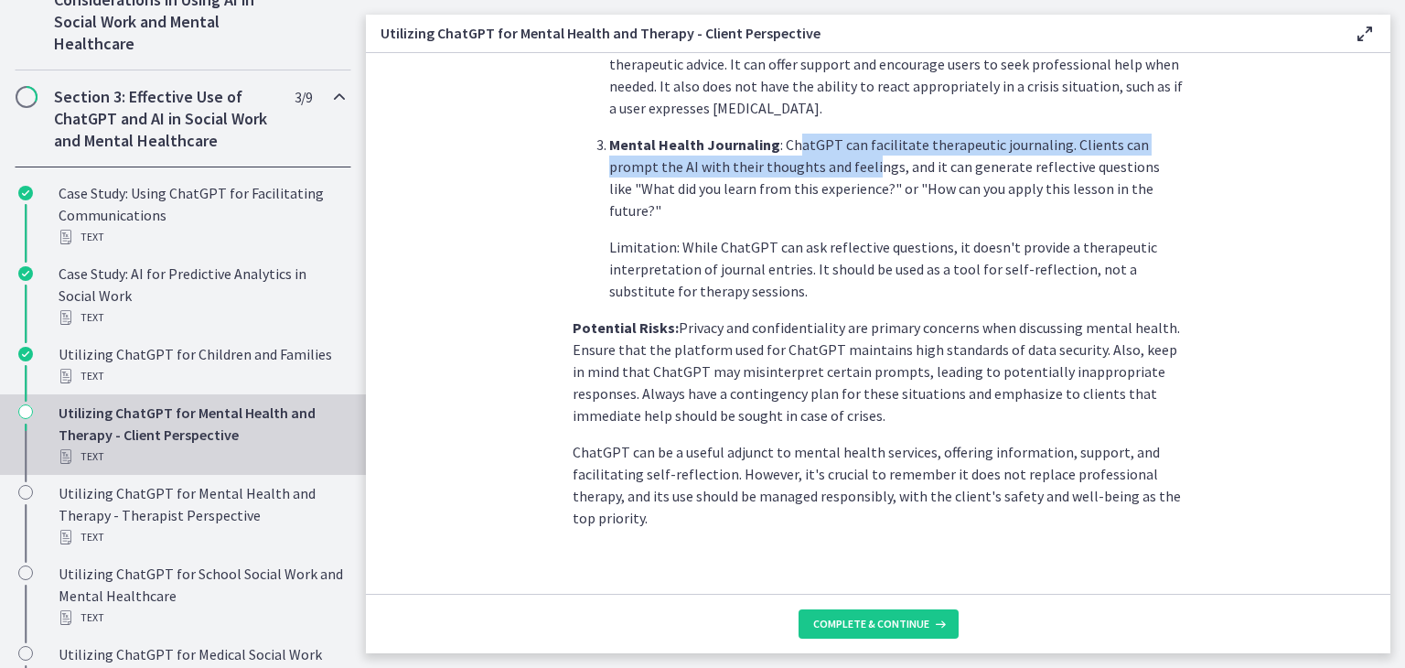
drag, startPoint x: 790, startPoint y: 144, endPoint x: 816, endPoint y: 172, distance: 38.2
click at [816, 171] on p "Mental Health Journaling : ChatGPT can facilitate therapeutic journaling. Clien…" at bounding box center [896, 178] width 574 height 88
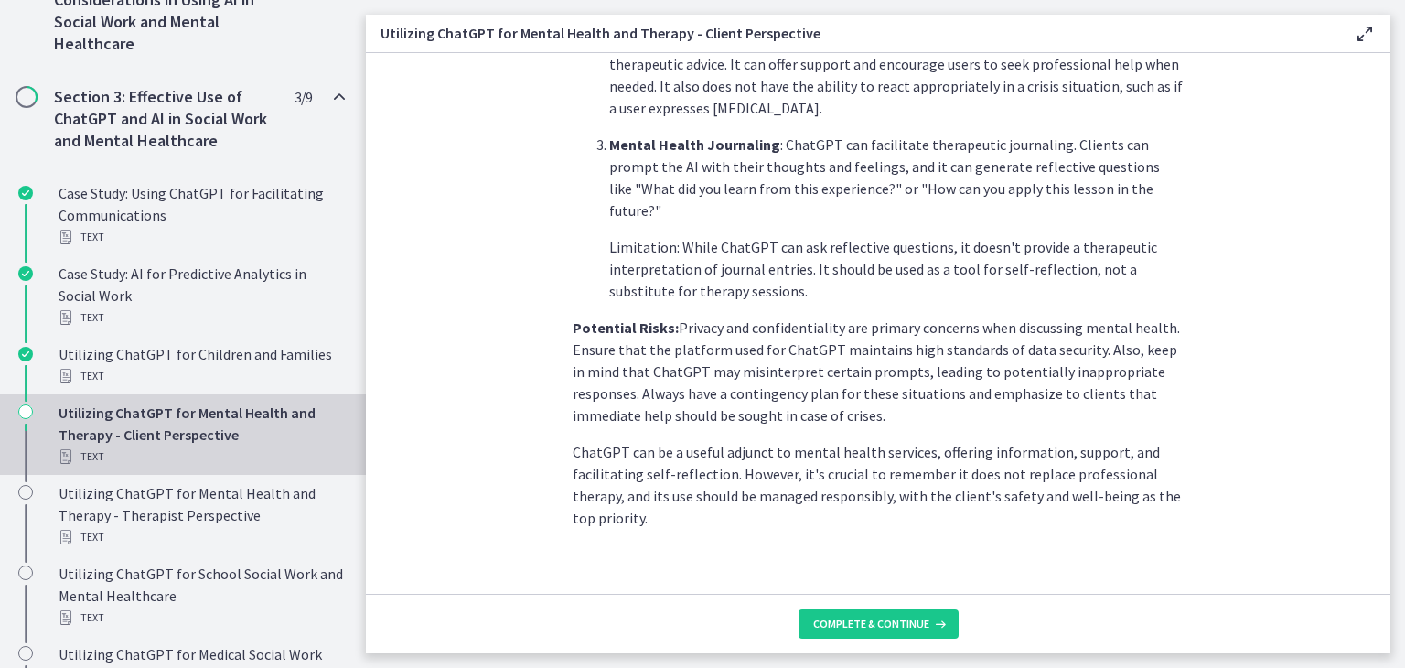
click at [828, 181] on p "Mental Health Journaling : ChatGPT can facilitate therapeutic journaling. Clien…" at bounding box center [896, 178] width 574 height 88
click at [853, 630] on button "Complete & continue" at bounding box center [879, 623] width 160 height 29
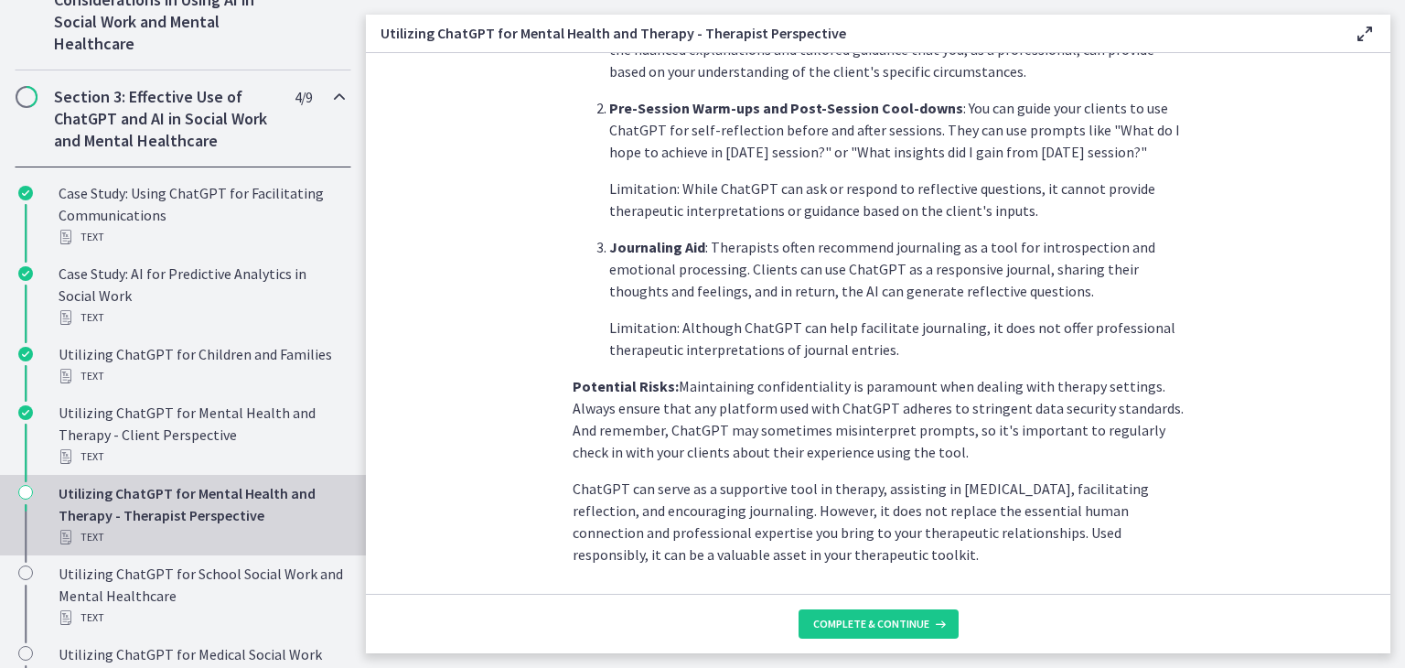
scroll to position [732, 0]
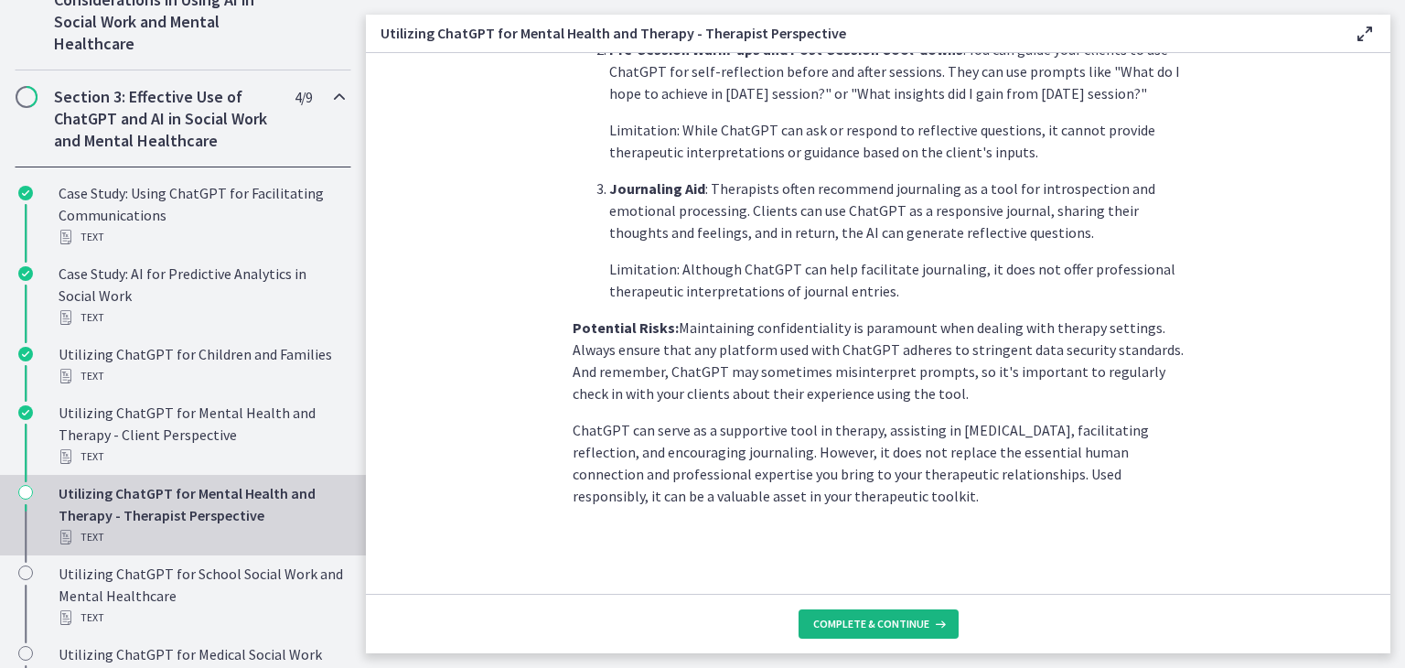
click at [890, 619] on span "Complete & continue" at bounding box center [871, 624] width 116 height 15
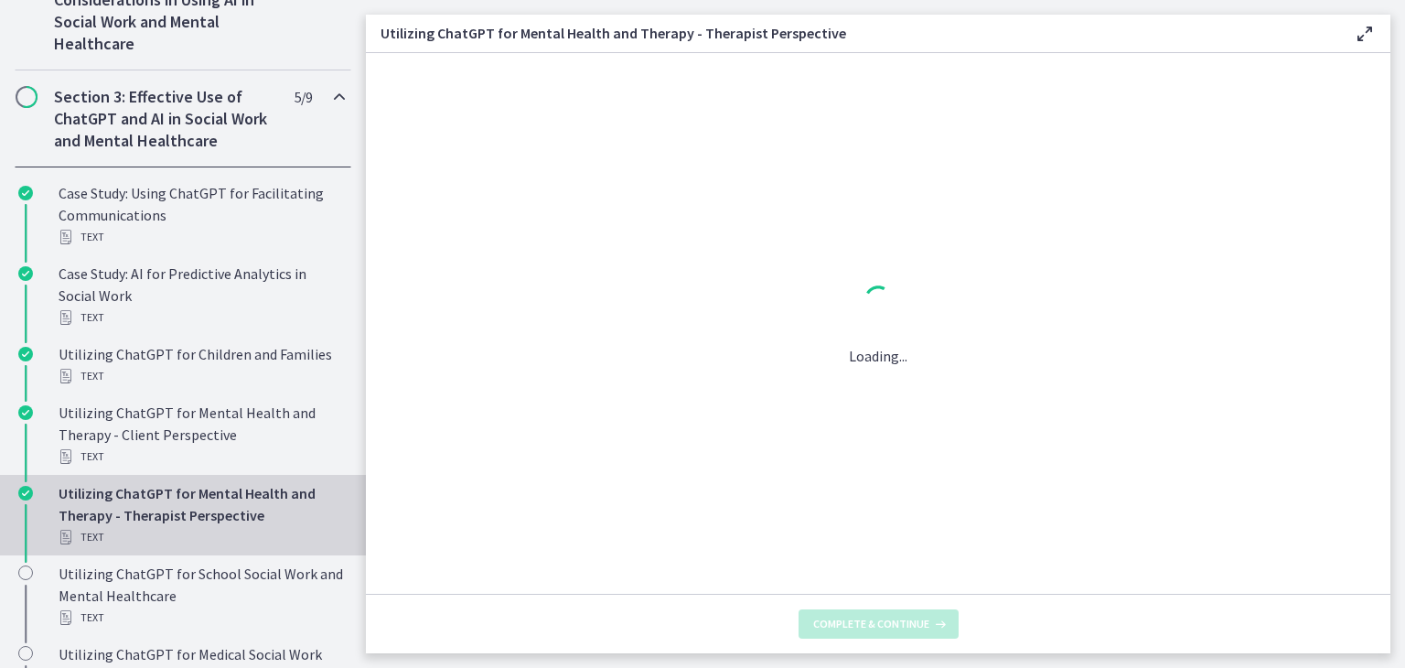
scroll to position [0, 0]
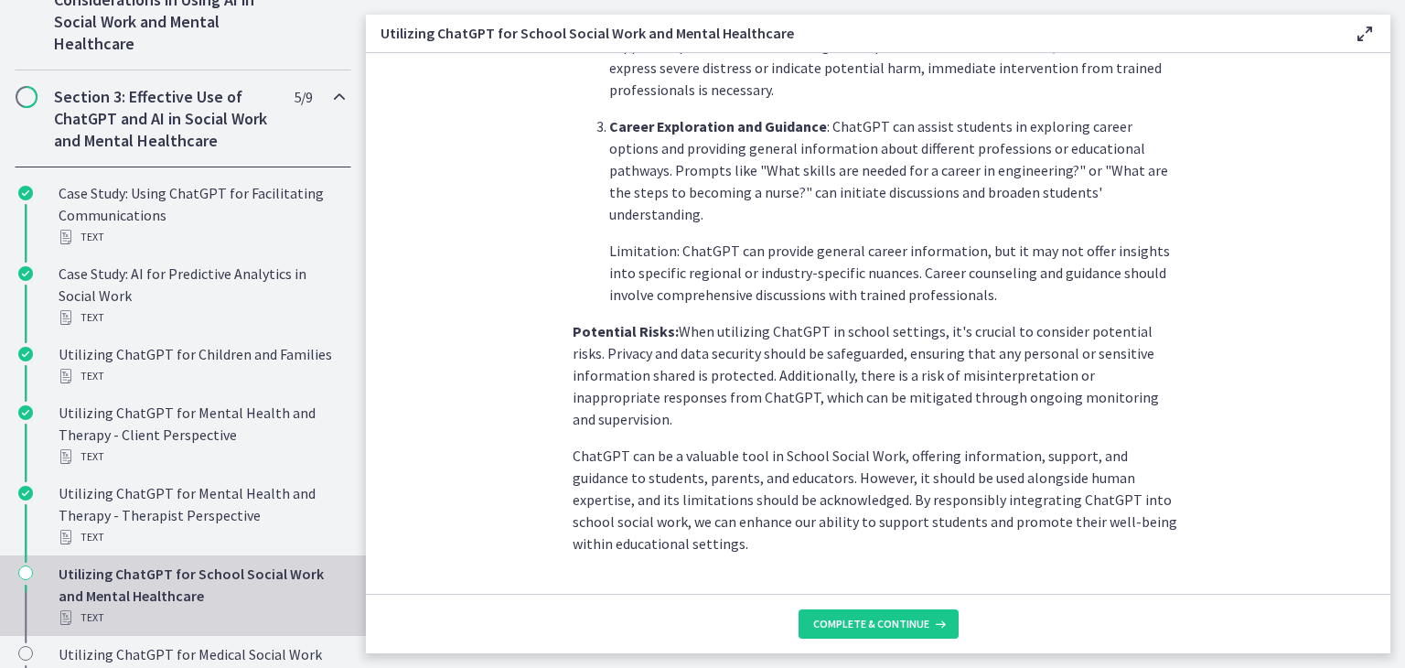
scroll to position [820, 0]
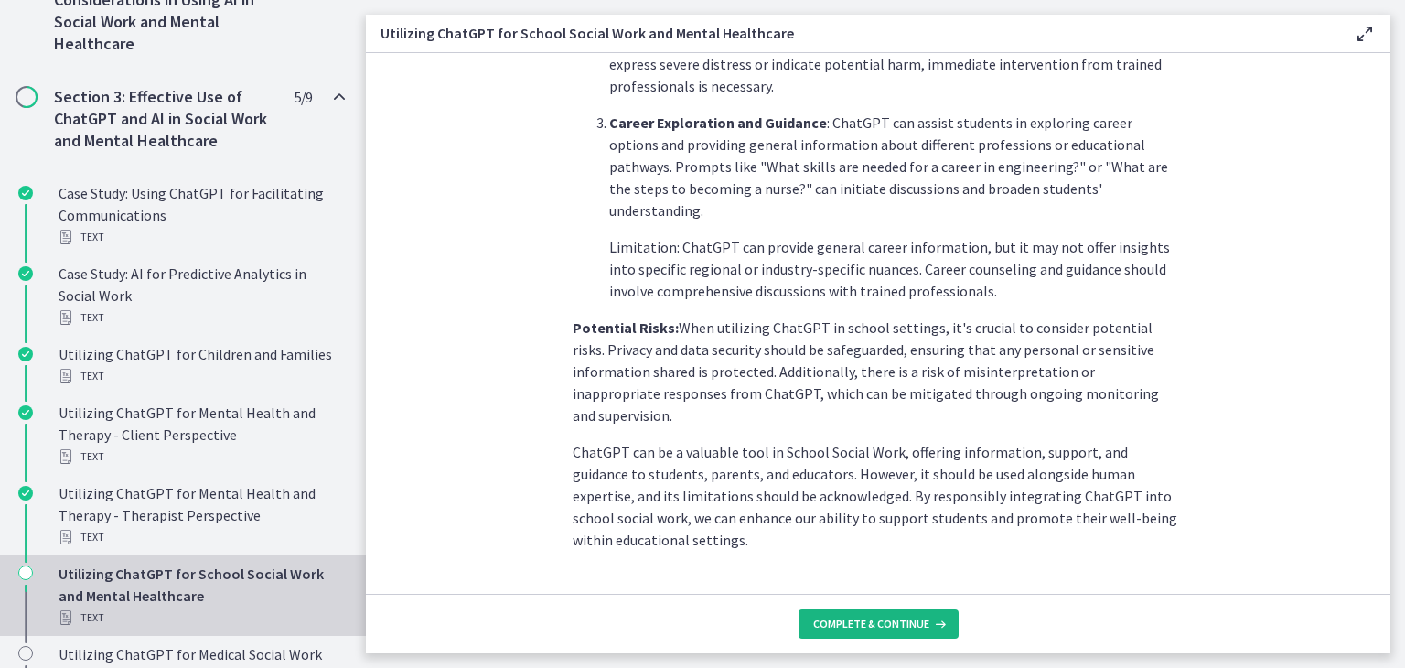
click at [887, 615] on button "Complete & continue" at bounding box center [879, 623] width 160 height 29
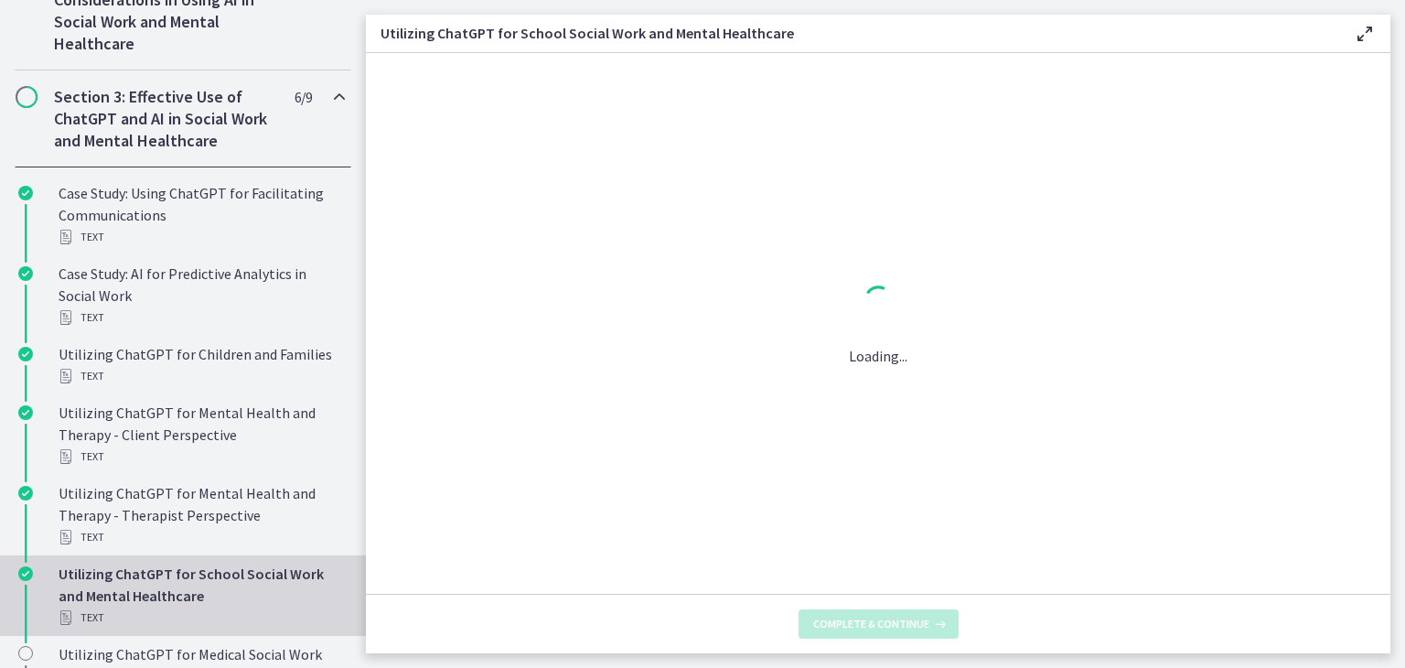
scroll to position [0, 0]
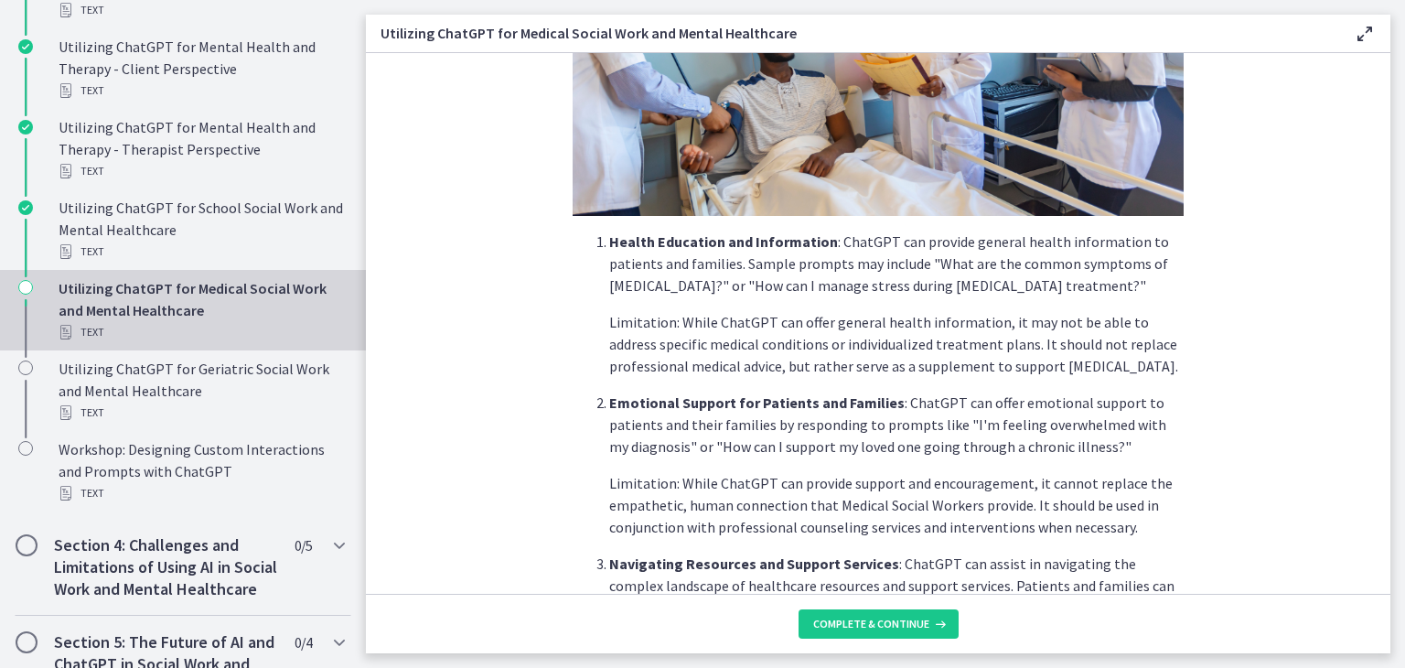
scroll to position [366, 0]
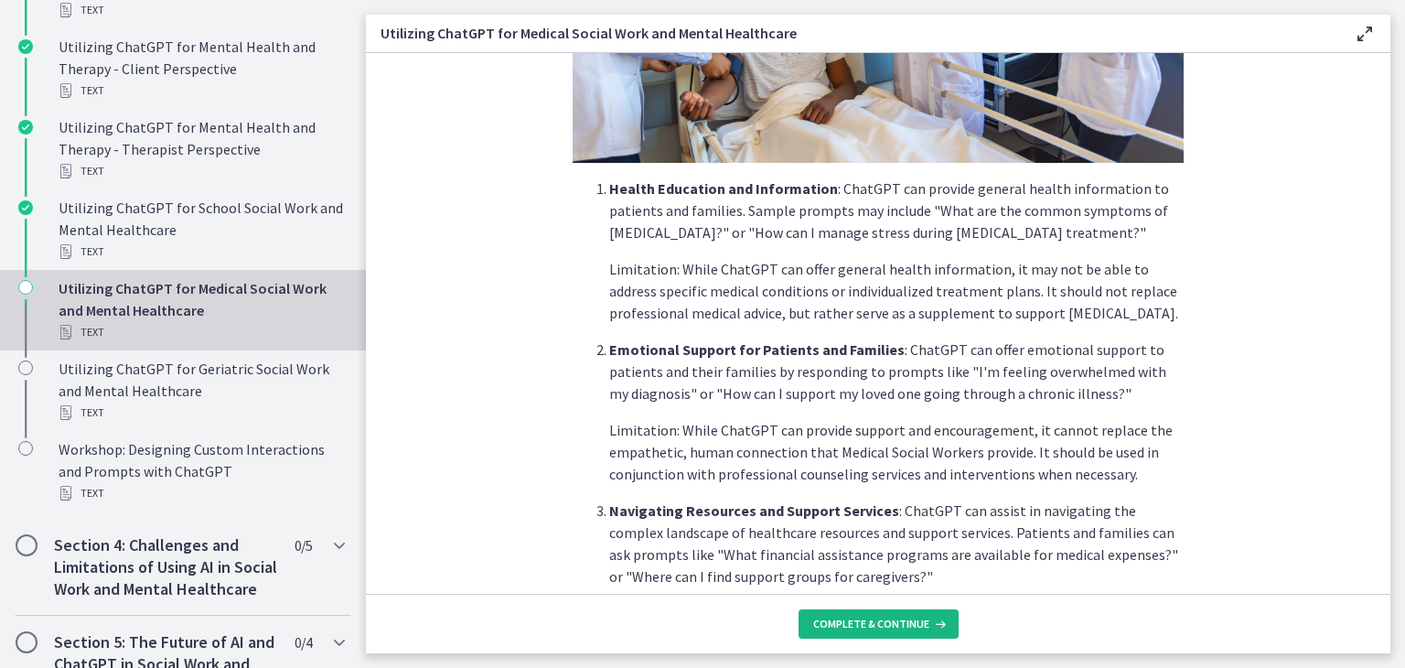
click at [901, 620] on span "Complete & continue" at bounding box center [871, 624] width 116 height 15
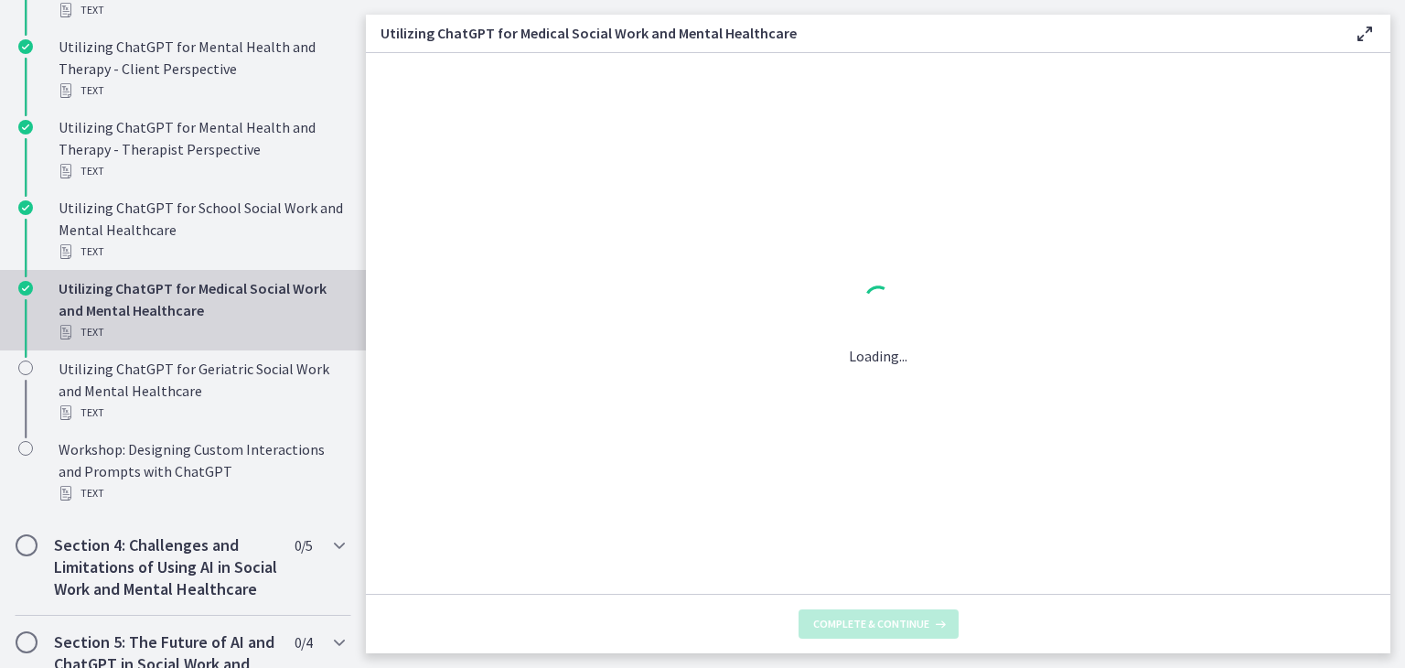
scroll to position [0, 0]
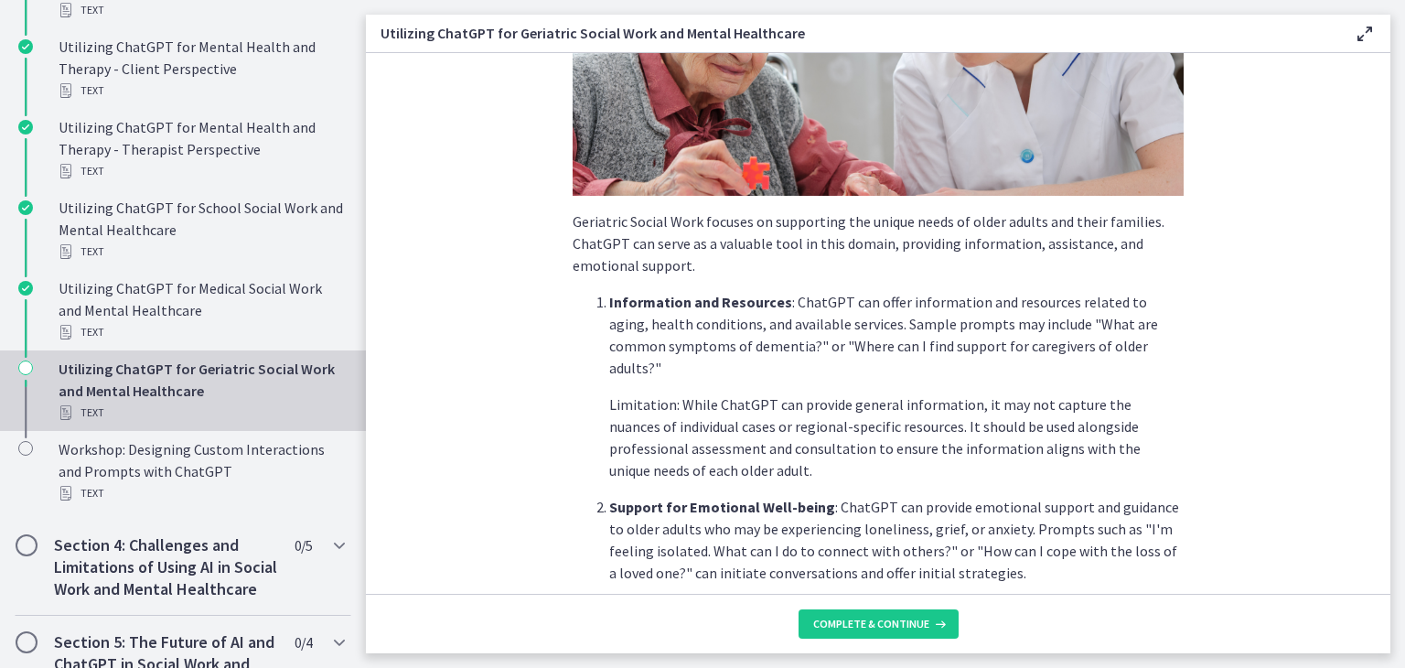
scroll to position [274, 0]
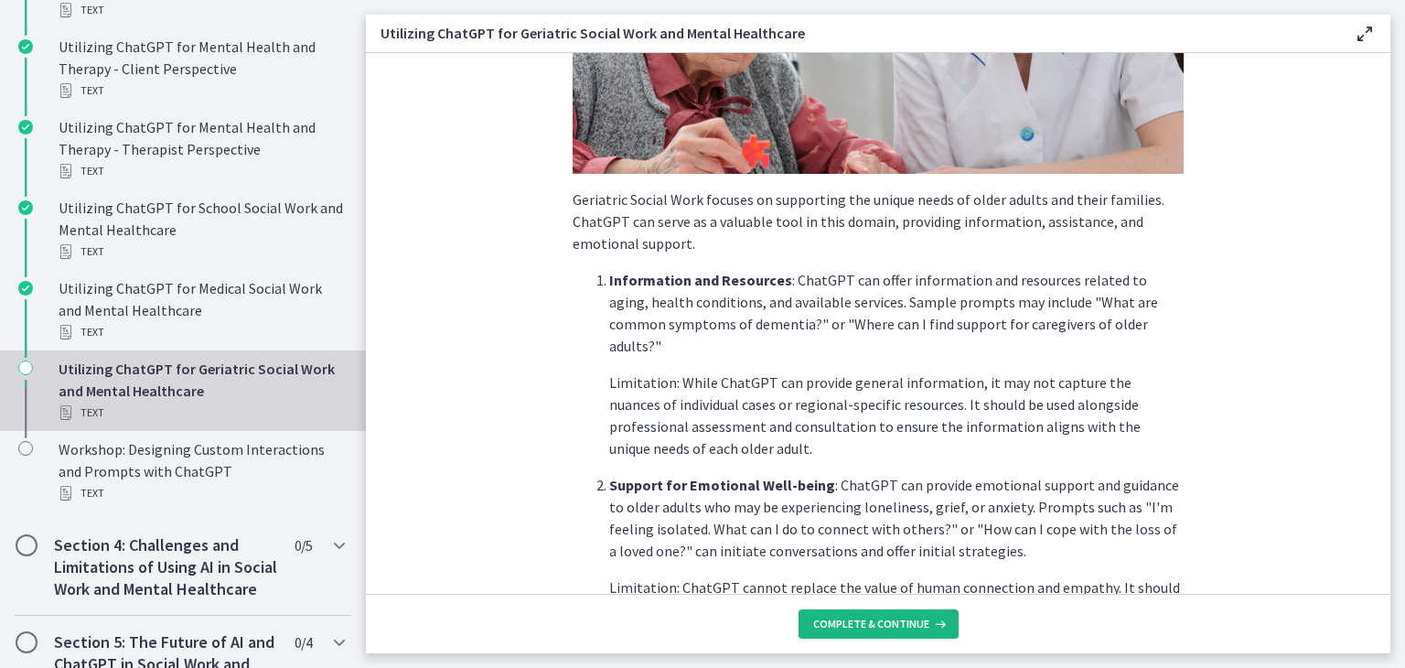
click at [871, 619] on span "Complete & continue" at bounding box center [871, 624] width 116 height 15
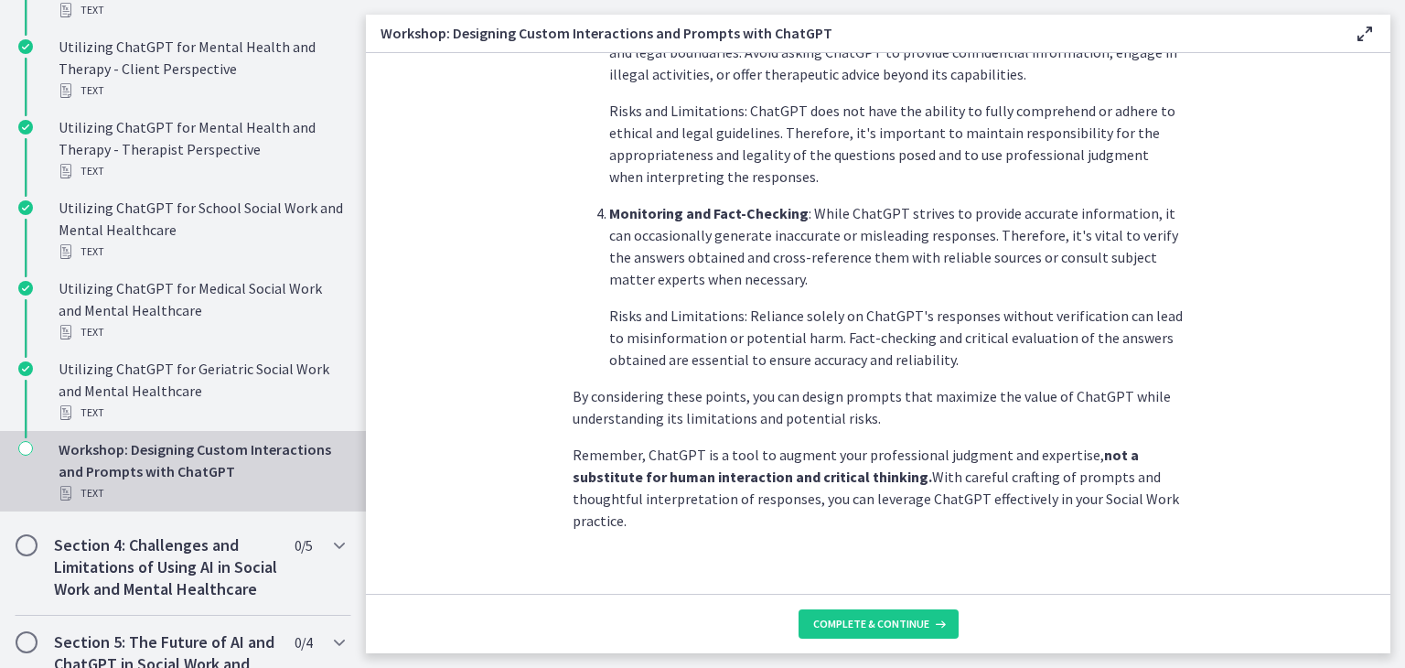
scroll to position [995, 0]
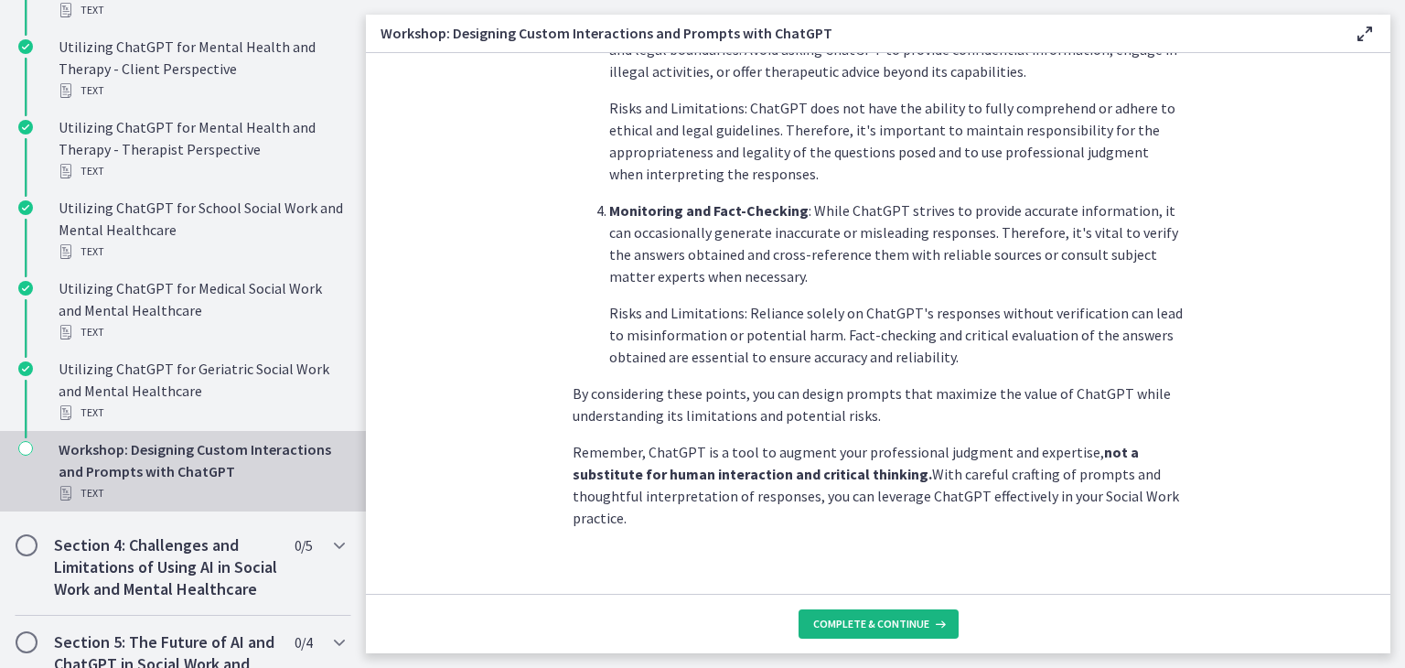
click at [891, 619] on span "Complete & continue" at bounding box center [871, 624] width 116 height 15
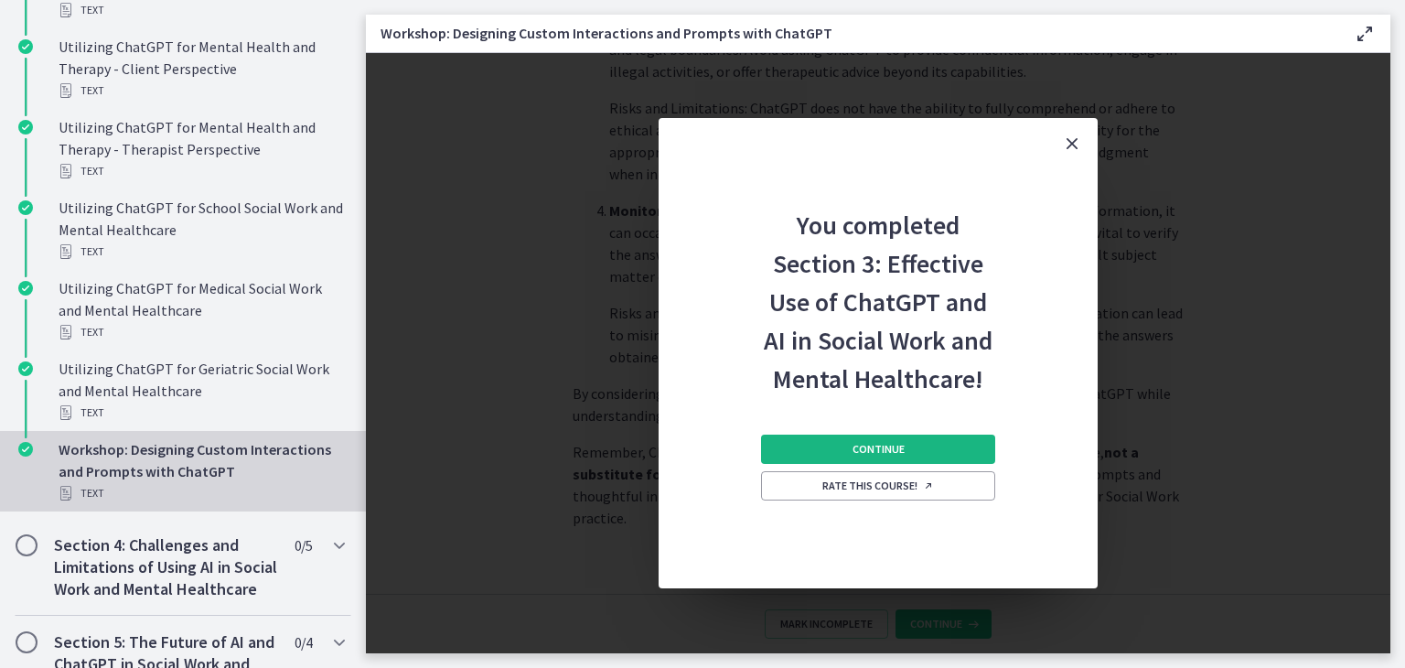
click at [872, 448] on span "Continue" at bounding box center [879, 449] width 52 height 15
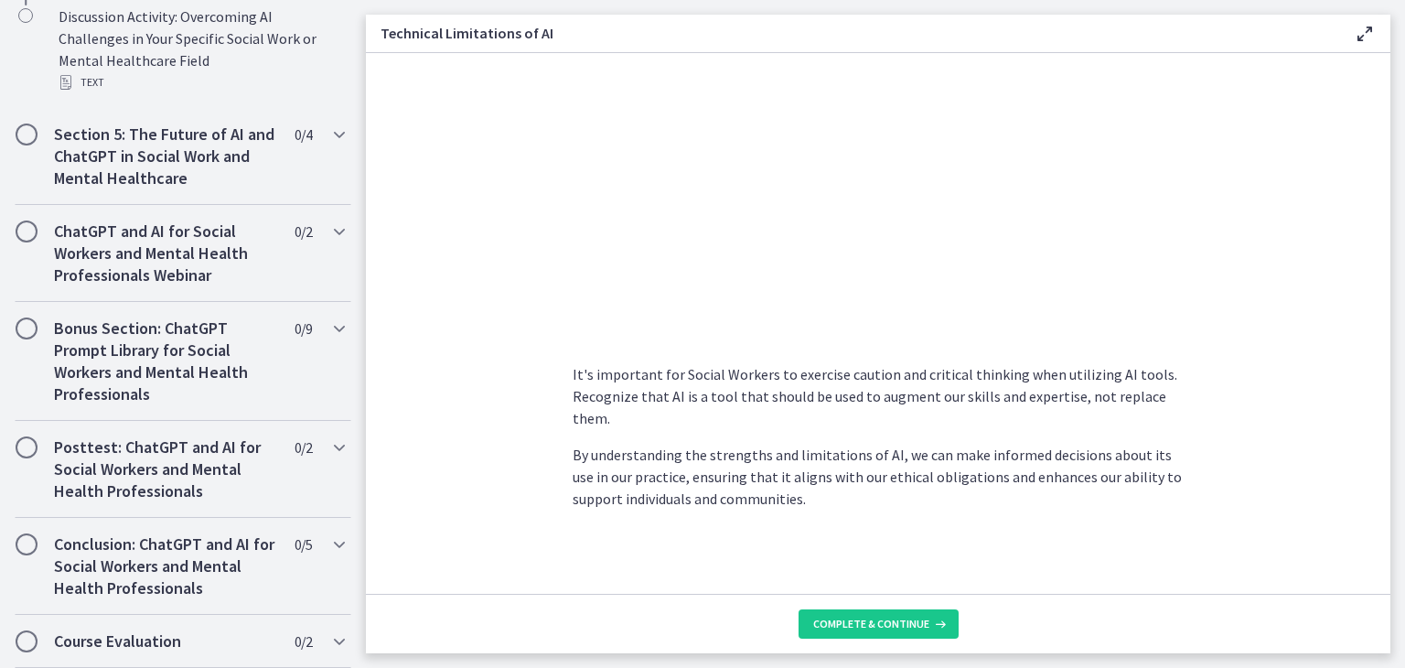
scroll to position [1309, 0]
click at [886, 620] on span "Complete & continue" at bounding box center [871, 624] width 116 height 15
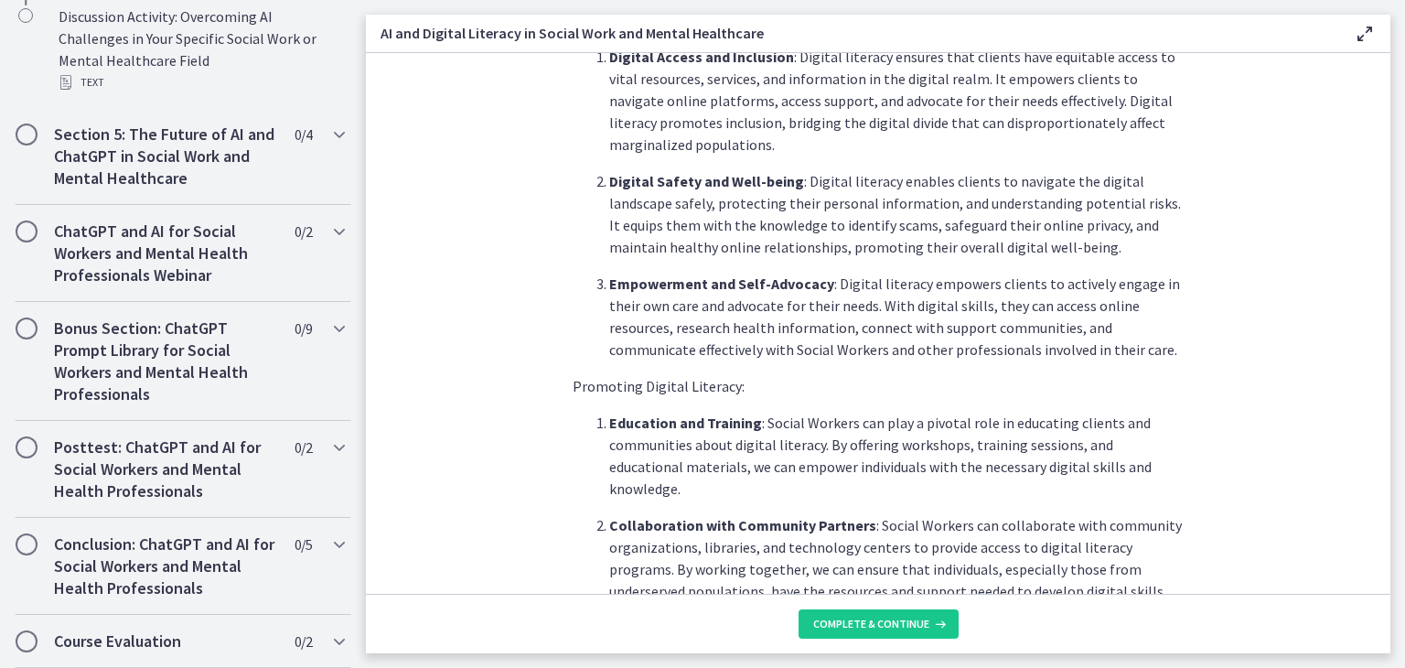
scroll to position [915, 0]
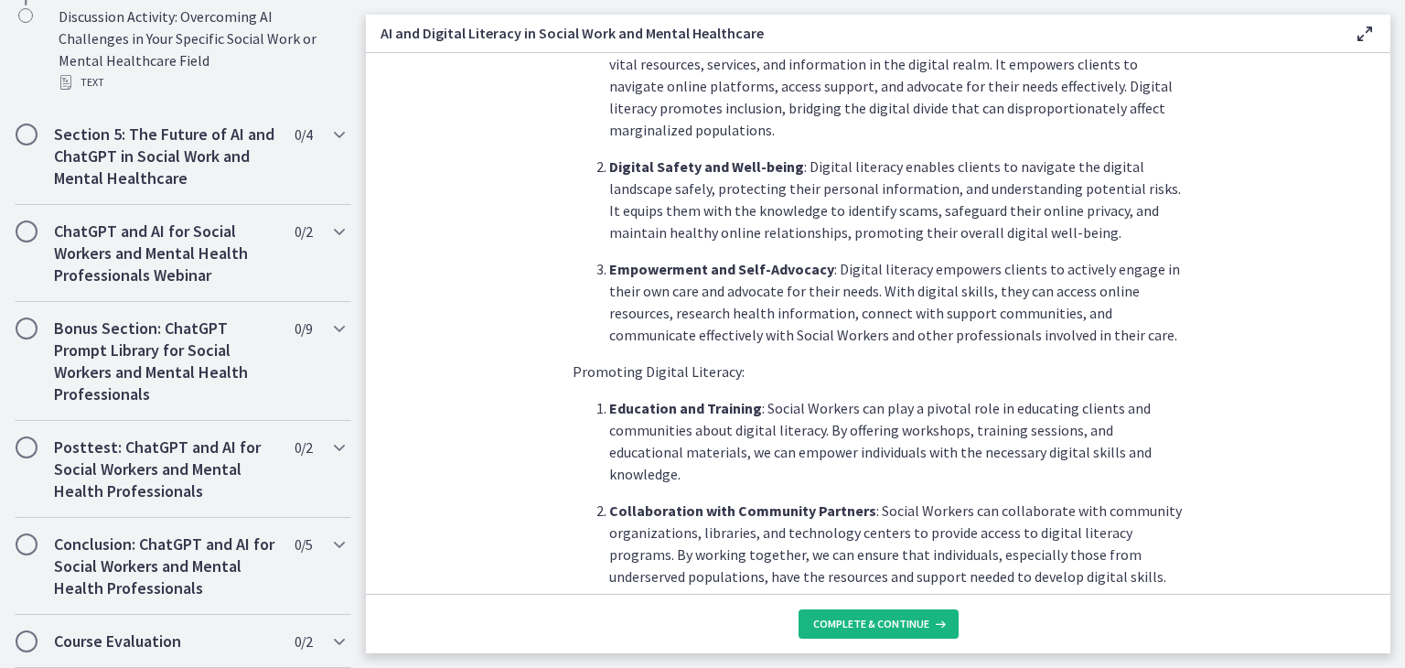
click at [897, 625] on span "Complete & continue" at bounding box center [871, 624] width 116 height 15
